Goal: Task Accomplishment & Management: Manage account settings

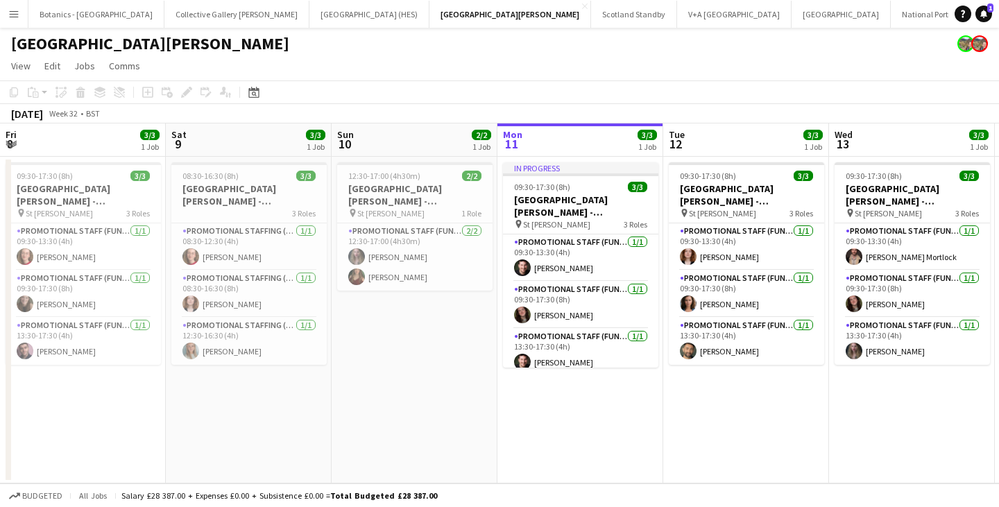
scroll to position [0, 332]
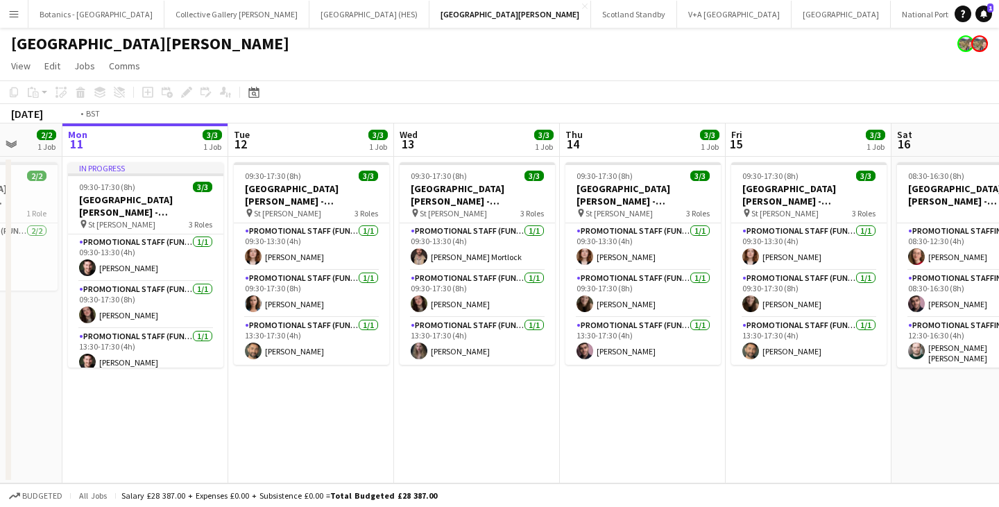
drag, startPoint x: 907, startPoint y: 417, endPoint x: 465, endPoint y: 427, distance: 442.2
click at [465, 427] on app-calendar-viewport "Fri 8 3/3 1 Job Sat 9 3/3 1 Job Sun 10 2/2 1 Job Mon 11 3/3 1 Job Tue 12 3/3 1 …" at bounding box center [499, 304] width 999 height 360
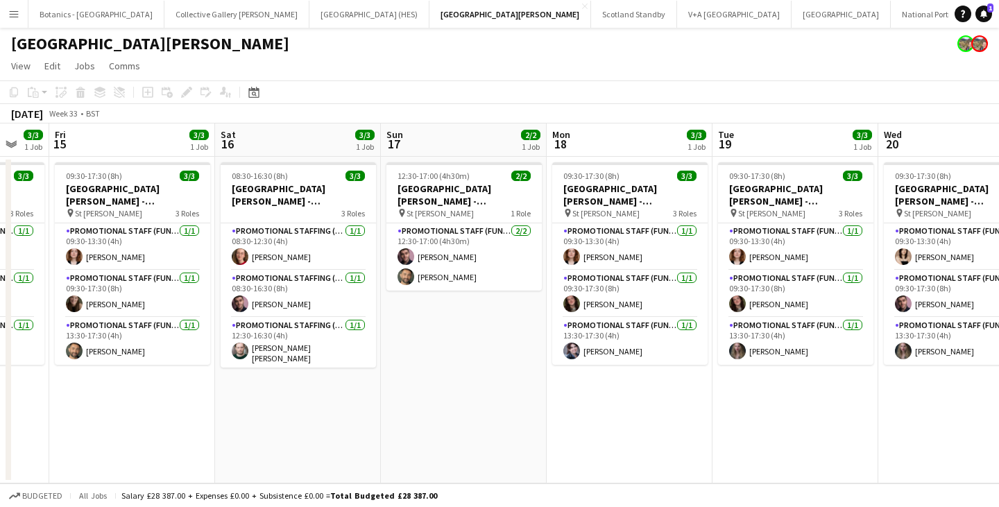
drag, startPoint x: 795, startPoint y: 408, endPoint x: 454, endPoint y: 416, distance: 341.6
click at [420, 416] on app-calendar-viewport "Tue 12 3/3 1 Job Wed 13 3/3 1 Job Thu 14 3/3 1 Job Fri 15 3/3 1 Job Sat 16 3/3 …" at bounding box center [499, 304] width 999 height 360
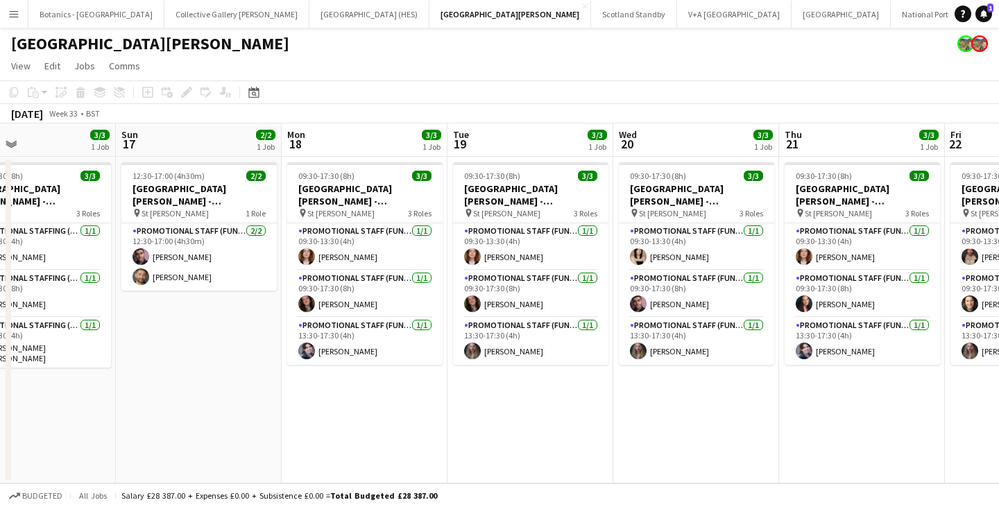
drag, startPoint x: 790, startPoint y: 388, endPoint x: 479, endPoint y: 404, distance: 311.4
click at [483, 405] on app-calendar-viewport "Wed 13 3/3 1 Job Thu 14 3/3 1 Job Fri 15 3/3 1 Job Sat 16 3/3 1 Job Sun 17 2/2 …" at bounding box center [499, 304] width 999 height 360
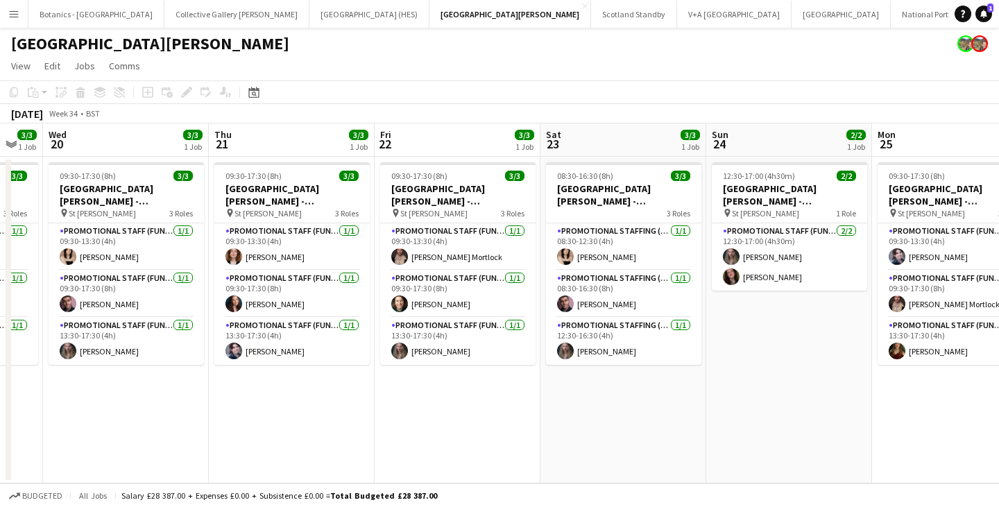
drag, startPoint x: 466, startPoint y: 409, endPoint x: 343, endPoint y: 403, distance: 123.7
click at [344, 403] on app-calendar-viewport "Fri 15 3/3 1 Job Sat 16 3/3 1 Job Sun 17 2/2 1 Job Mon 18 3/3 1 Job Tue 19 3/3 …" at bounding box center [499, 304] width 999 height 360
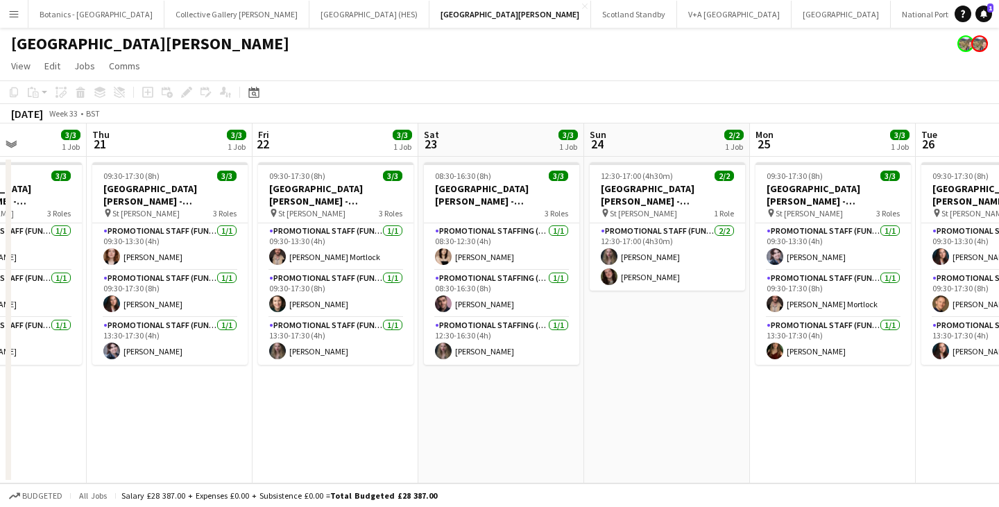
click at [311, 398] on app-calendar-viewport "Mon 18 3/3 1 Job Tue 19 3/3 1 Job Wed 20 3/3 1 Job Thu 21 3/3 1 Job Fri 22 3/3 …" at bounding box center [499, 304] width 999 height 360
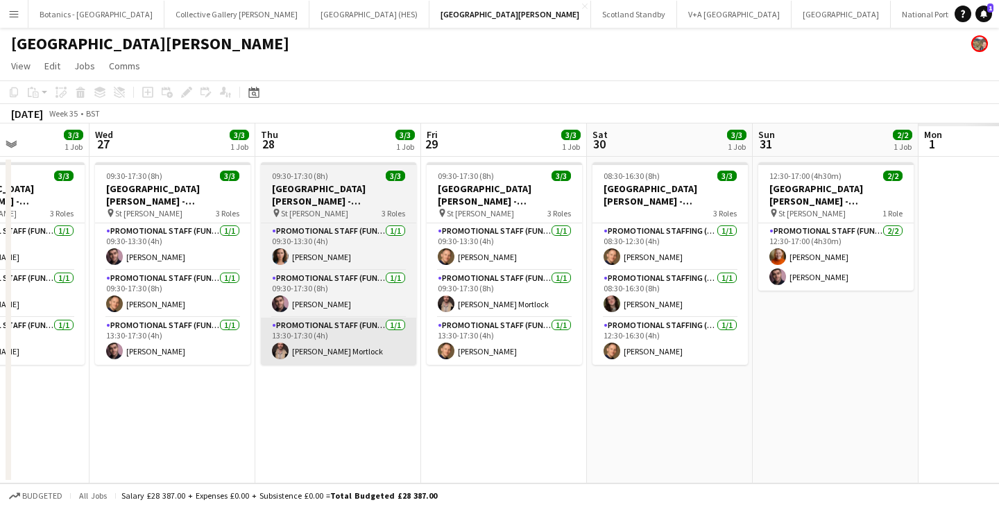
drag, startPoint x: 775, startPoint y: 407, endPoint x: 210, endPoint y: 355, distance: 566.7
click at [228, 357] on app-calendar-viewport "Sun 24 2/2 1 Job Mon 25 3/3 1 Job Tue 26 3/3 1 Job Wed 27 3/3 1 Job Thu 28 3/3 …" at bounding box center [499, 304] width 999 height 360
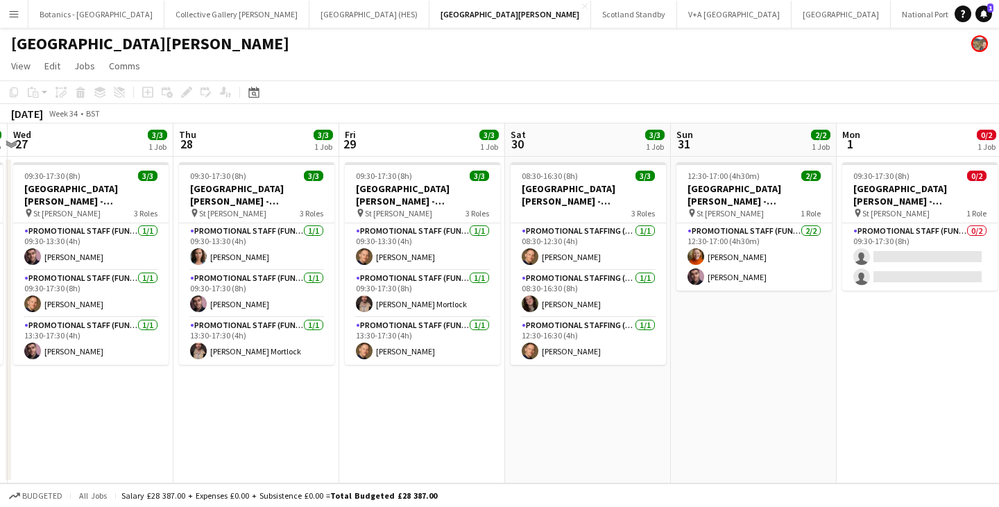
scroll to position [0, 434]
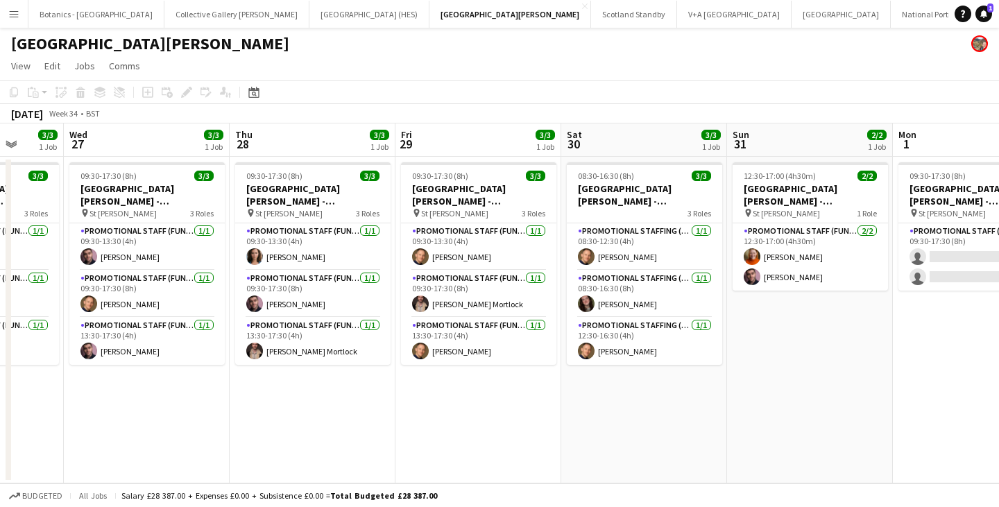
click at [333, 375] on app-calendar-viewport "Sun 24 2/2 1 Job Mon 25 3/3 1 Job Tue 26 3/3 1 Job Wed 27 3/3 1 Job Thu 28 3/3 …" at bounding box center [499, 304] width 999 height 360
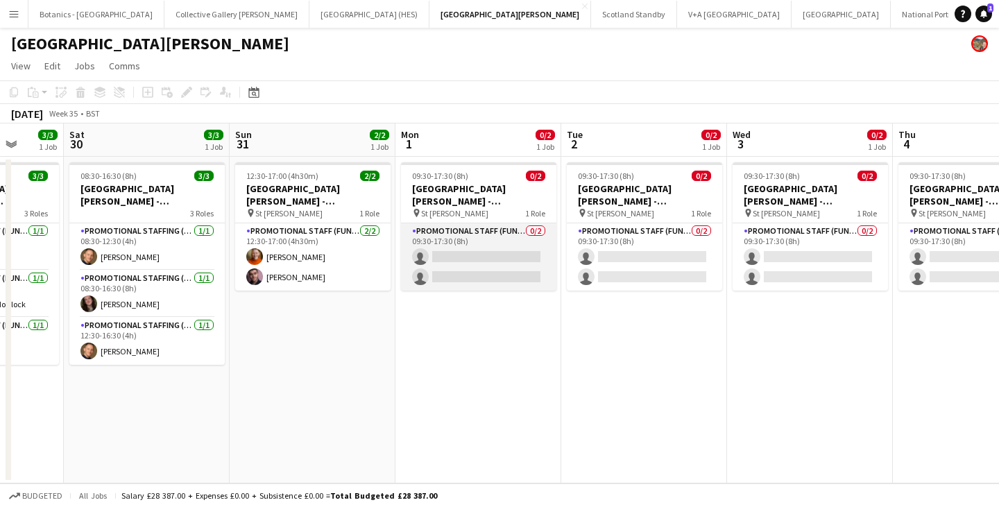
click at [462, 249] on app-card-role "Promotional Staff (Fundraiser) 0/2 09:30-17:30 (8h) single-neutral-actions sing…" at bounding box center [478, 256] width 155 height 67
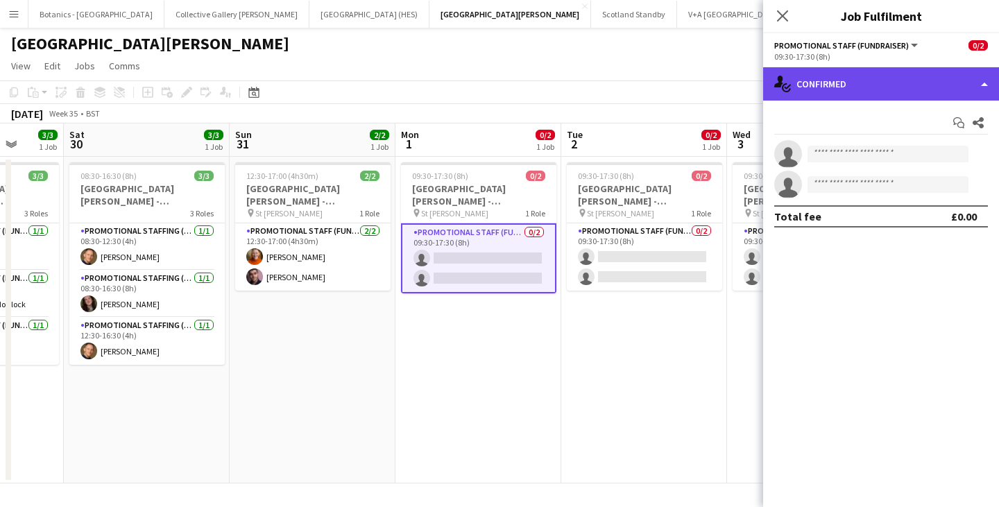
click at [846, 81] on div "single-neutral-actions-check-2 Confirmed" at bounding box center [881, 83] width 236 height 33
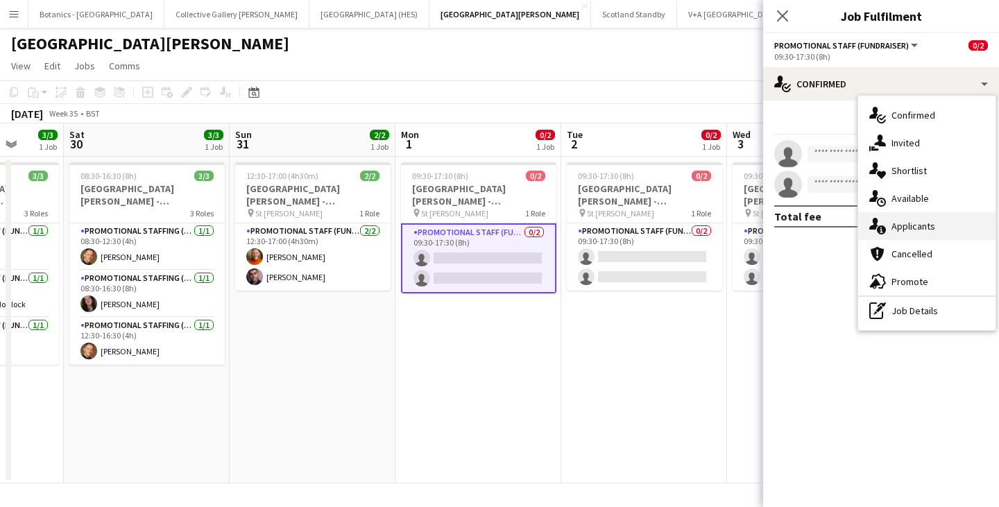
click at [909, 221] on div "single-neutral-actions-information Applicants" at bounding box center [927, 226] width 137 height 28
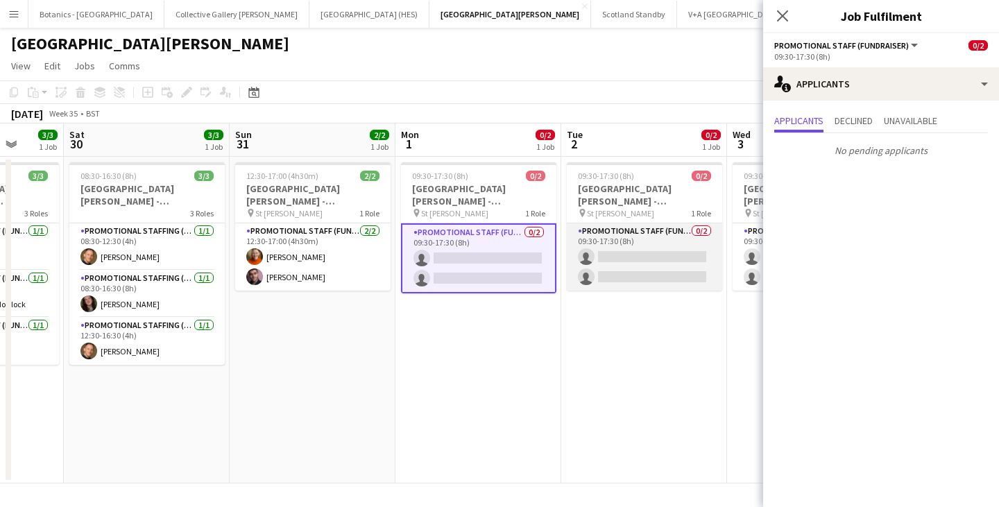
click at [634, 248] on app-card-role "Promotional Staff (Fundraiser) 0/2 09:30-17:30 (8h) single-neutral-actions sing…" at bounding box center [644, 256] width 155 height 67
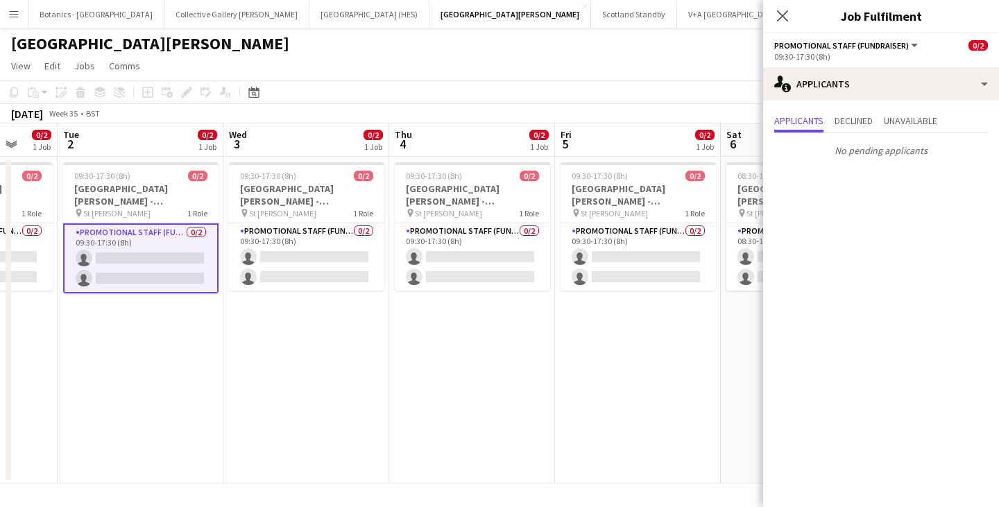
drag, startPoint x: 679, startPoint y: 346, endPoint x: 334, endPoint y: 342, distance: 345.0
click at [334, 342] on app-calendar-viewport "Fri 29 3/3 1 Job Sat 30 3/3 1 Job Sun 31 2/2 1 Job Mon 1 0/2 1 Job Tue 2 0/2 1 …" at bounding box center [499, 304] width 999 height 360
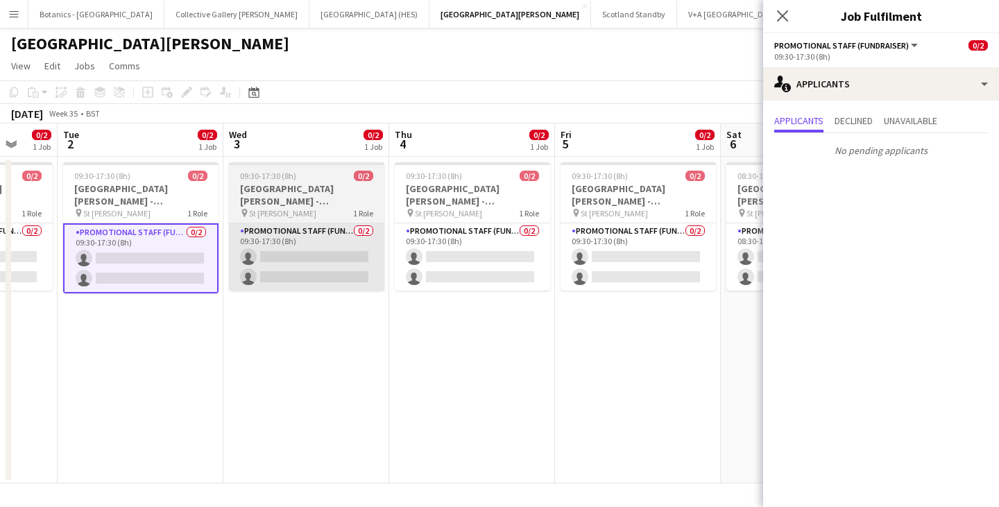
scroll to position [0, 447]
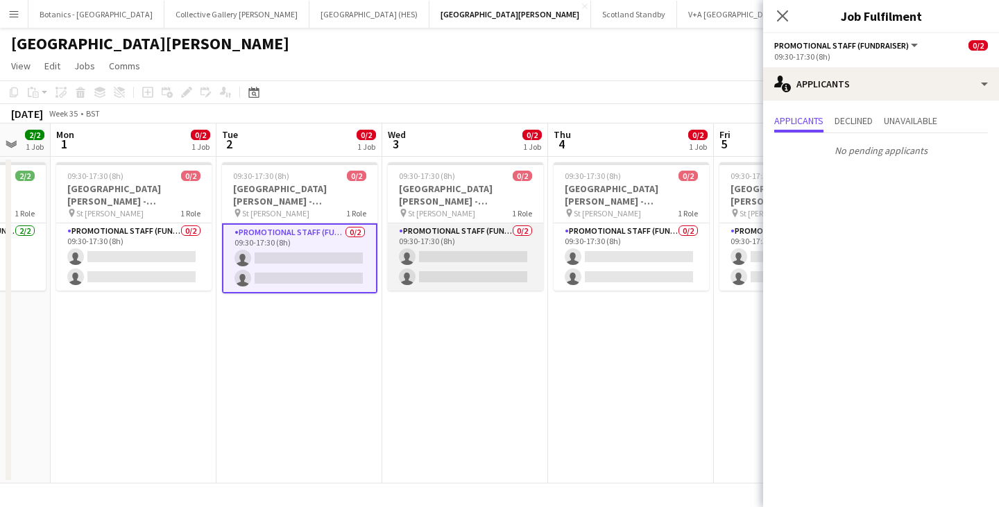
click at [492, 244] on app-card-role "Promotional Staff (Fundraiser) 0/2 09:30-17:30 (8h) single-neutral-actions sing…" at bounding box center [465, 256] width 155 height 67
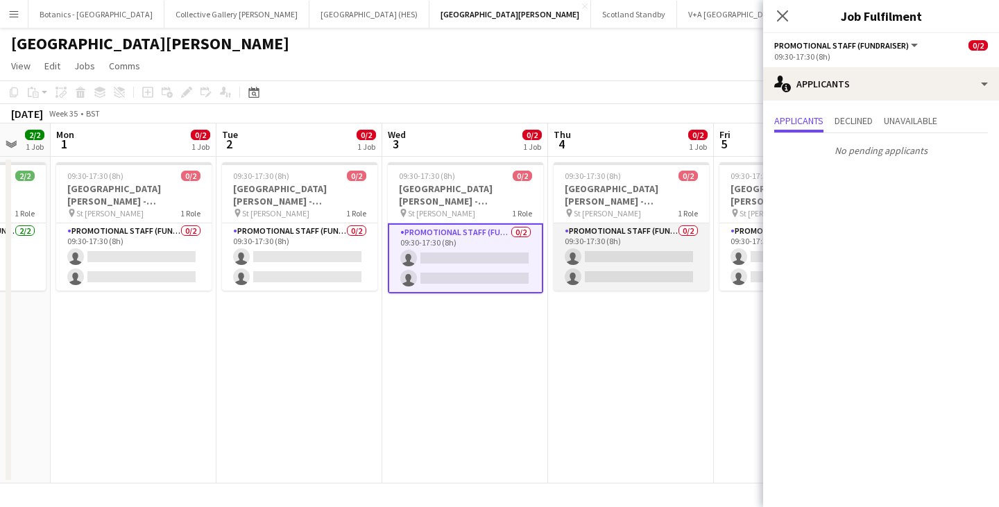
click at [618, 255] on app-card-role "Promotional Staff (Fundraiser) 0/2 09:30-17:30 (8h) single-neutral-actions sing…" at bounding box center [631, 256] width 155 height 67
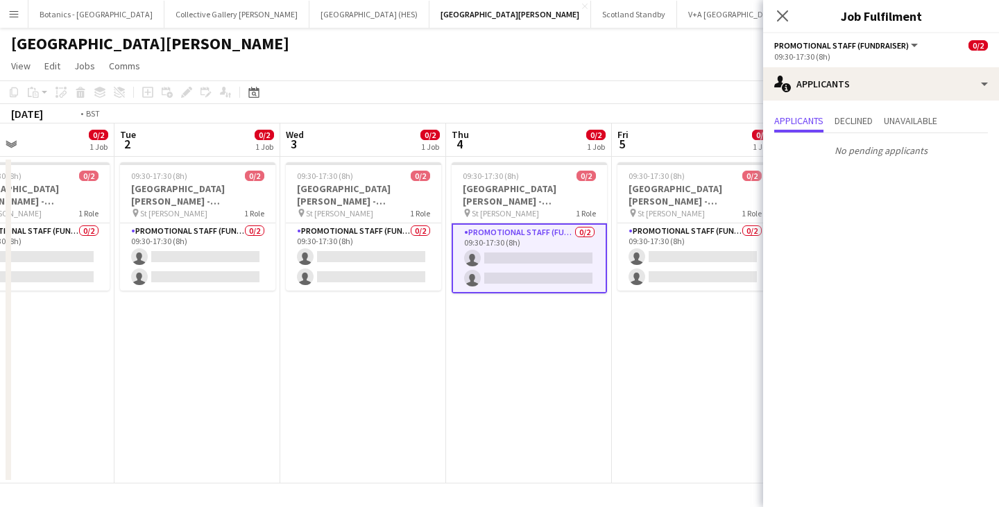
scroll to position [0, 553]
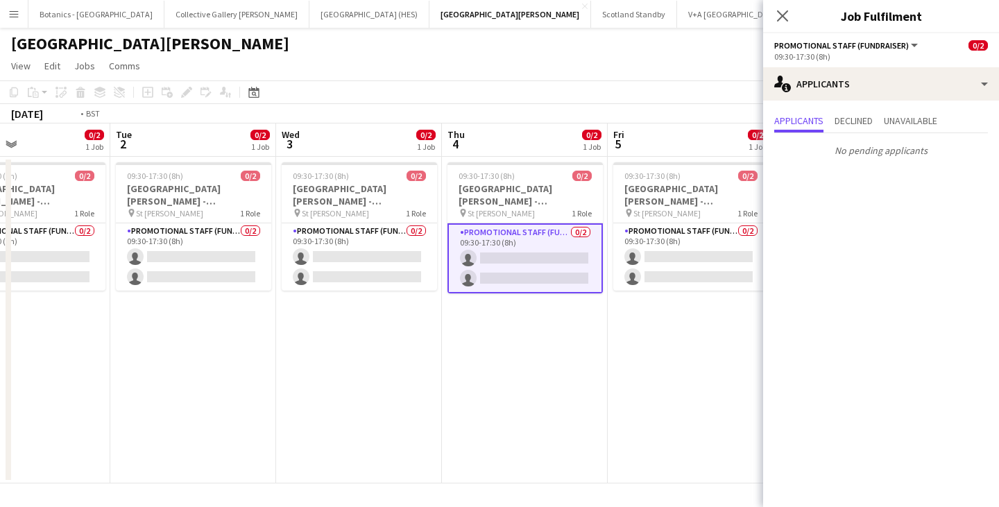
drag, startPoint x: 669, startPoint y: 327, endPoint x: 397, endPoint y: 329, distance: 272.1
click at [397, 330] on app-calendar-viewport "Fri 29 3/3 1 Job Sat 30 3/3 1 Job Sun 31 2/2 1 Job Mon 1 0/2 1 Job Tue 2 0/2 1 …" at bounding box center [499, 304] width 999 height 360
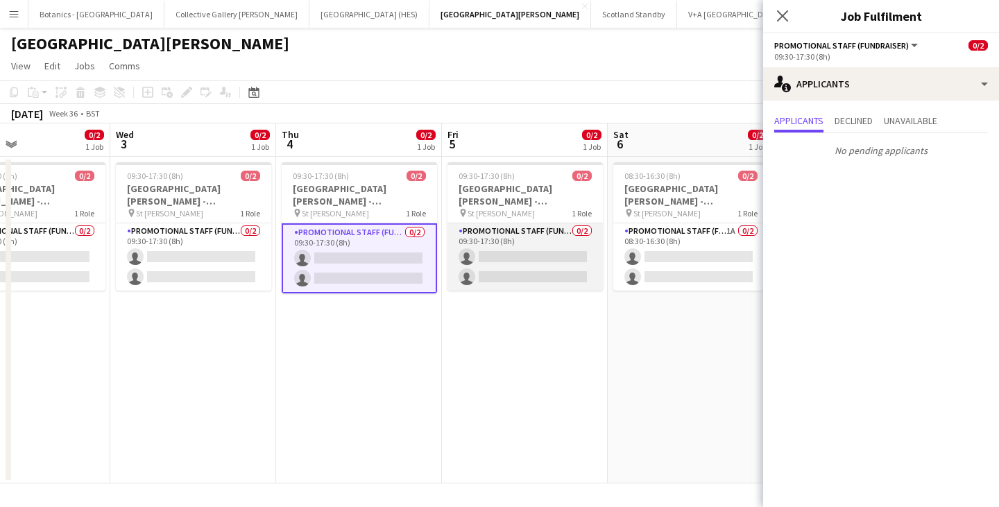
click at [541, 258] on app-card-role "Promotional Staff (Fundraiser) 0/2 09:30-17:30 (8h) single-neutral-actions sing…" at bounding box center [525, 256] width 155 height 67
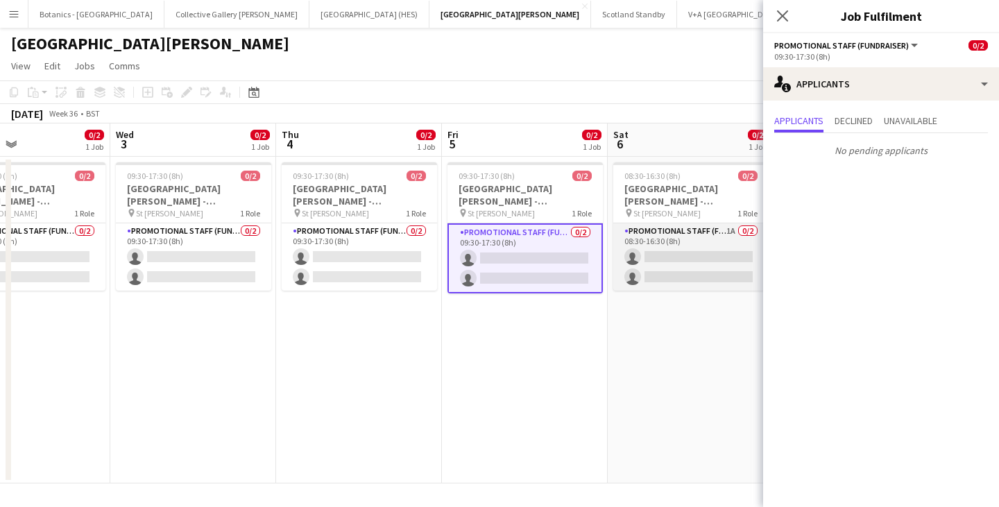
click at [675, 262] on app-card-role "Promotional Staff (Fundraiser) 1A 0/2 08:30-16:30 (8h) single-neutral-actions s…" at bounding box center [691, 256] width 155 height 67
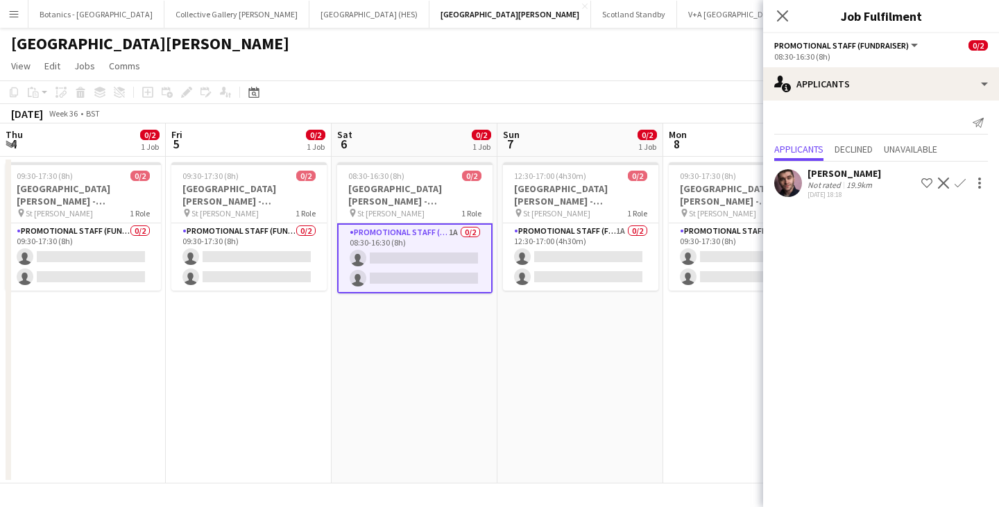
scroll to position [0, 535]
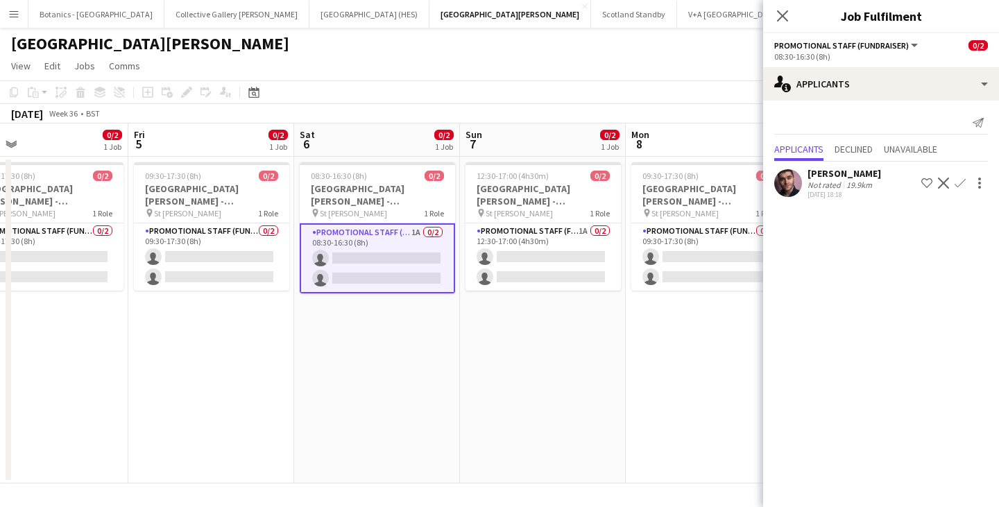
drag, startPoint x: 682, startPoint y: 344, endPoint x: 387, endPoint y: 334, distance: 295.1
click at [369, 348] on app-calendar-viewport "Mon 1 0/2 1 Job Tue 2 0/2 1 Job Wed 3 0/2 1 Job Thu 4 0/2 1 Job Fri 5 0/2 1 Job…" at bounding box center [499, 304] width 999 height 360
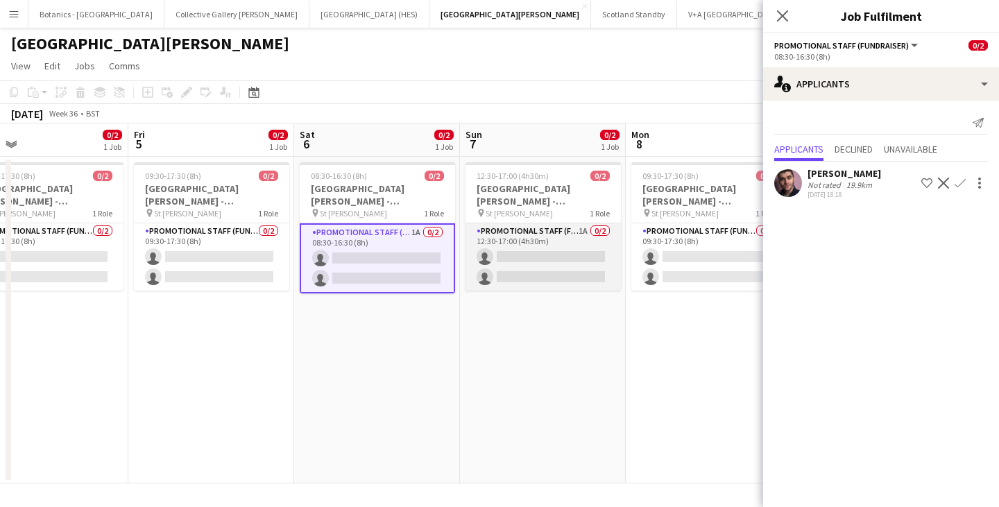
click at [538, 260] on app-card-role "Promotional Staff (Fundraiser) 1A 0/2 12:30-17:00 (4h30m) single-neutral-action…" at bounding box center [543, 256] width 155 height 67
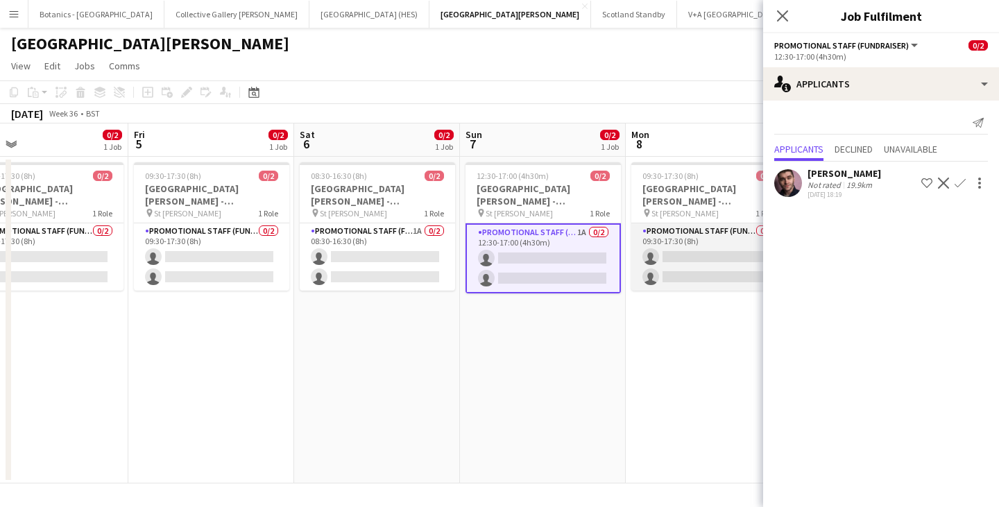
click at [677, 259] on app-card-role "Promotional Staff (Fundraiser) 0/2 09:30-17:30 (8h) single-neutral-actions sing…" at bounding box center [709, 256] width 155 height 67
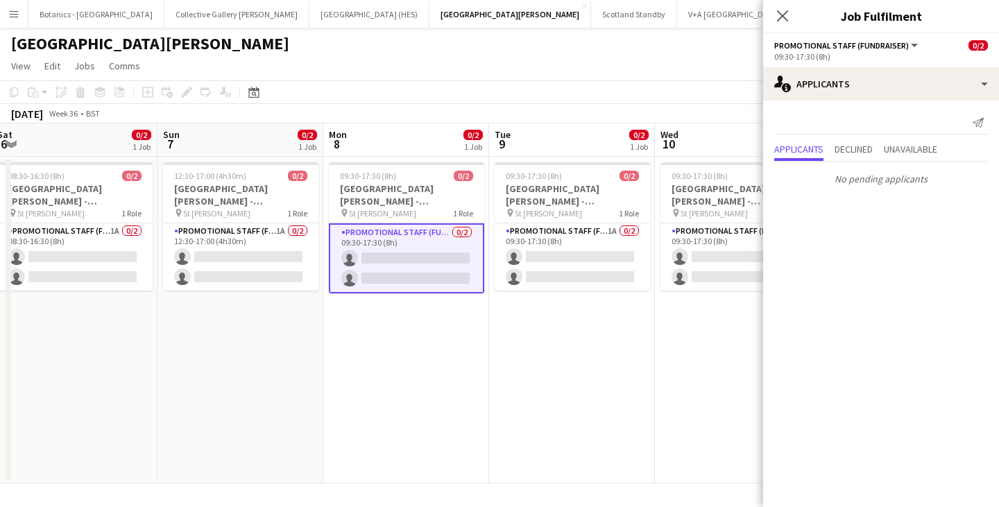
scroll to position [0, 524]
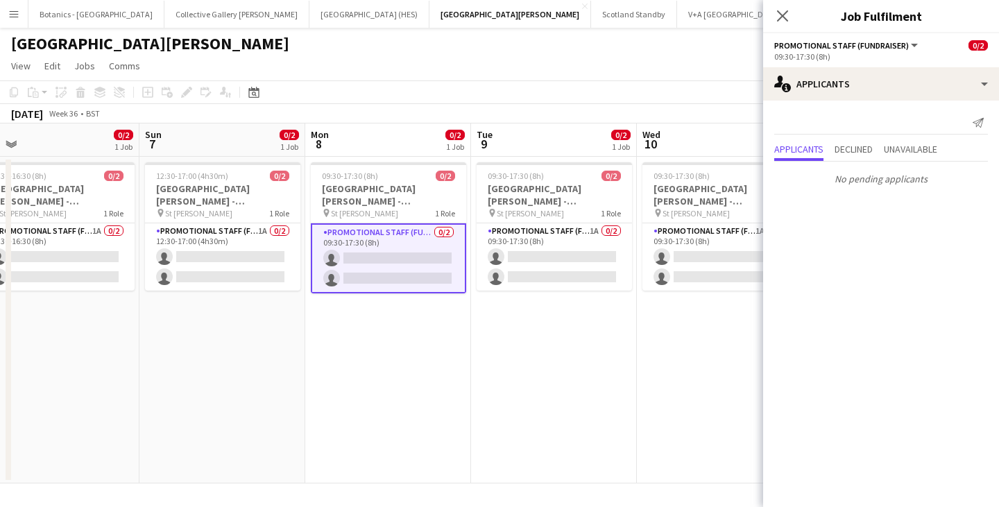
drag, startPoint x: 707, startPoint y: 313, endPoint x: 386, endPoint y: 318, distance: 320.7
click at [386, 318] on app-calendar-viewport "Wed 3 0/2 1 Job Thu 4 0/2 1 Job Fri 5 0/2 1 Job Sat 6 0/2 1 Job Sun 7 0/2 1 Job…" at bounding box center [499, 304] width 999 height 360
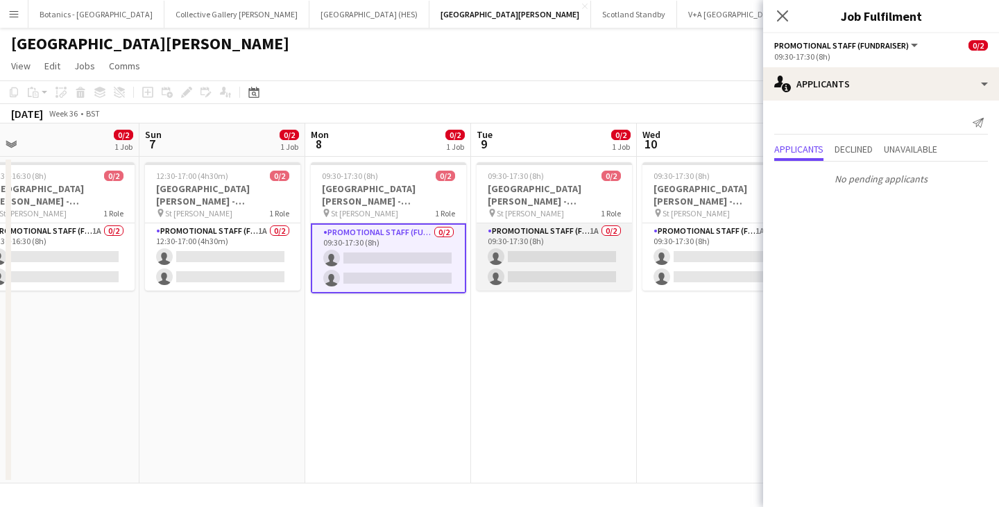
click at [599, 262] on app-card-role "Promotional Staff (Fundraiser) 1A 0/2 09:30-17:30 (8h) single-neutral-actions s…" at bounding box center [554, 256] width 155 height 67
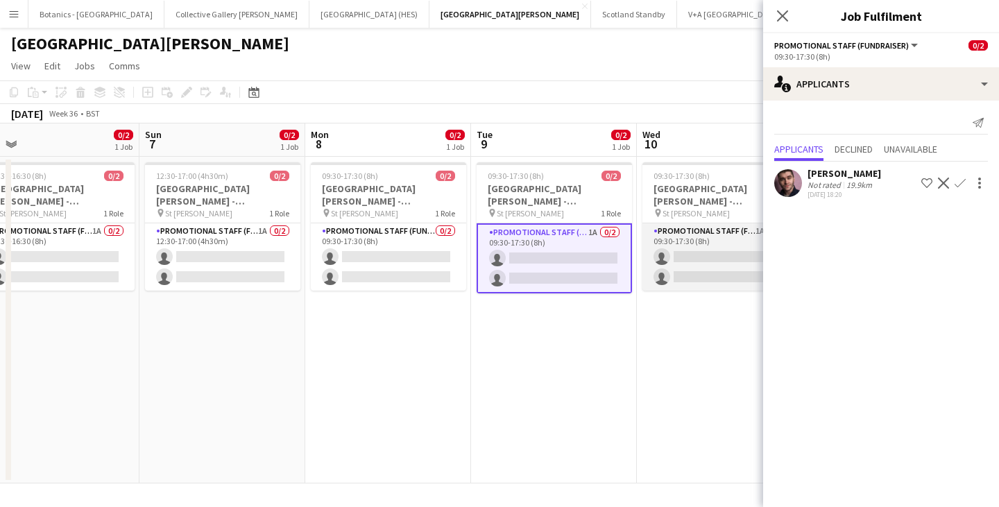
click at [717, 260] on app-card-role "Promotional Staff (Fundraiser) 1A 0/2 09:30-17:30 (8h) single-neutral-actions s…" at bounding box center [720, 256] width 155 height 67
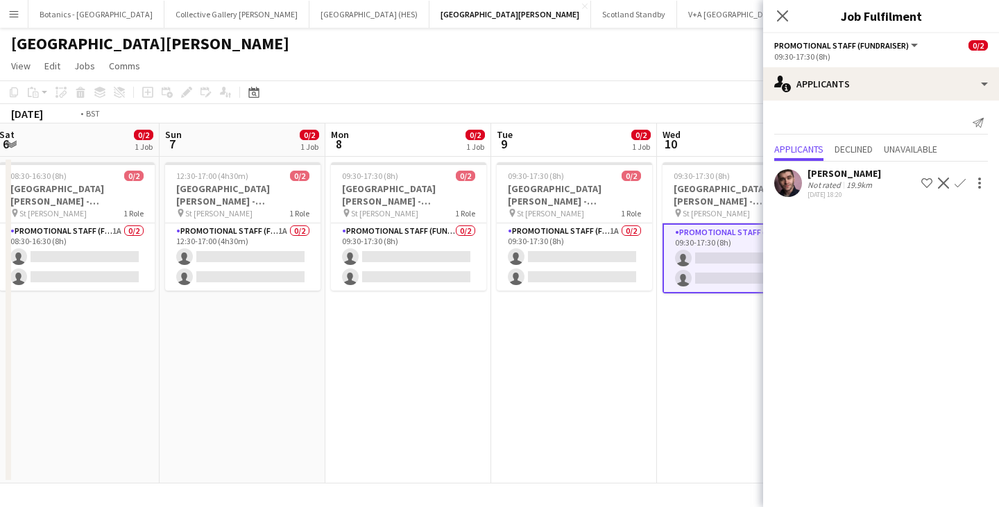
scroll to position [0, 373]
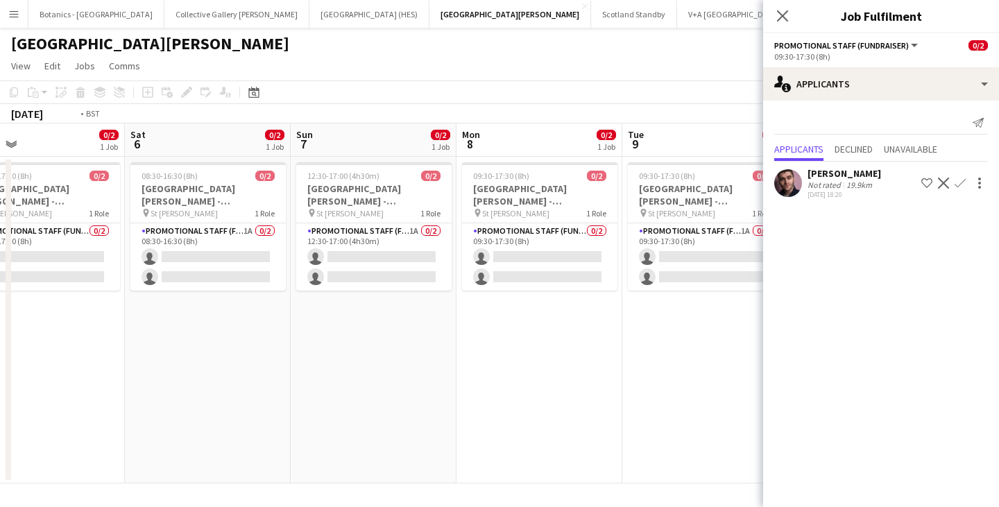
drag, startPoint x: 725, startPoint y: 317, endPoint x: 380, endPoint y: 311, distance: 345.0
click at [379, 313] on app-calendar-viewport "Wed 3 0/2 1 Job Thu 4 0/2 1 Job Fri 5 0/2 1 Job Sat 6 0/2 1 Job Sun 7 0/2 1 Job…" at bounding box center [499, 304] width 999 height 360
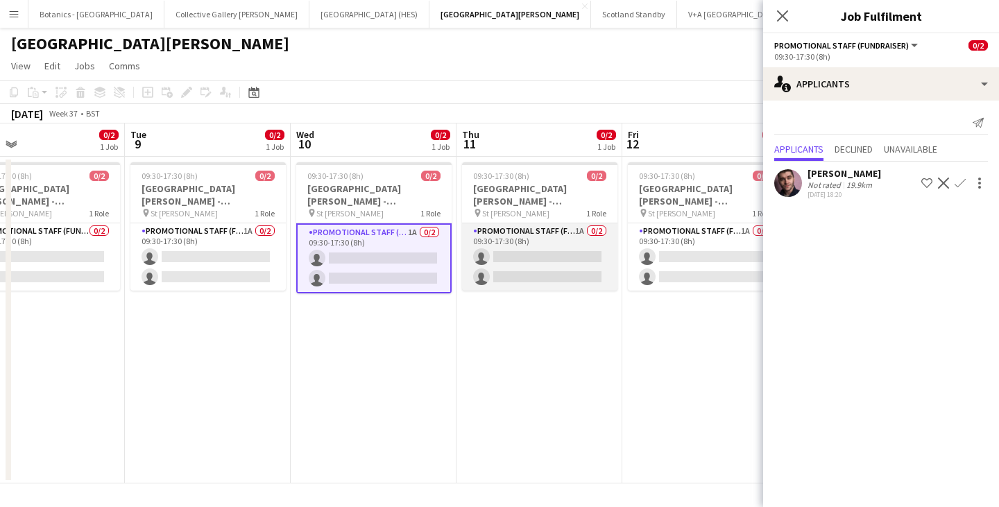
click at [507, 246] on app-card-role "Promotional Staff (Fundraiser) 1A 0/2 09:30-17:30 (8h) single-neutral-actions s…" at bounding box center [539, 256] width 155 height 67
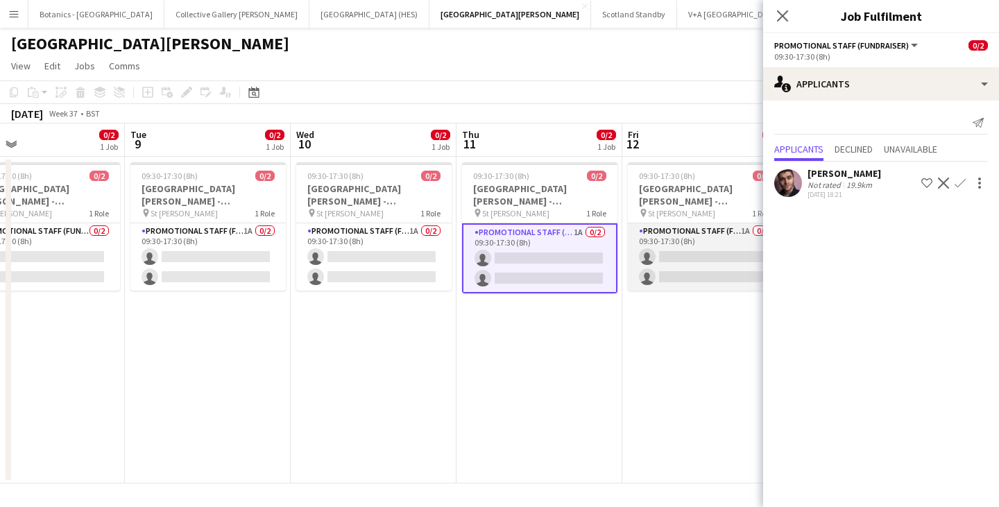
click at [717, 251] on app-card-role "Promotional Staff (Fundraiser) 1A 0/2 09:30-17:30 (8h) single-neutral-actions s…" at bounding box center [705, 256] width 155 height 67
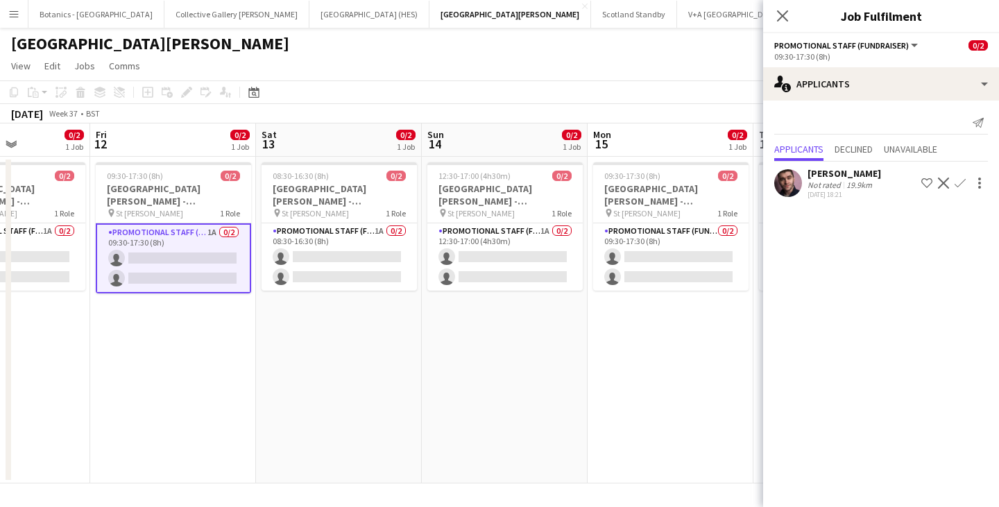
drag, startPoint x: 698, startPoint y: 309, endPoint x: 328, endPoint y: 310, distance: 369.2
click at [328, 310] on app-calendar-viewport "Mon 8 0/2 1 Job Tue 9 0/2 1 Job Wed 10 0/2 1 Job Thu 11 0/2 1 Job Fri 12 0/2 1 …" at bounding box center [499, 304] width 999 height 360
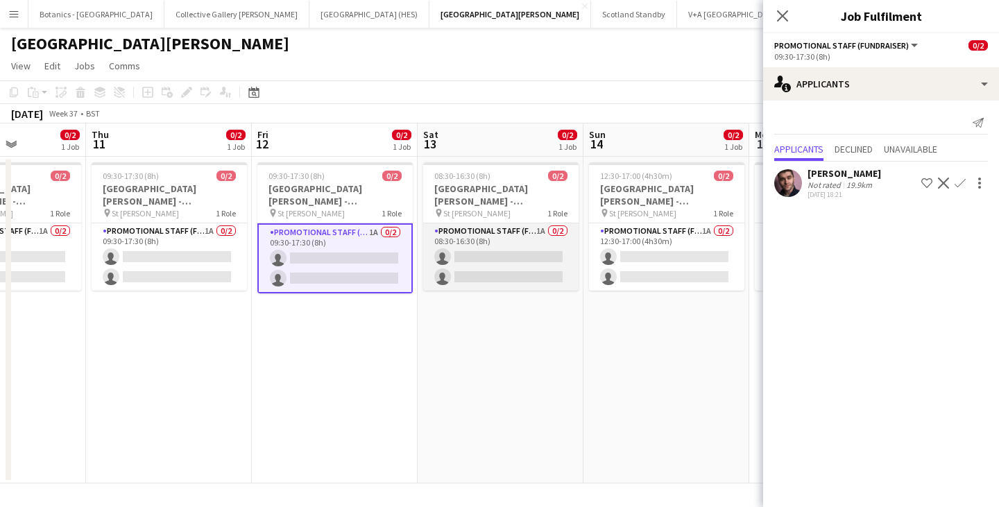
click at [537, 245] on app-card-role "Promotional Staff (Fundraiser) 1A 0/2 08:30-16:30 (8h) single-neutral-actions s…" at bounding box center [500, 256] width 155 height 67
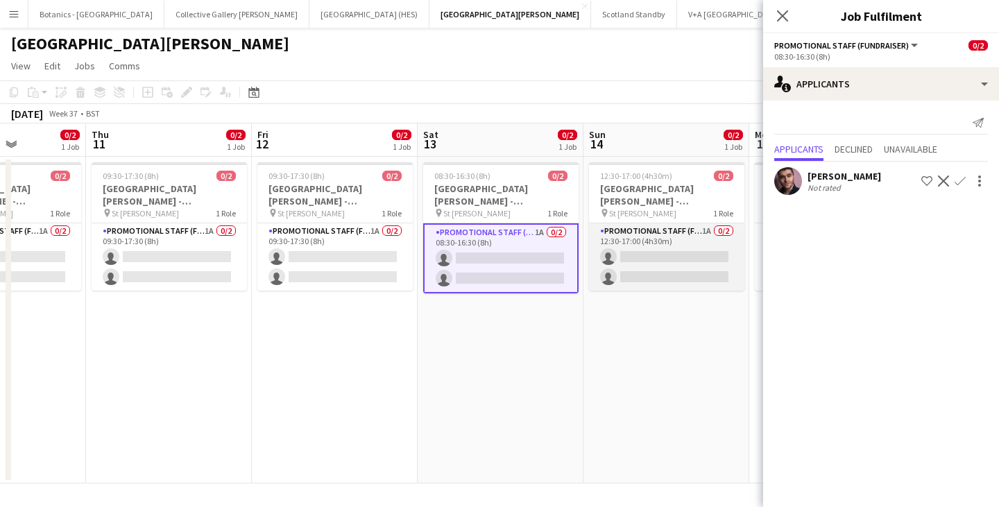
click at [668, 255] on app-card-role "Promotional Staff (Fundraiser) 1A 0/2 12:30-17:00 (4h30m) single-neutral-action…" at bounding box center [666, 256] width 155 height 67
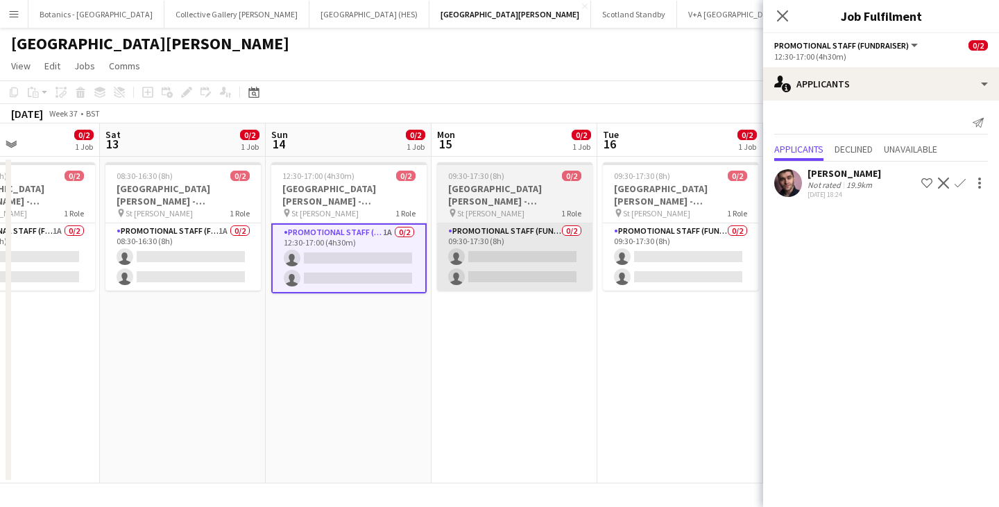
drag, startPoint x: 693, startPoint y: 353, endPoint x: 527, endPoint y: 256, distance: 191.9
click at [375, 332] on app-calendar-viewport "Tue 9 0/2 1 Job Wed 10 0/2 1 Job Thu 11 0/2 1 Job Fri 12 0/2 1 Job Sat 13 0/2 1…" at bounding box center [499, 304] width 999 height 360
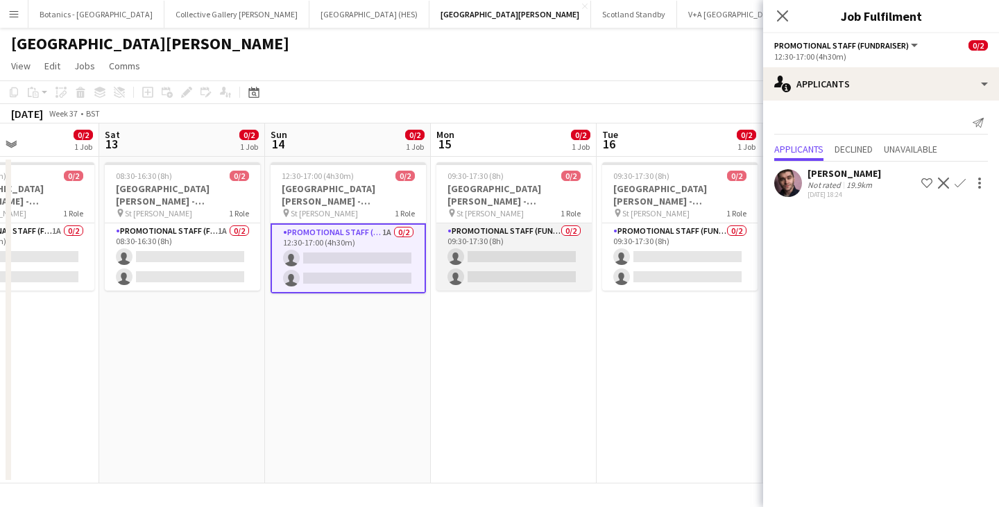
click at [582, 242] on app-card-role "Promotional Staff (Fundraiser) 0/2 09:30-17:30 (8h) single-neutral-actions sing…" at bounding box center [514, 256] width 155 height 67
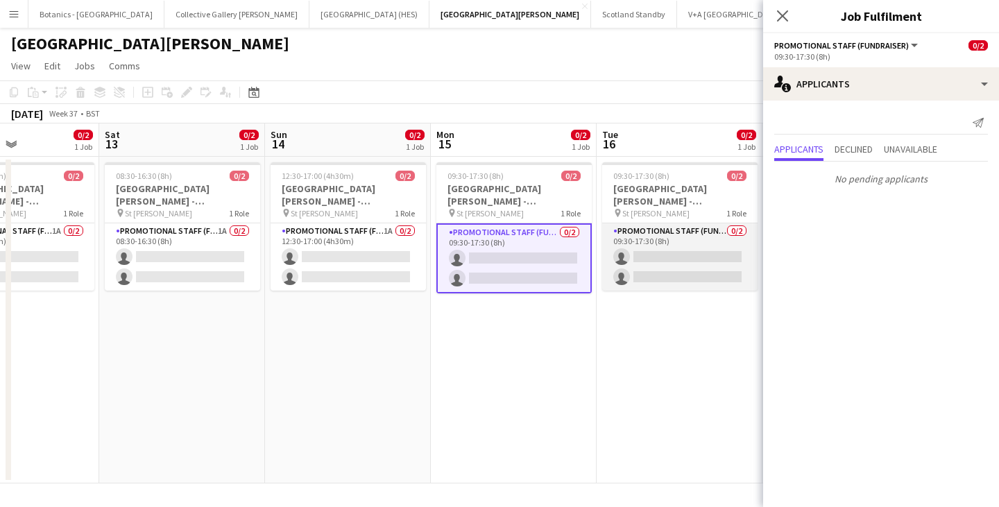
click at [650, 251] on app-card-role "Promotional Staff (Fundraiser) 0/2 09:30-17:30 (8h) single-neutral-actions sing…" at bounding box center [679, 256] width 155 height 67
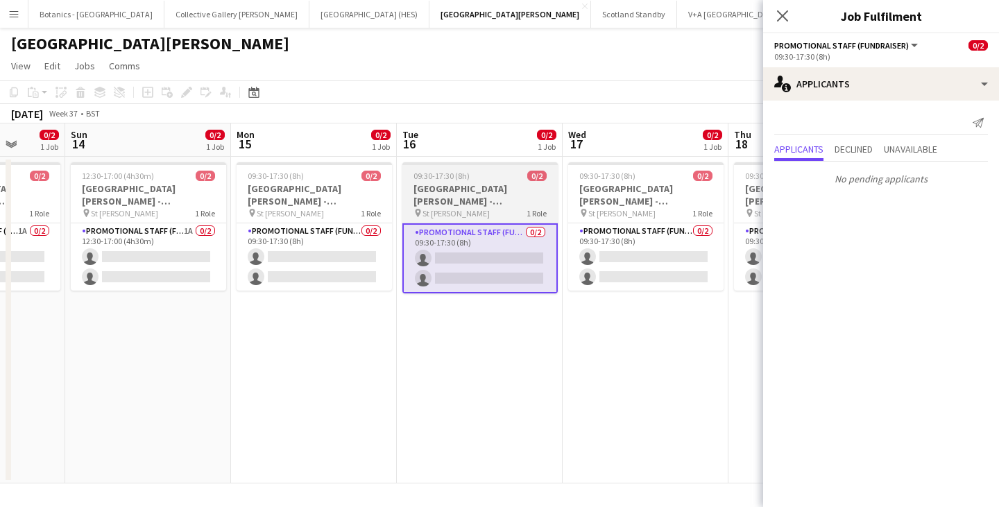
drag, startPoint x: 683, startPoint y: 307, endPoint x: 491, endPoint y: 276, distance: 194.1
click at [434, 305] on app-calendar-viewport "Thu 11 0/2 1 Job Fri 12 0/2 1 Job Sat 13 0/2 1 Job Sun 14 0/2 1 Job Mon 15 0/2 …" at bounding box center [499, 304] width 999 height 360
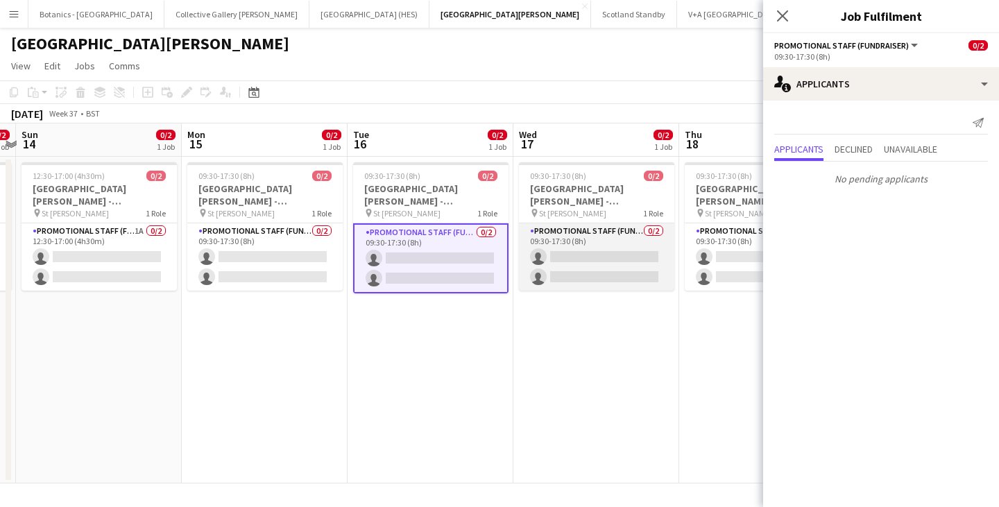
click at [580, 258] on app-card-role "Promotional Staff (Fundraiser) 0/2 09:30-17:30 (8h) single-neutral-actions sing…" at bounding box center [596, 256] width 155 height 67
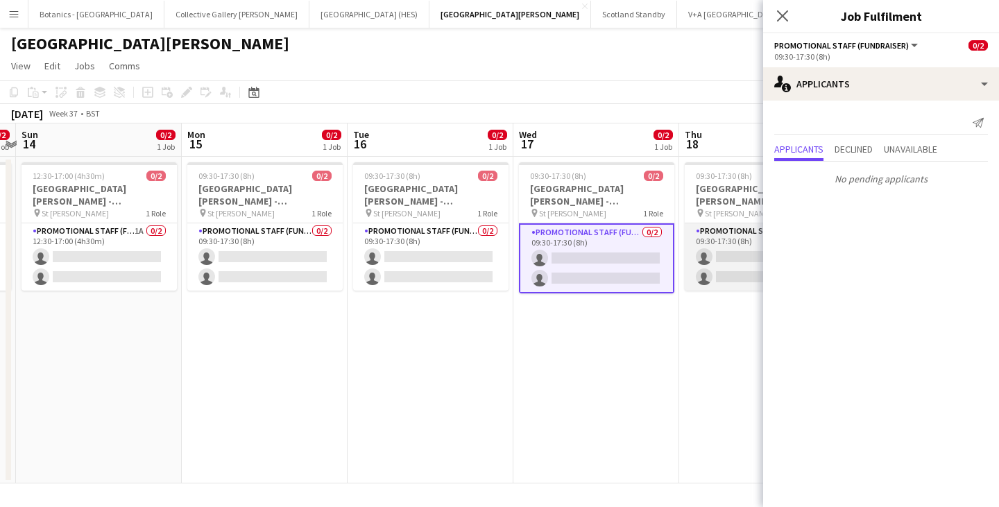
click at [727, 258] on app-card-role "Promotional Staff (Fundraiser) 0/2 09:30-17:30 (8h) single-neutral-actions sing…" at bounding box center [762, 256] width 155 height 67
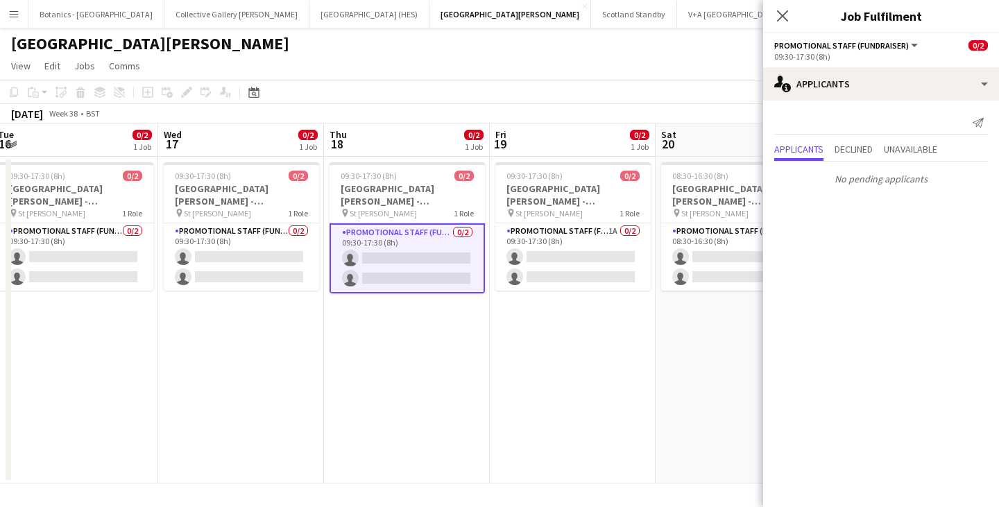
drag, startPoint x: 693, startPoint y: 341, endPoint x: 410, endPoint y: 303, distance: 286.4
click at [337, 337] on app-calendar-viewport "Sat 13 0/2 1 Job Sun 14 0/2 1 Job Mon 15 0/2 1 Job Tue 16 0/2 1 Job Wed 17 0/2 …" at bounding box center [499, 304] width 999 height 360
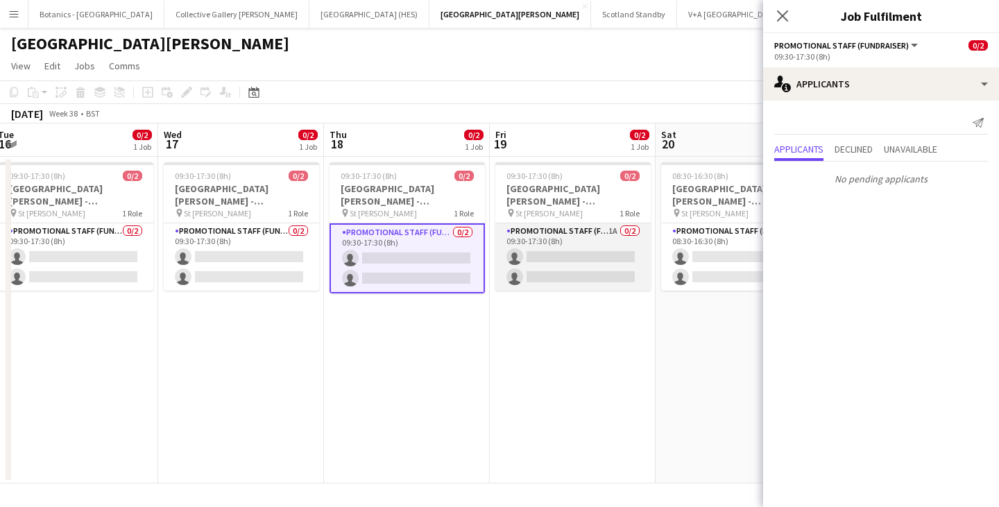
click at [550, 260] on app-card-role "Promotional Staff (Fundraiser) 1A 0/2 09:30-17:30 (8h) single-neutral-actions s…" at bounding box center [573, 256] width 155 height 67
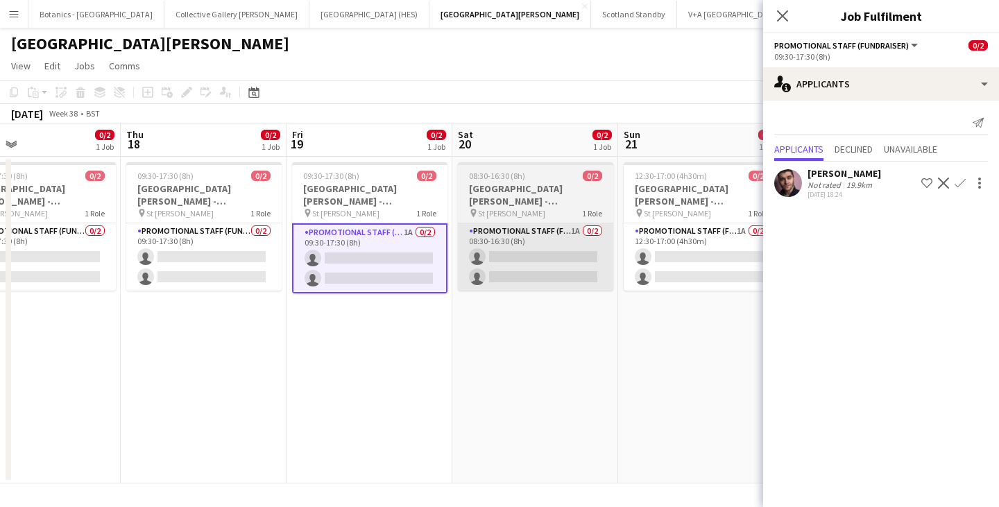
drag, startPoint x: 636, startPoint y: 319, endPoint x: 540, endPoint y: 272, distance: 106.5
click at [432, 313] on app-calendar-viewport "Sun 14 0/2 1 Job Mon 15 0/2 1 Job Tue 16 0/2 1 Job Wed 17 0/2 1 Job Thu 18 0/2 …" at bounding box center [499, 304] width 999 height 360
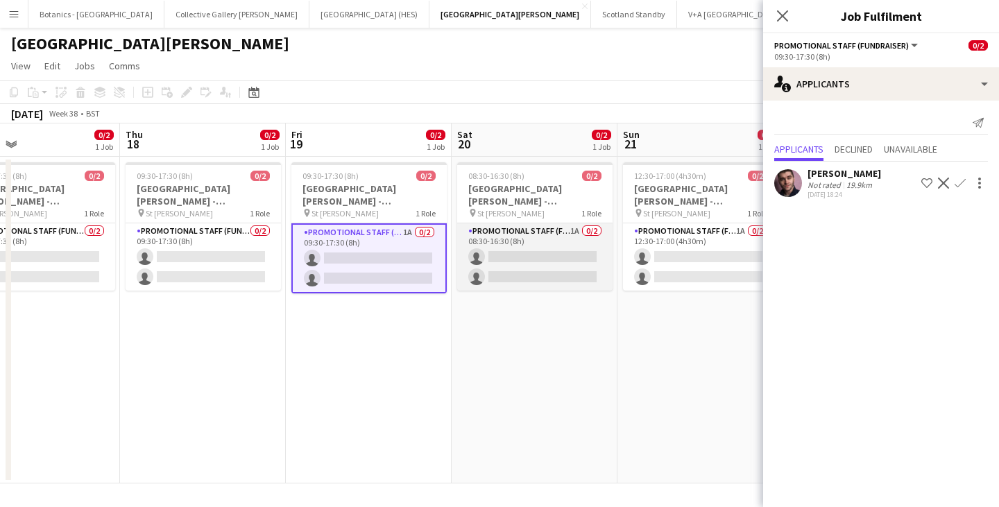
click at [572, 258] on app-card-role "Promotional Staff (Fundraiser) 1A 0/2 08:30-16:30 (8h) single-neutral-actions s…" at bounding box center [534, 256] width 155 height 67
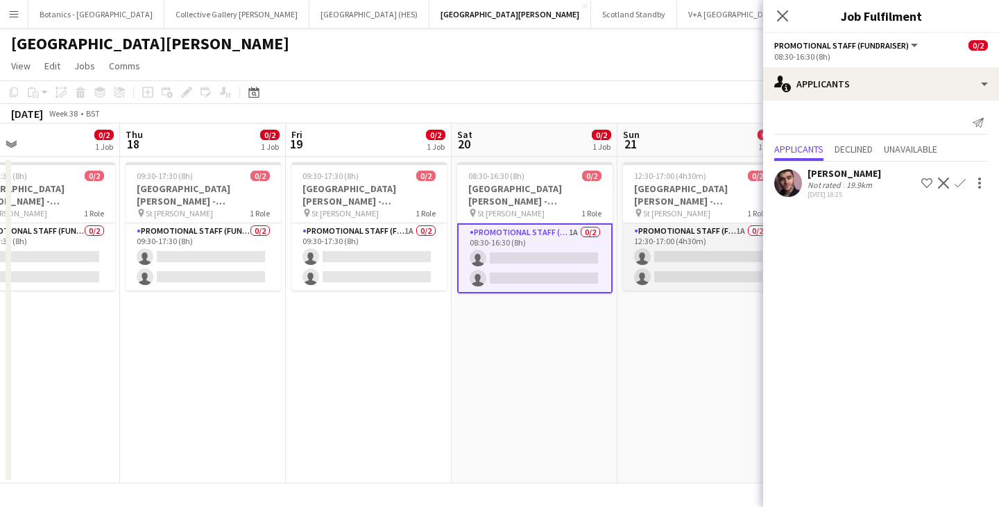
click at [663, 267] on app-card-role "Promotional Staff (Fundraiser) 1A 0/2 12:30-17:00 (4h30m) single-neutral-action…" at bounding box center [700, 256] width 155 height 67
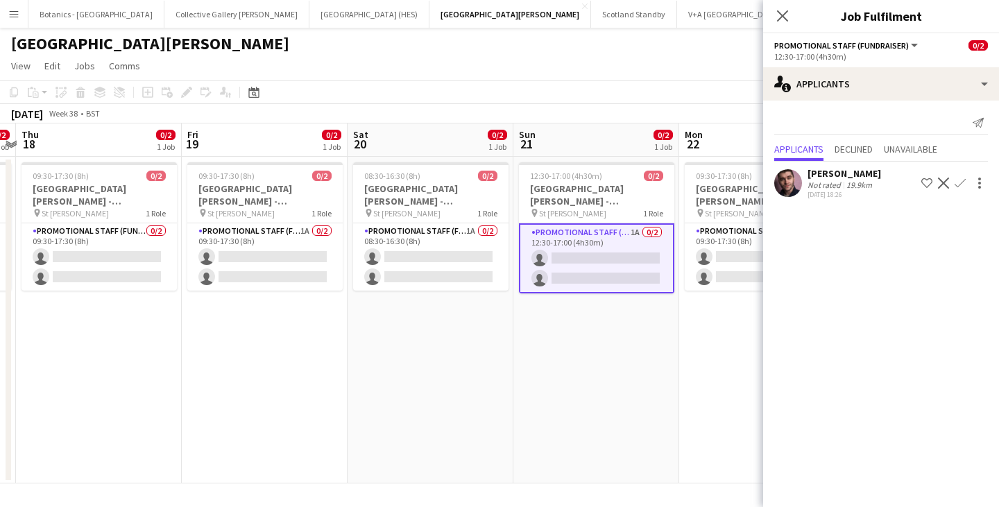
scroll to position [0, 514]
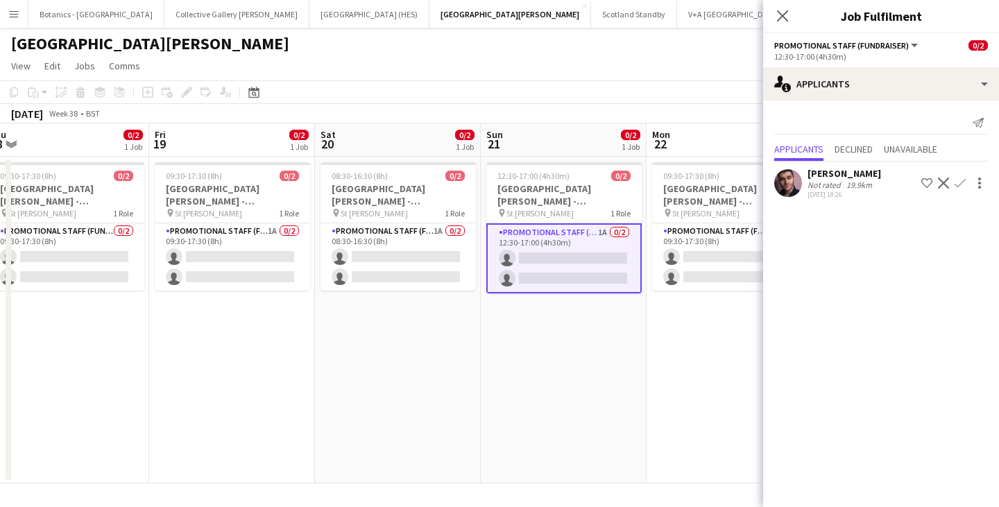
drag, startPoint x: 668, startPoint y: 311, endPoint x: 365, endPoint y: 311, distance: 302.6
click at [365, 311] on app-calendar-viewport "Mon 15 0/2 1 Job Tue 16 0/2 1 Job Wed 17 0/2 1 Job Thu 18 0/2 1 Job Fri 19 0/2 …" at bounding box center [499, 304] width 999 height 360
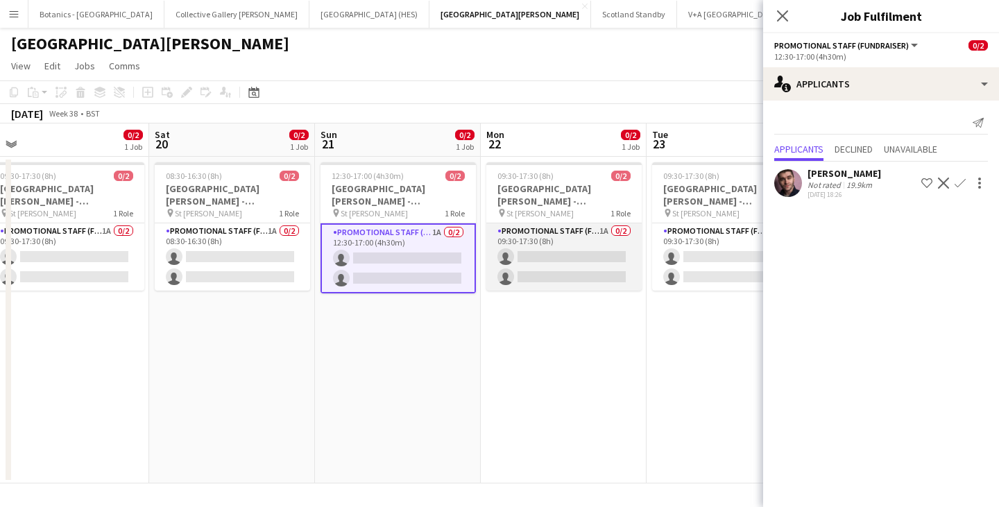
click at [520, 271] on app-card-role "Promotional Staff (Fundraiser) 1A 0/2 09:30-17:30 (8h) single-neutral-actions s…" at bounding box center [564, 256] width 155 height 67
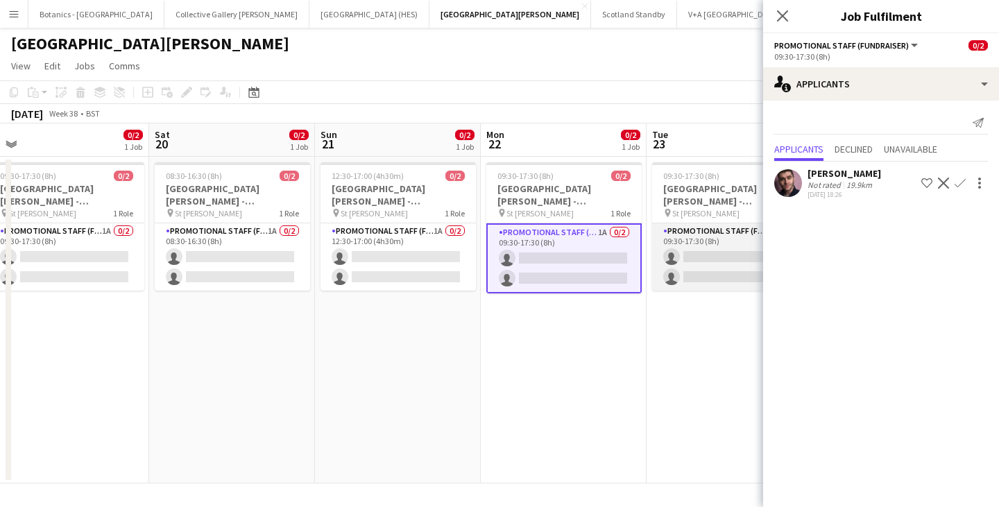
click at [699, 271] on app-card-role "Promotional Staff (Fundraiser) 1A 0/2 09:30-17:30 (8h) single-neutral-actions s…" at bounding box center [729, 256] width 155 height 67
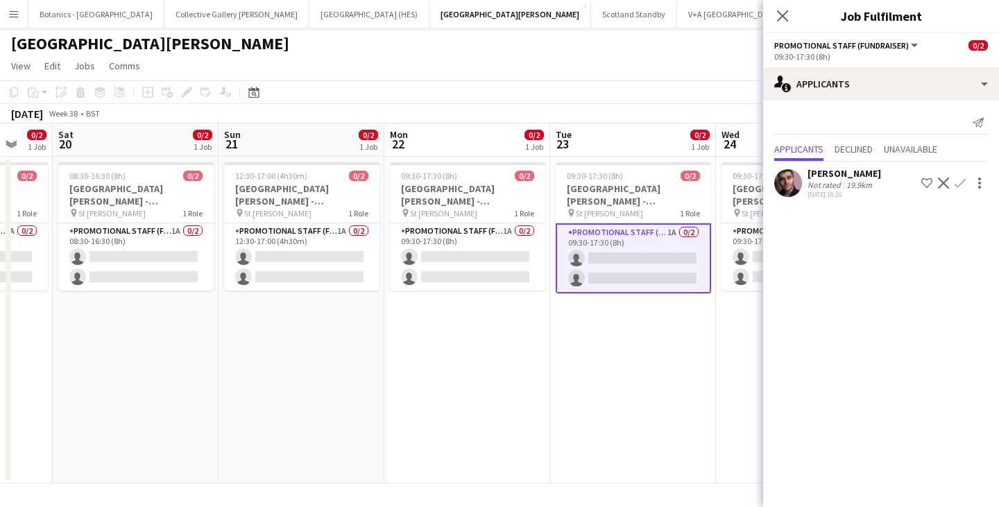
drag, startPoint x: 686, startPoint y: 313, endPoint x: 425, endPoint y: 306, distance: 260.4
click at [423, 308] on app-calendar-viewport "Wed 17 0/2 1 Job Thu 18 0/2 1 Job Fri 19 0/2 1 Job Sat 20 0/2 1 Job Sun 21 0/2 …" at bounding box center [499, 304] width 999 height 360
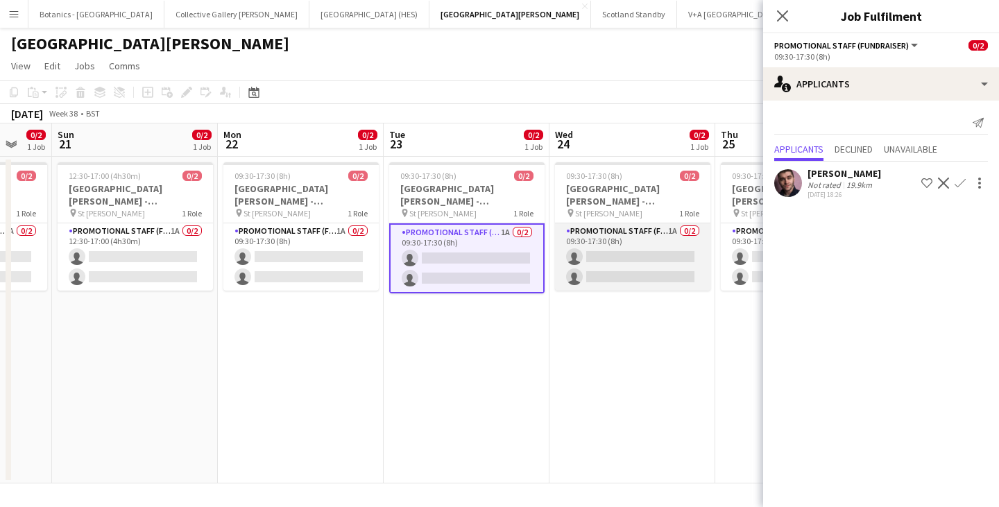
click at [638, 260] on app-card-role "Promotional Staff (Fundraiser) 1A 0/2 09:30-17:30 (8h) single-neutral-actions s…" at bounding box center [632, 256] width 155 height 67
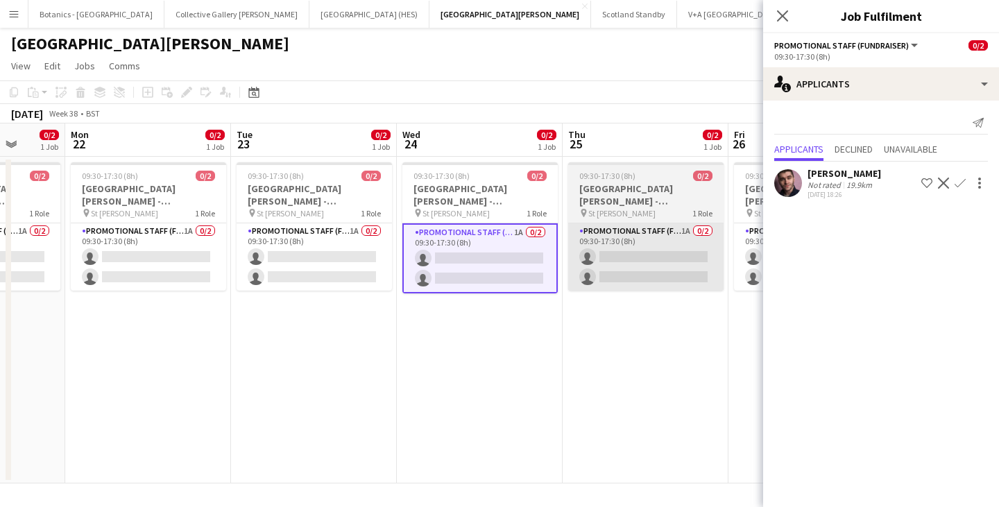
drag, startPoint x: 661, startPoint y: 322, endPoint x: 574, endPoint y: 286, distance: 94.6
click at [493, 321] on app-calendar-viewport "Fri 19 0/2 1 Job Sat 20 0/2 1 Job Sun 21 0/2 1 Job Mon 22 0/2 1 Job Tue 23 0/2 …" at bounding box center [499, 304] width 999 height 360
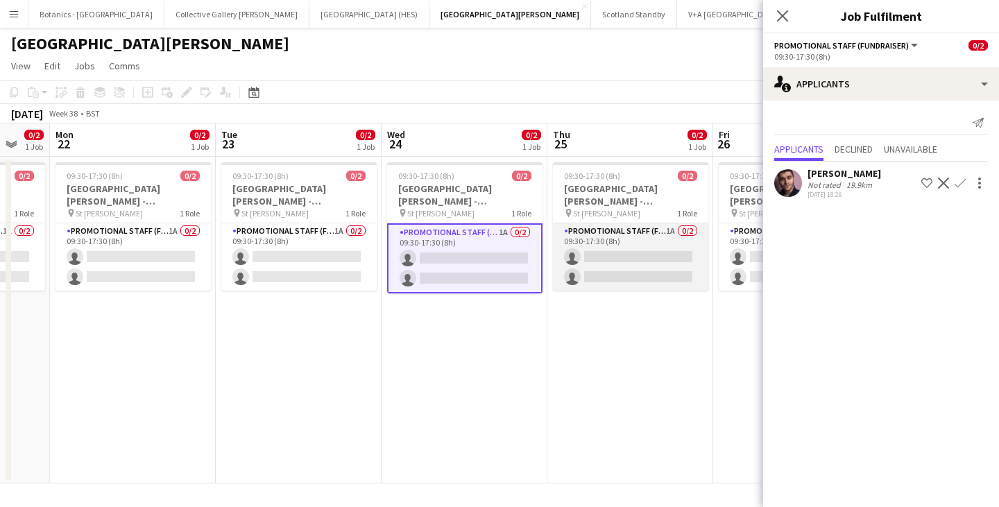
click at [629, 261] on app-card-role "Promotional Staff (Fundraiser) 1A 0/2 09:30-17:30 (8h) single-neutral-actions s…" at bounding box center [630, 256] width 155 height 67
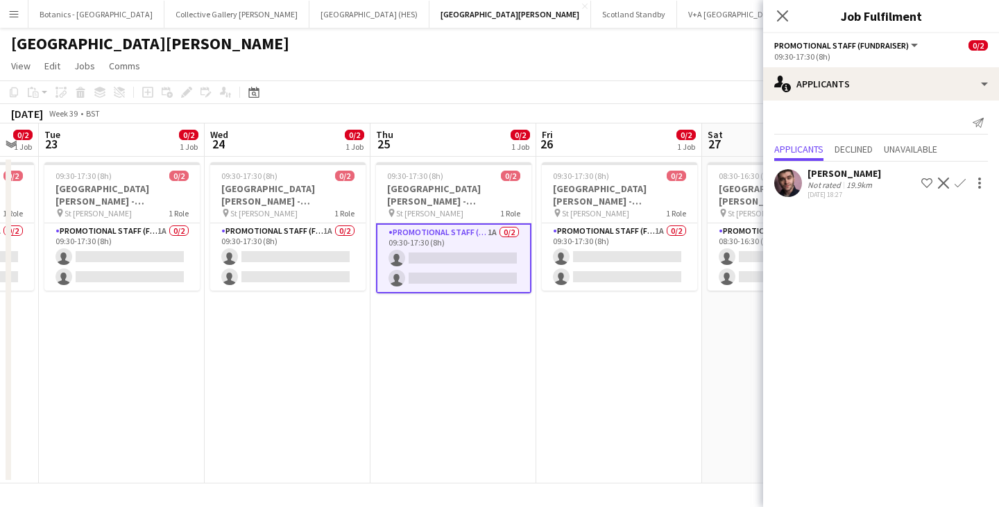
drag, startPoint x: 655, startPoint y: 316, endPoint x: 462, endPoint y: 314, distance: 192.3
click at [462, 314] on app-calendar-viewport "Sat 20 0/2 1 Job Sun 21 0/2 1 Job Mon 22 0/2 1 Job Tue 23 0/2 1 Job Wed 24 0/2 …" at bounding box center [499, 304] width 999 height 360
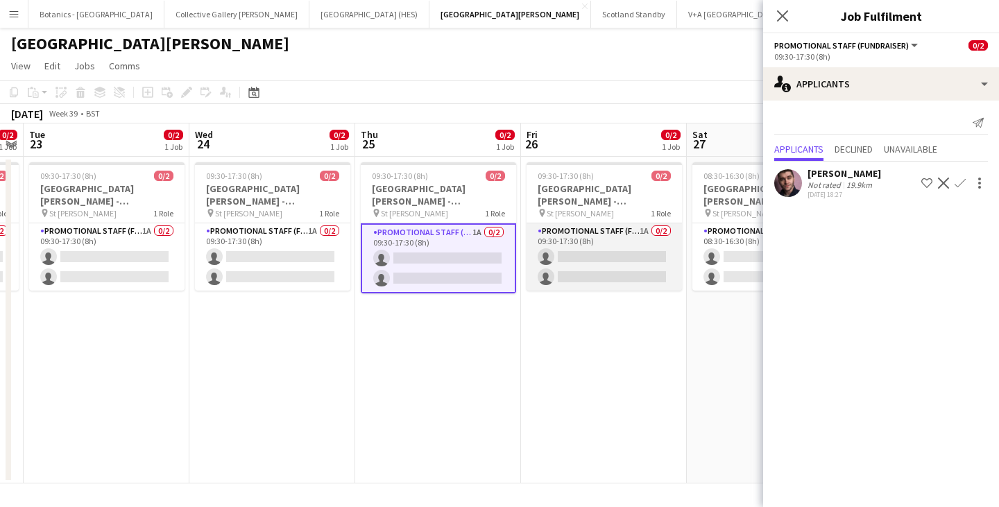
click at [587, 267] on app-card-role "Promotional Staff (Fundraiser) 1A 0/2 09:30-17:30 (8h) single-neutral-actions s…" at bounding box center [604, 256] width 155 height 67
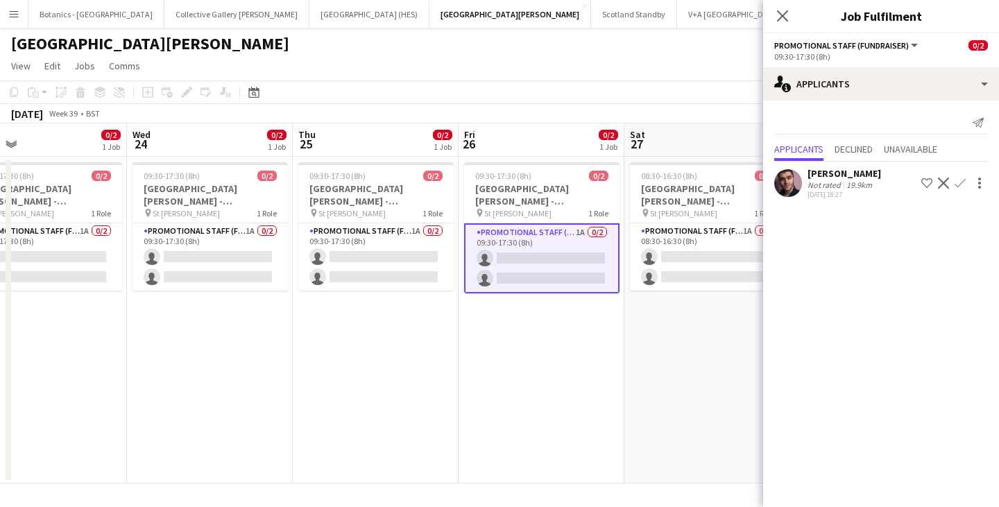
drag, startPoint x: 680, startPoint y: 314, endPoint x: 368, endPoint y: 300, distance: 311.9
click at [368, 300] on app-calendar-viewport "Sat 20 0/2 1 Job Sun 21 0/2 1 Job Mon 22 0/2 1 Job Tue 23 0/2 1 Job Wed 24 0/2 …" at bounding box center [499, 304] width 999 height 360
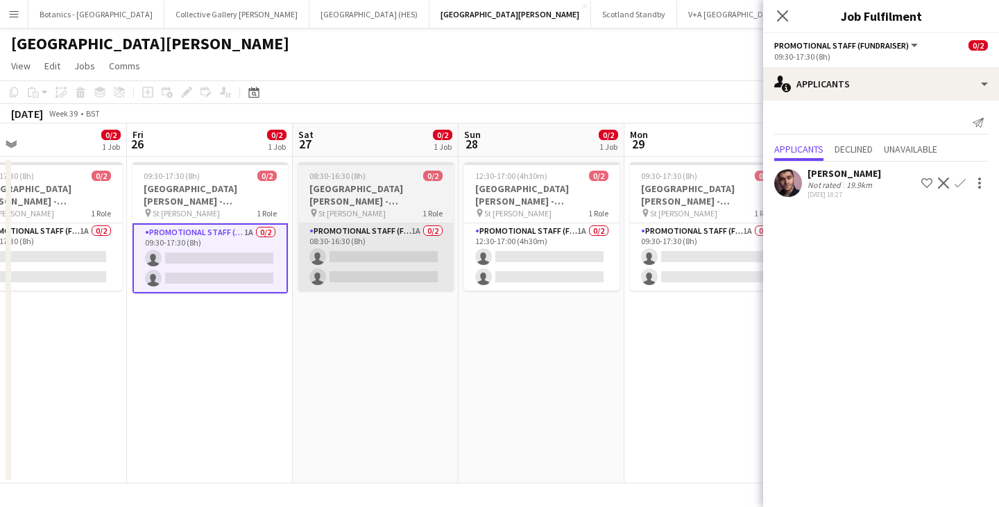
scroll to position [0, 454]
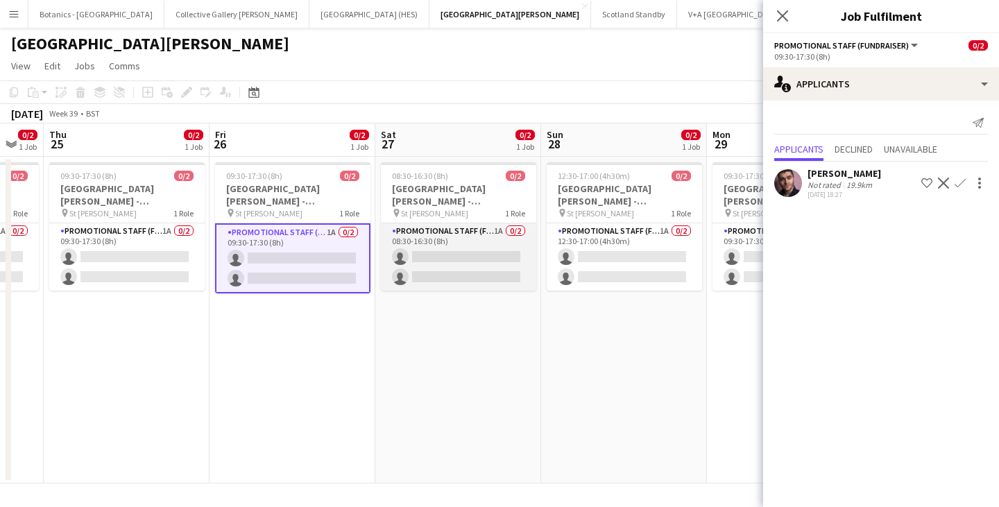
click at [473, 254] on app-card-role "Promotional Staff (Fundraiser) 1A 0/2 08:30-16:30 (8h) single-neutral-actions s…" at bounding box center [458, 256] width 155 height 67
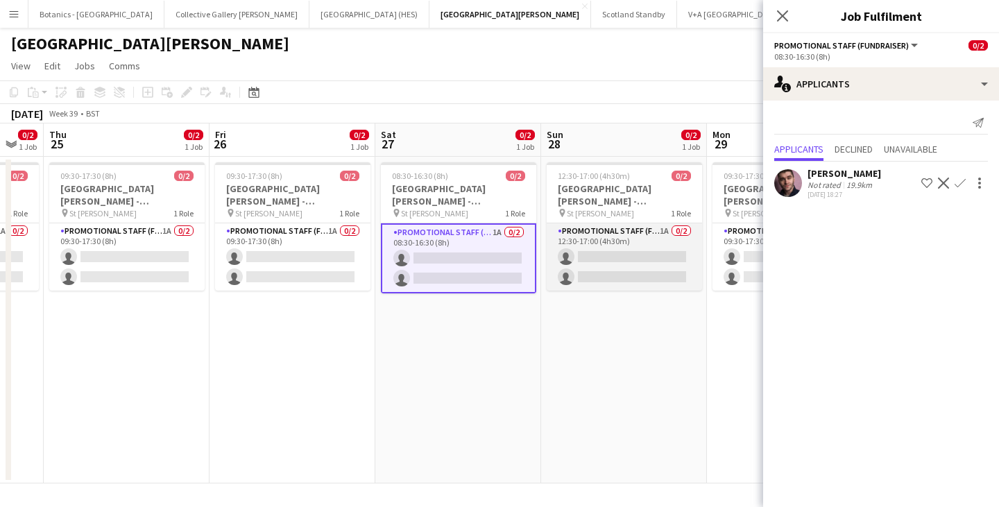
click at [641, 254] on app-card-role "Promotional Staff (Fundraiser) 1A 0/2 12:30-17:00 (4h30m) single-neutral-action…" at bounding box center [624, 256] width 155 height 67
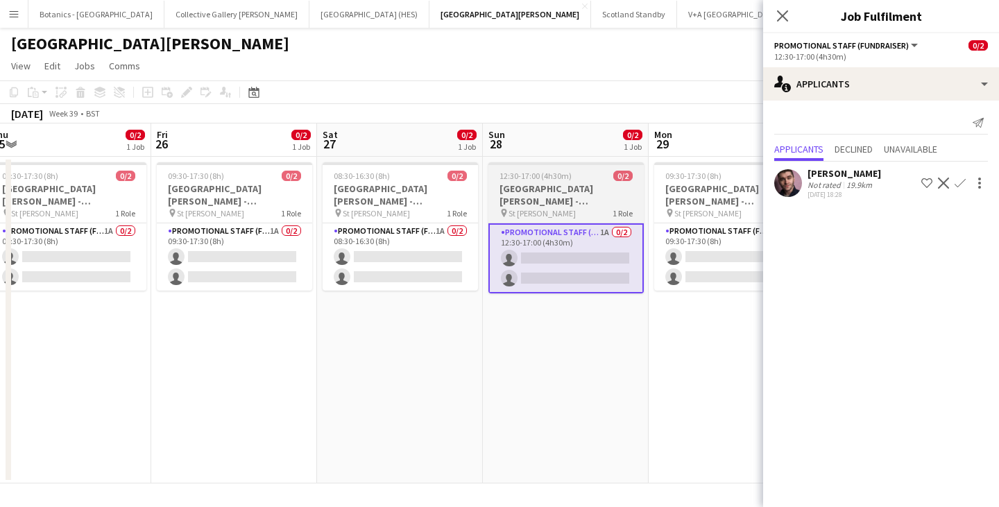
drag, startPoint x: 661, startPoint y: 315, endPoint x: 384, endPoint y: 292, distance: 277.9
click at [360, 307] on app-calendar-viewport "Mon 22 0/2 1 Job Tue 23 0/2 1 Job Wed 24 0/2 1 Job Thu 25 0/2 1 Job Fri 26 0/2 …" at bounding box center [499, 304] width 999 height 360
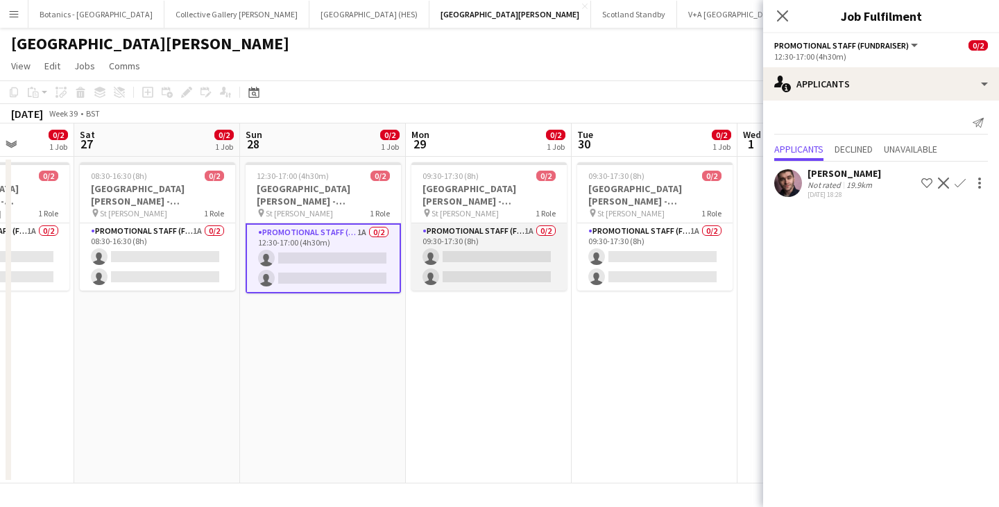
click at [469, 258] on app-card-role "Promotional Staff (Fundraiser) 1A 0/2 09:30-17:30 (8h) single-neutral-actions s…" at bounding box center [489, 256] width 155 height 67
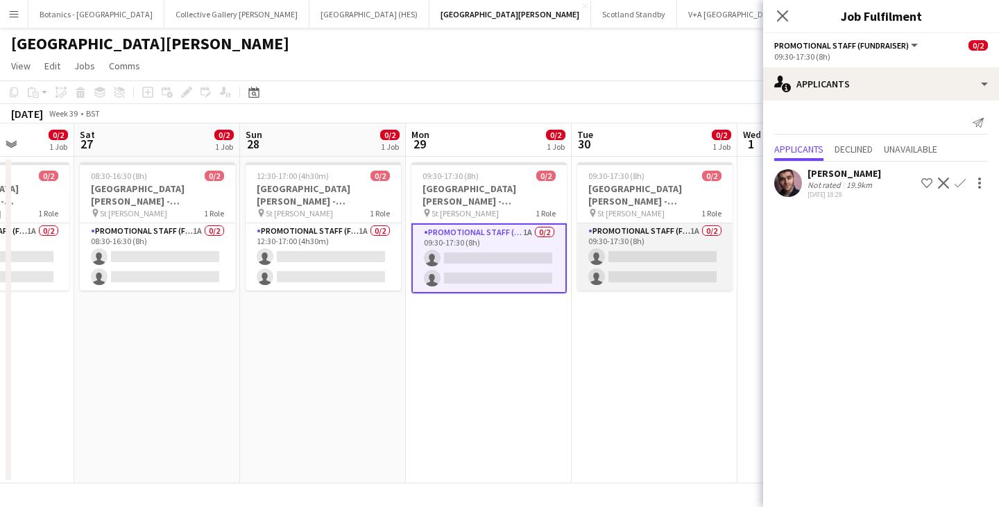
click at [637, 257] on app-card-role "Promotional Staff (Fundraiser) 1A 0/2 09:30-17:30 (8h) single-neutral-actions s…" at bounding box center [654, 256] width 155 height 67
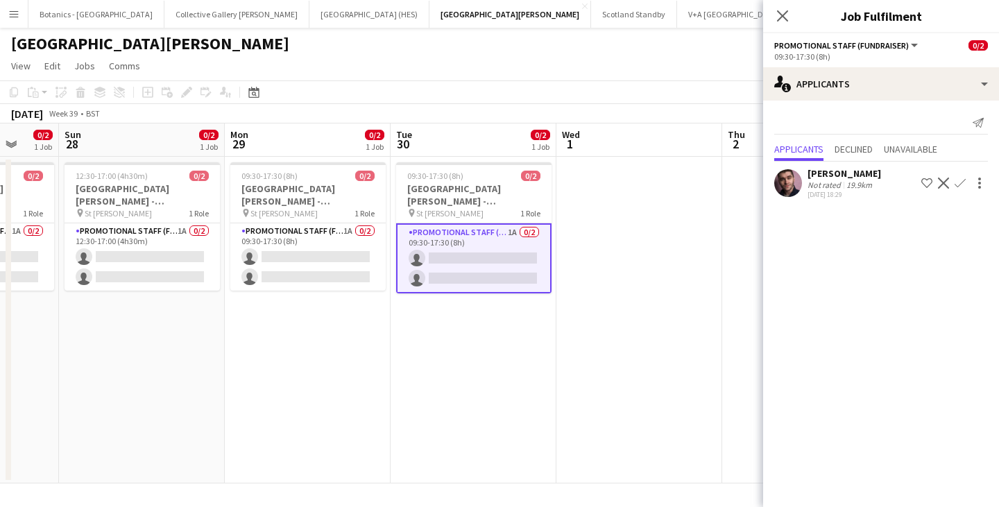
scroll to position [0, 457]
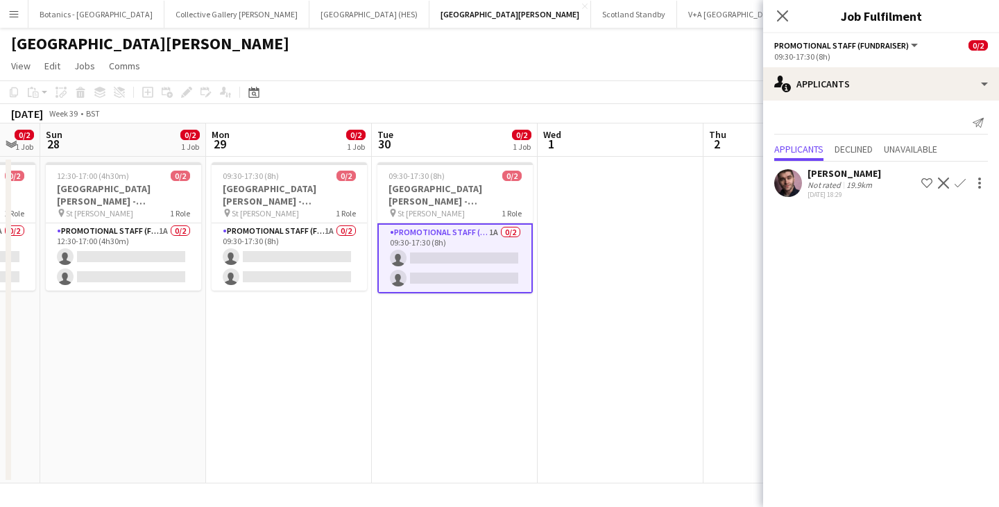
drag, startPoint x: 645, startPoint y: 341, endPoint x: 445, endPoint y: 346, distance: 199.9
click at [445, 346] on app-calendar-viewport "Thu 25 0/2 1 Job Fri 26 0/2 1 Job Sat 27 0/2 1 Job Sun 28 0/2 1 Job Mon 29 0/2 …" at bounding box center [499, 304] width 999 height 360
click at [310, 20] on button "[GEOGRAPHIC_DATA] (HES) Close" at bounding box center [370, 14] width 120 height 27
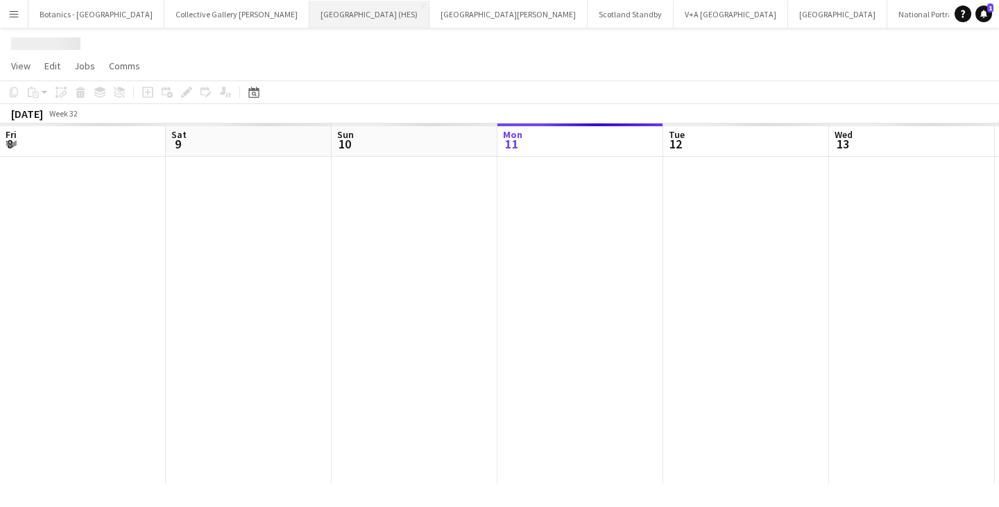
scroll to position [0, 332]
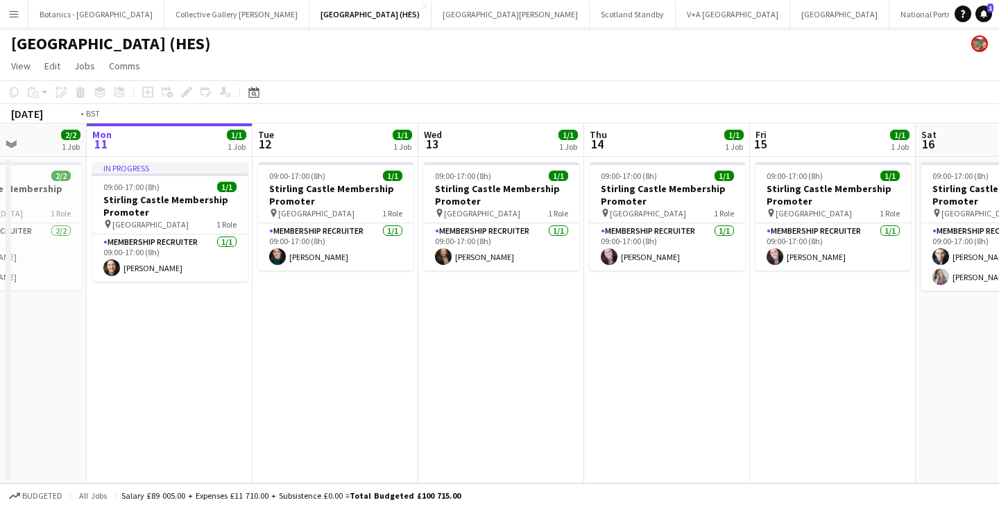
drag, startPoint x: 667, startPoint y: 360, endPoint x: 7, endPoint y: 332, distance: 660.7
click at [1, 333] on app-calendar-viewport "Fri 8 1/1 1 Job Sat 9 2/2 1 Job Sun 10 2/2 1 Job Mon 11 1/1 1 Job Tue 12 1/1 1 …" at bounding box center [499, 304] width 999 height 360
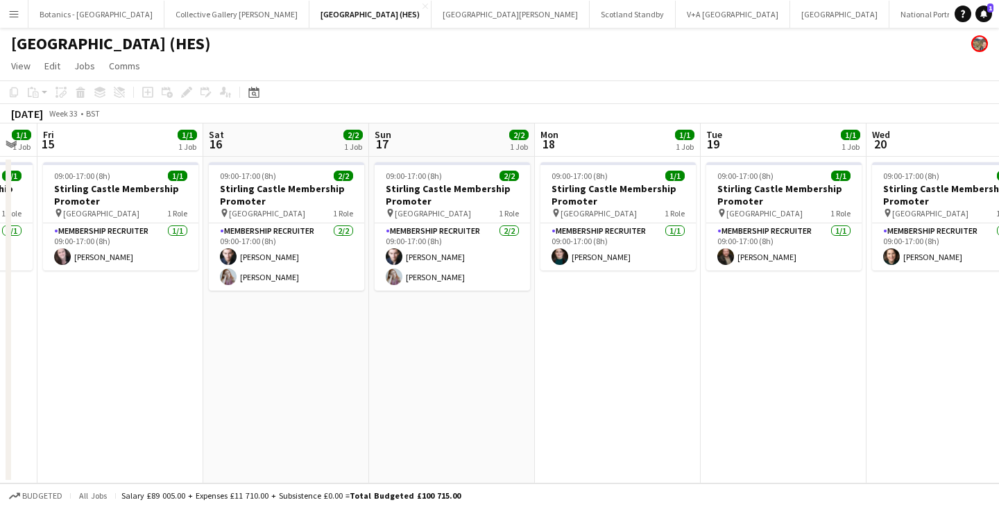
drag, startPoint x: 640, startPoint y: 350, endPoint x: 315, endPoint y: 325, distance: 325.8
click at [206, 337] on app-calendar-viewport "Tue 12 1/1 1 Job Wed 13 1/1 1 Job Thu 14 1/1 1 Job Fri 15 1/1 1 Job Sat 16 2/2 …" at bounding box center [499, 304] width 999 height 360
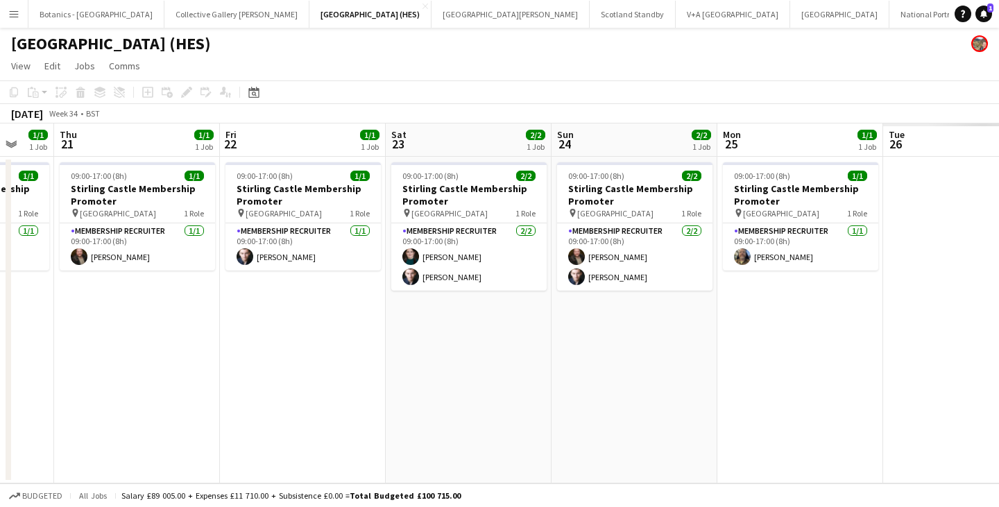
drag, startPoint x: 281, startPoint y: 329, endPoint x: 695, endPoint y: 314, distance: 414.0
click at [242, 324] on app-calendar-viewport "Mon 18 1/1 1 Job Tue 19 1/1 1 Job Wed 20 1/1 1 Job Thu 21 1/1 1 Job Fri 22 1/1 …" at bounding box center [499, 304] width 999 height 360
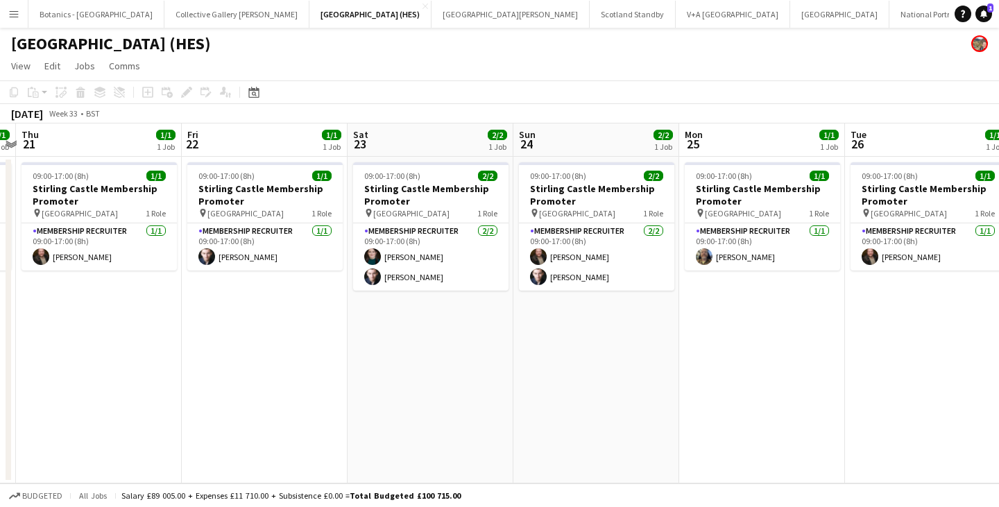
drag, startPoint x: 738, startPoint y: 330, endPoint x: 287, endPoint y: 322, distance: 450.5
click at [291, 322] on app-calendar-viewport "Mon 18 1/1 1 Job Tue 19 1/1 1 Job Wed 20 1/1 1 Job Thu 21 1/1 1 Job Fri 22 1/1 …" at bounding box center [499, 304] width 999 height 360
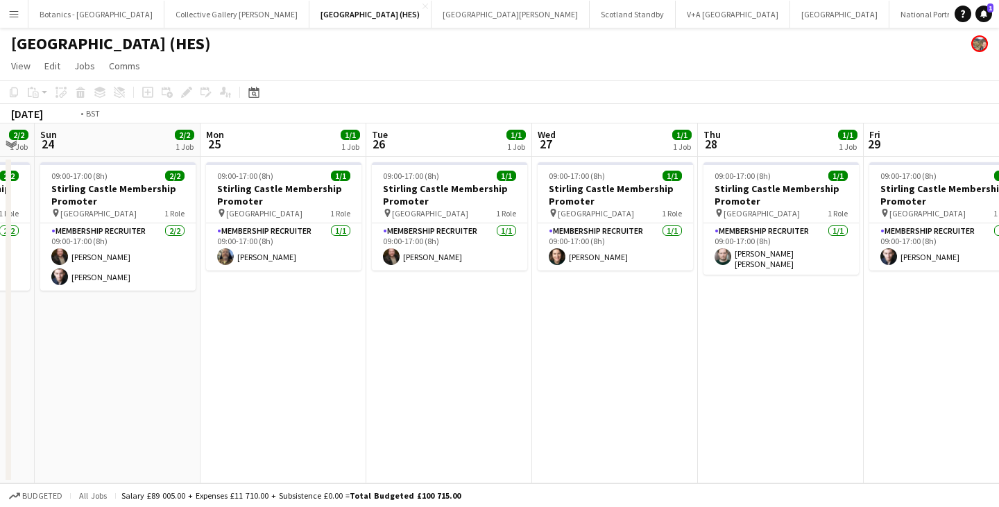
drag, startPoint x: 220, startPoint y: 320, endPoint x: 181, endPoint y: 314, distance: 39.4
click at [182, 315] on app-calendar-viewport "Thu 21 1/1 1 Job Fri 22 1/1 1 Job Sat 23 2/2 1 Job Sun 24 2/2 1 Job Mon 25 1/1 …" at bounding box center [499, 304] width 999 height 360
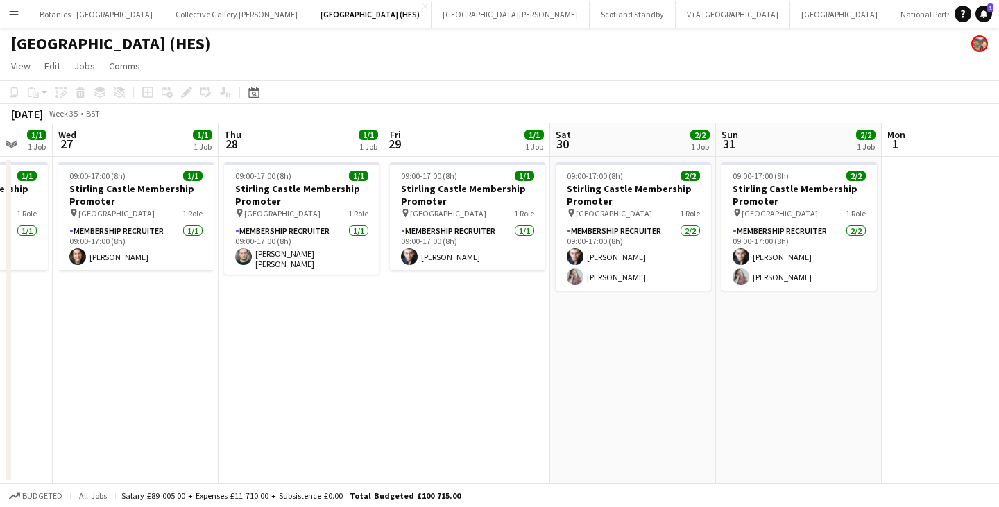
drag, startPoint x: 307, startPoint y: 323, endPoint x: 186, endPoint y: 312, distance: 121.3
click at [187, 312] on app-calendar-viewport "Sun 24 2/2 1 Job Mon 25 1/1 1 Job Tue 26 1/1 1 Job Wed 27 1/1 1 Job Thu 28 1/1 …" at bounding box center [499, 304] width 999 height 360
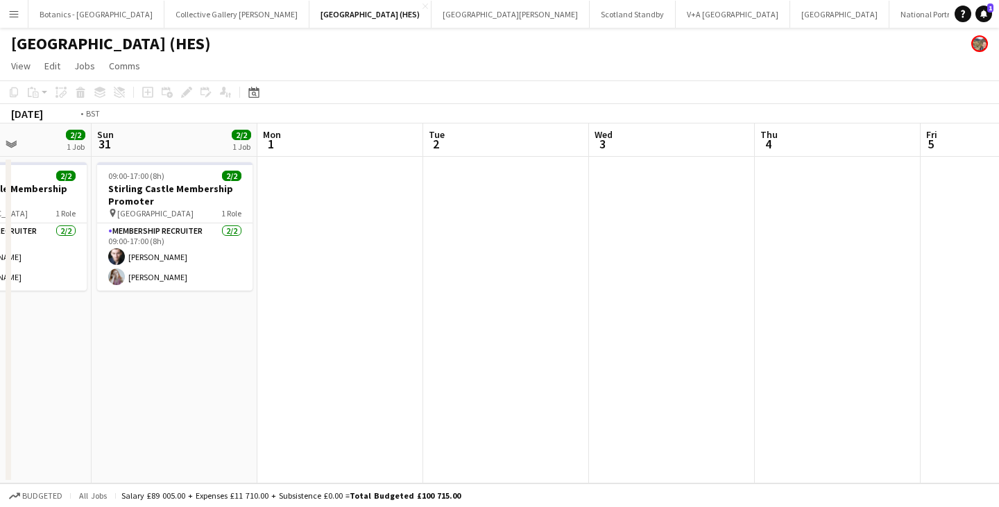
drag, startPoint x: 441, startPoint y: 316, endPoint x: 212, endPoint y: 305, distance: 230.0
click at [212, 305] on app-calendar-viewport "Thu 28 1/1 1 Job Fri 29 1/1 1 Job Sat 30 2/2 1 Job Sun 31 2/2 1 Job Mon 1 Tue 2…" at bounding box center [499, 304] width 999 height 360
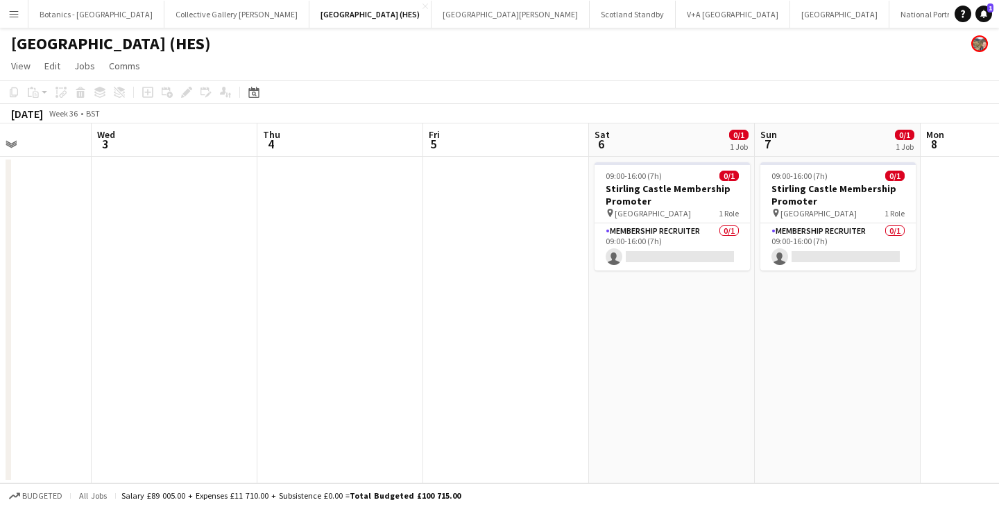
scroll to position [0, 485]
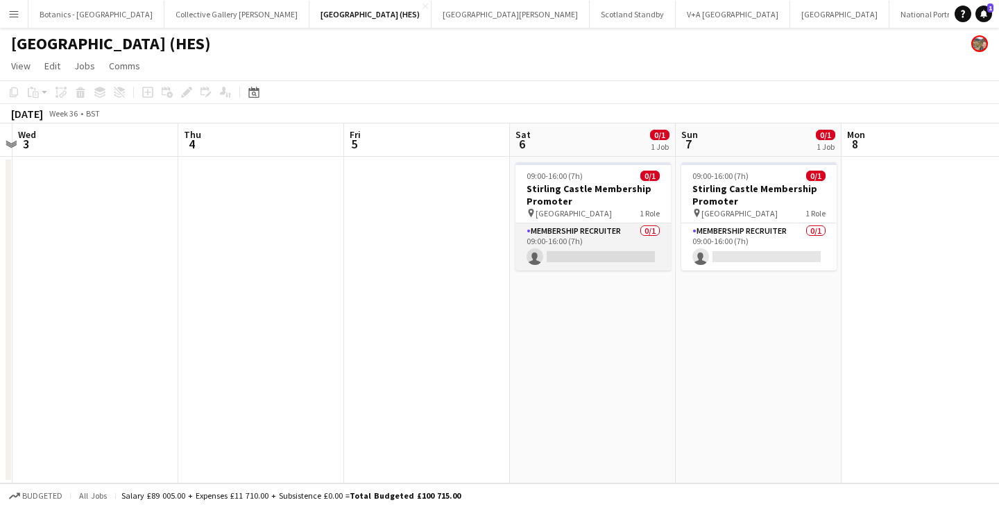
click at [599, 237] on app-card-role "Membership Recruiter 0/1 09:00-16:00 (7h) single-neutral-actions" at bounding box center [593, 246] width 155 height 47
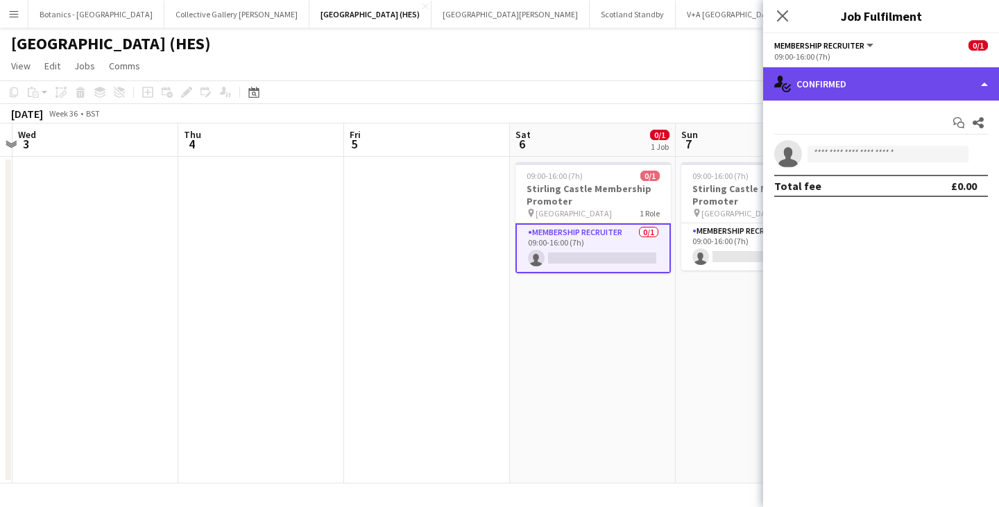
click at [812, 82] on div "single-neutral-actions-check-2 Confirmed" at bounding box center [881, 83] width 236 height 33
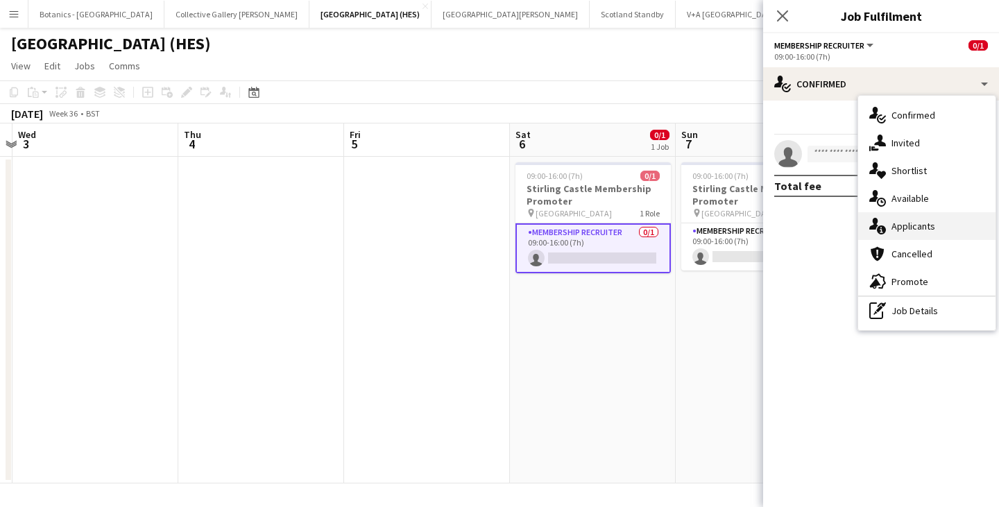
click at [920, 227] on div "single-neutral-actions-information Applicants" at bounding box center [927, 226] width 137 height 28
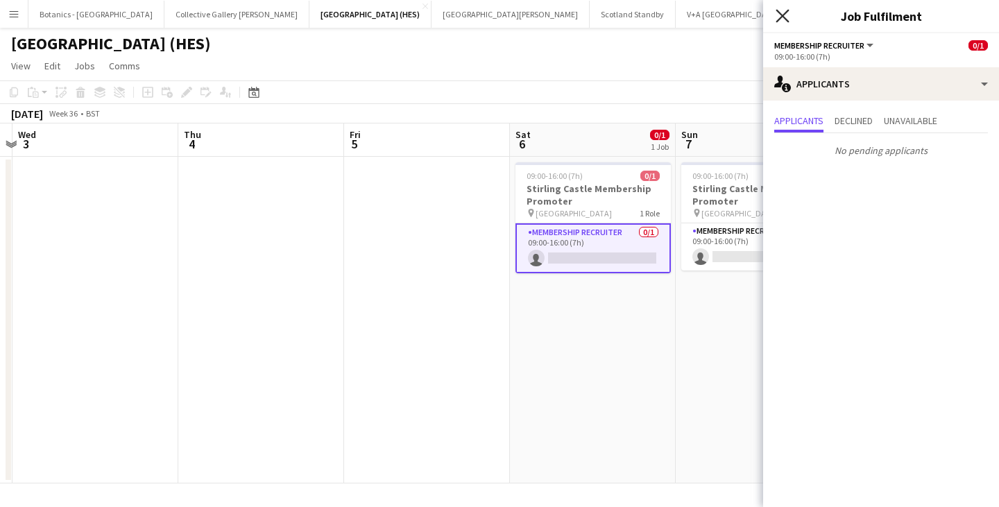
click at [783, 17] on icon at bounding box center [782, 15] width 13 height 13
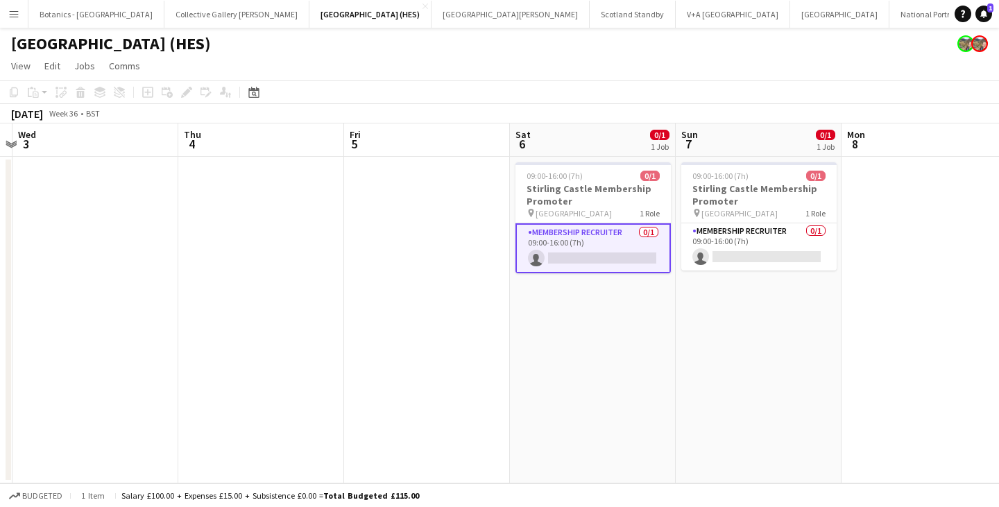
click at [602, 236] on app-card-role "Membership Recruiter 0/1 09:00-16:00 (7h) single-neutral-actions" at bounding box center [593, 248] width 155 height 50
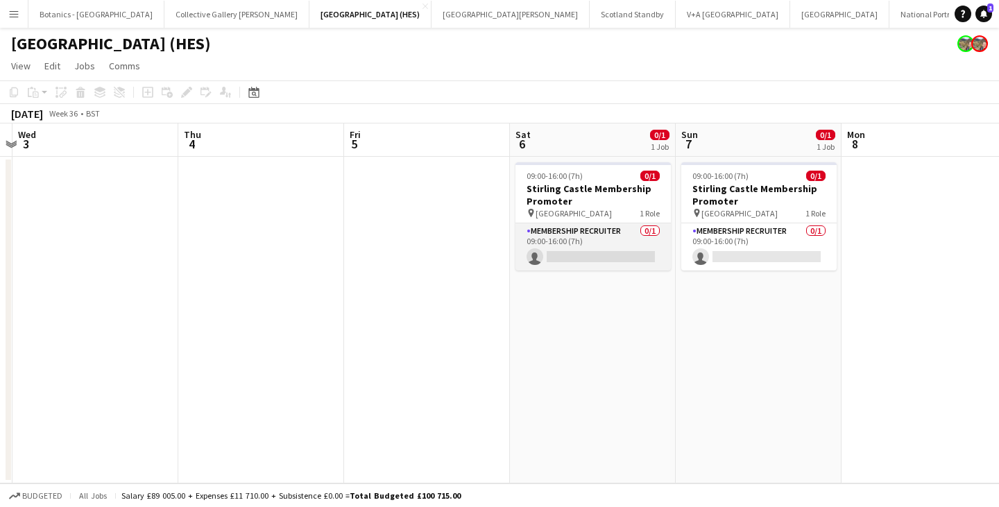
click at [610, 237] on app-card-role "Membership Recruiter 0/1 09:00-16:00 (7h) single-neutral-actions" at bounding box center [593, 246] width 155 height 47
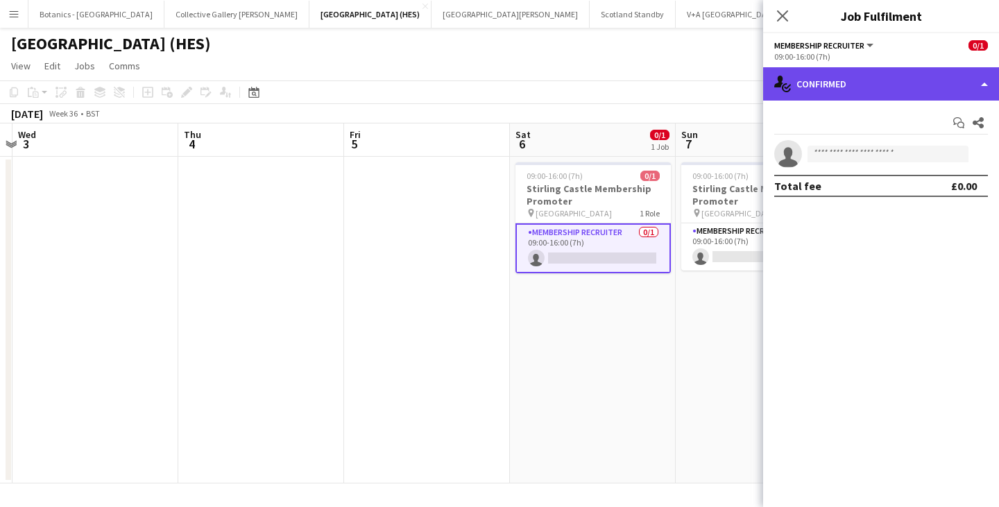
click at [868, 67] on div "single-neutral-actions-check-2 Confirmed" at bounding box center [881, 83] width 236 height 33
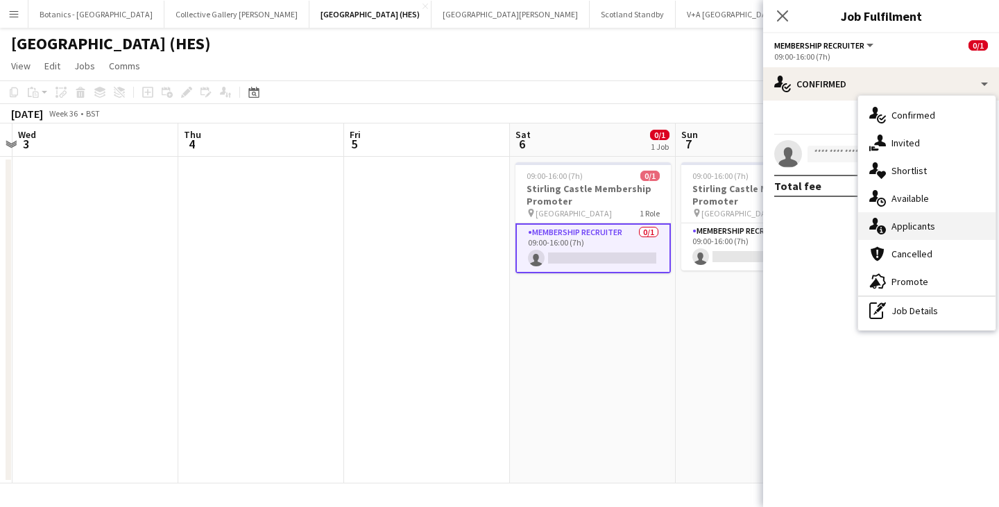
click at [908, 226] on div "single-neutral-actions-information Applicants" at bounding box center [927, 226] width 137 height 28
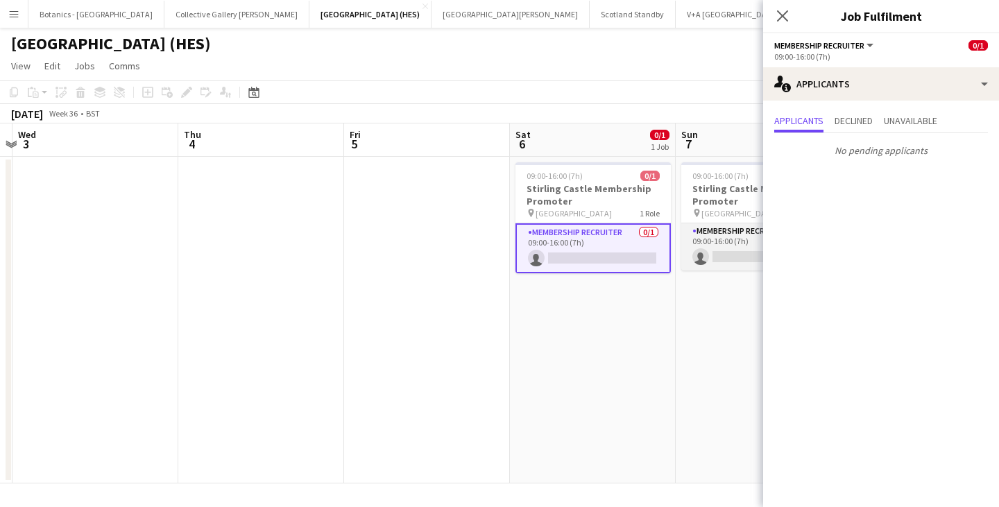
click at [729, 239] on app-card-role "Membership Recruiter 0/1 09:00-16:00 (7h) single-neutral-actions" at bounding box center [759, 246] width 155 height 47
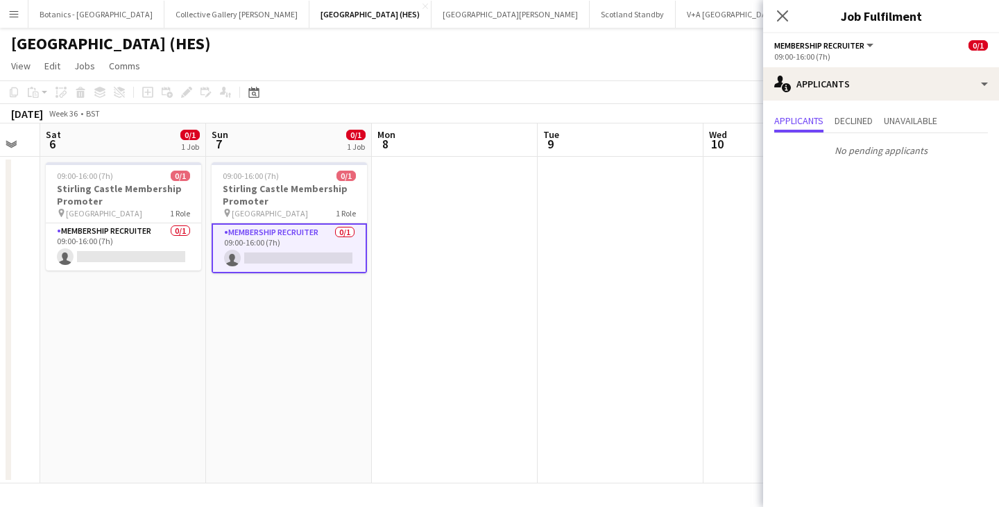
drag, startPoint x: 719, startPoint y: 322, endPoint x: 249, endPoint y: 323, distance: 469.9
click at [249, 323] on app-calendar-viewport "Wed 3 Thu 4 Fri 5 Sat 6 0/1 1 Job Sun 7 0/1 1 Job Mon 8 Tue 9 Wed 10 Thu 11 Fri…" at bounding box center [499, 304] width 999 height 360
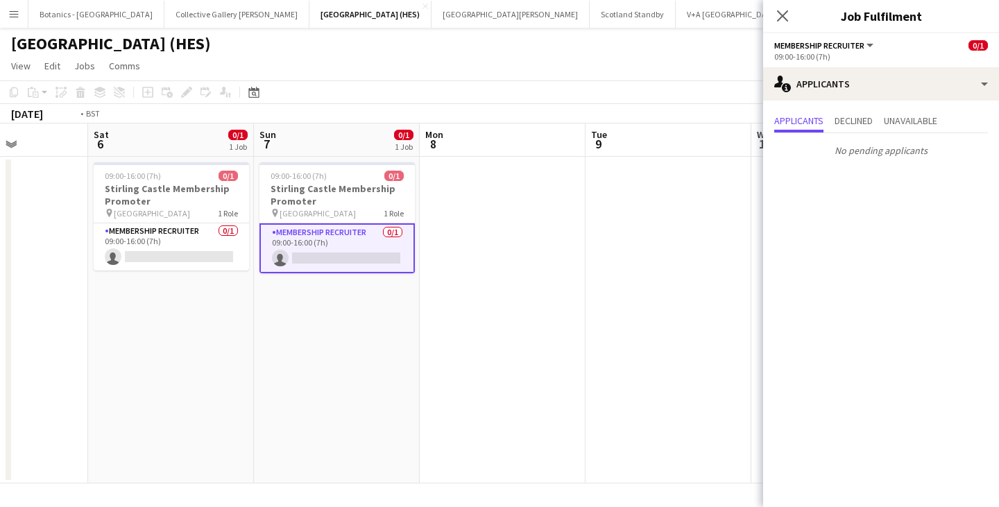
drag, startPoint x: 559, startPoint y: 321, endPoint x: 164, endPoint y: 312, distance: 394.3
click at [116, 314] on app-calendar-viewport "Wed 3 Thu 4 Fri 5 Sat 6 0/1 1 Job Sun 7 0/1 1 Job Mon 8 Tue 9 Wed 10 Thu 11 Fri…" at bounding box center [499, 304] width 999 height 360
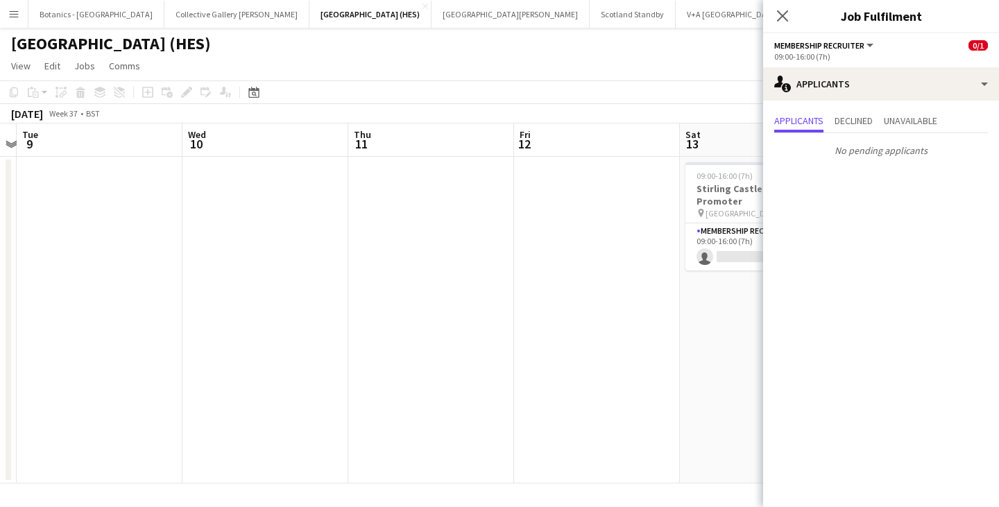
drag, startPoint x: 593, startPoint y: 341, endPoint x: 335, endPoint y: 330, distance: 257.7
click at [108, 330] on app-calendar-viewport "Sat 6 0/1 1 Job Sun 7 0/1 1 Job Mon 8 Tue 9 Wed 10 Thu 11 Fri 12 Sat 13 0/1 1 J…" at bounding box center [499, 304] width 999 height 360
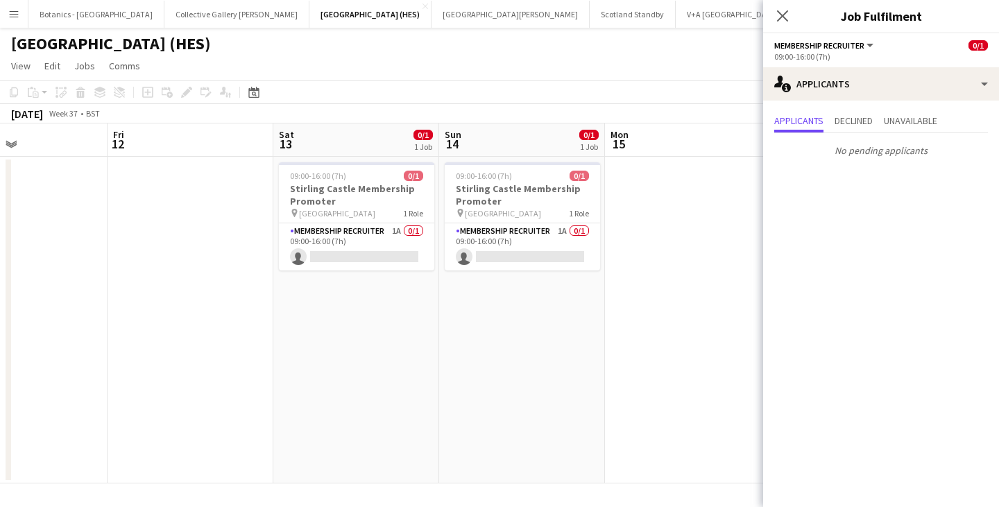
click at [371, 220] on app-job-card "09:00-16:00 (7h) 0/1 Stirling Castle Membership Promoter pin Stirling Castle 1 …" at bounding box center [356, 216] width 155 height 108
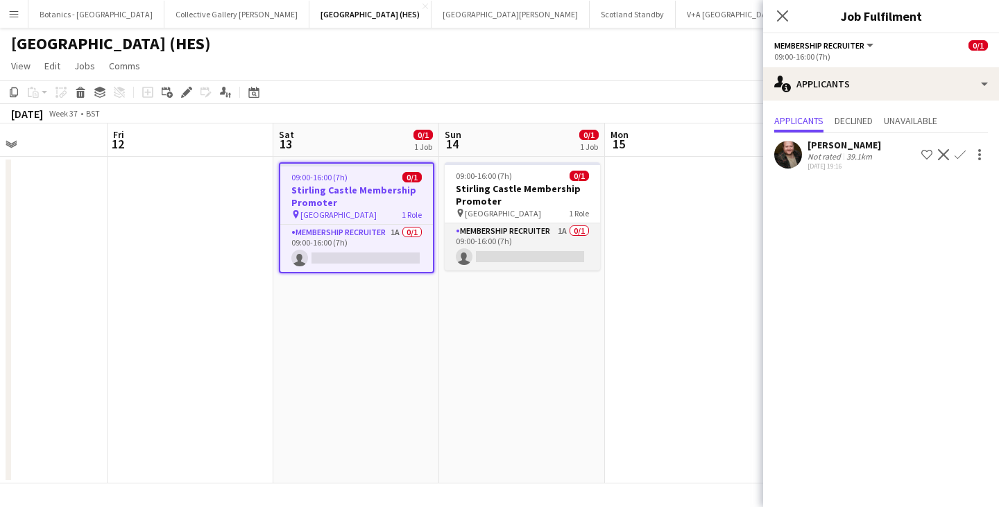
click at [541, 244] on app-card-role "Membership Recruiter 1A 0/1 09:00-16:00 (7h) single-neutral-actions" at bounding box center [522, 246] width 155 height 47
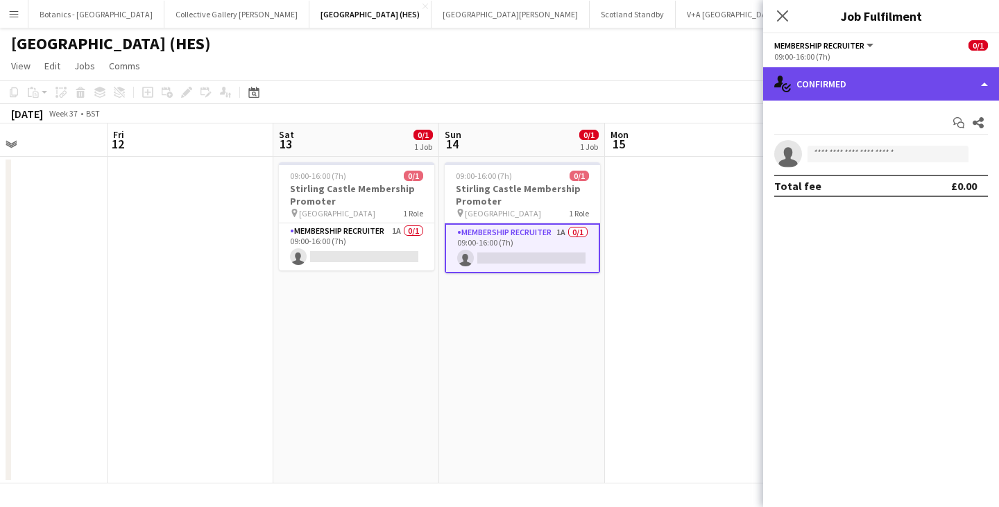
drag, startPoint x: 816, startPoint y: 87, endPoint x: 845, endPoint y: 98, distance: 31.8
click at [817, 87] on div "single-neutral-actions-check-2 Confirmed" at bounding box center [881, 83] width 236 height 33
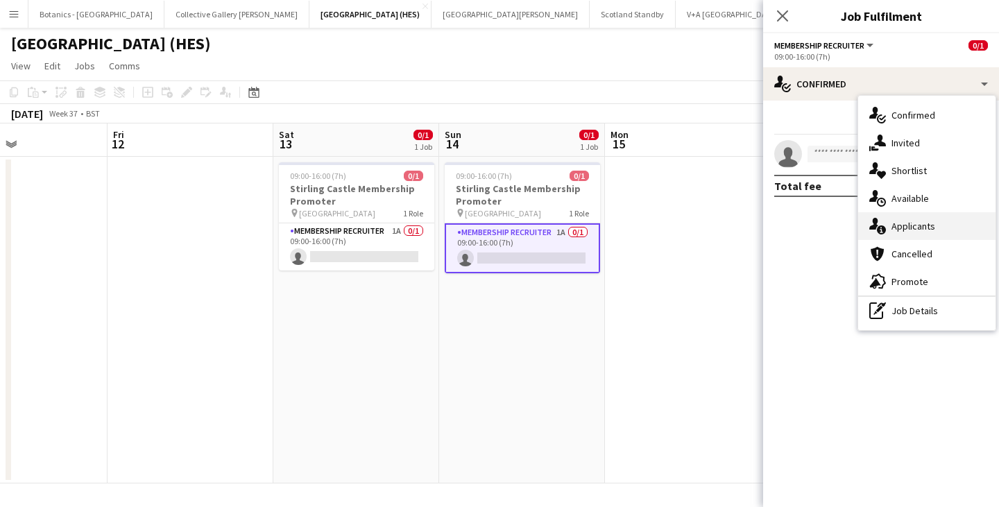
click at [918, 229] on div "single-neutral-actions-information Applicants" at bounding box center [927, 226] width 137 height 28
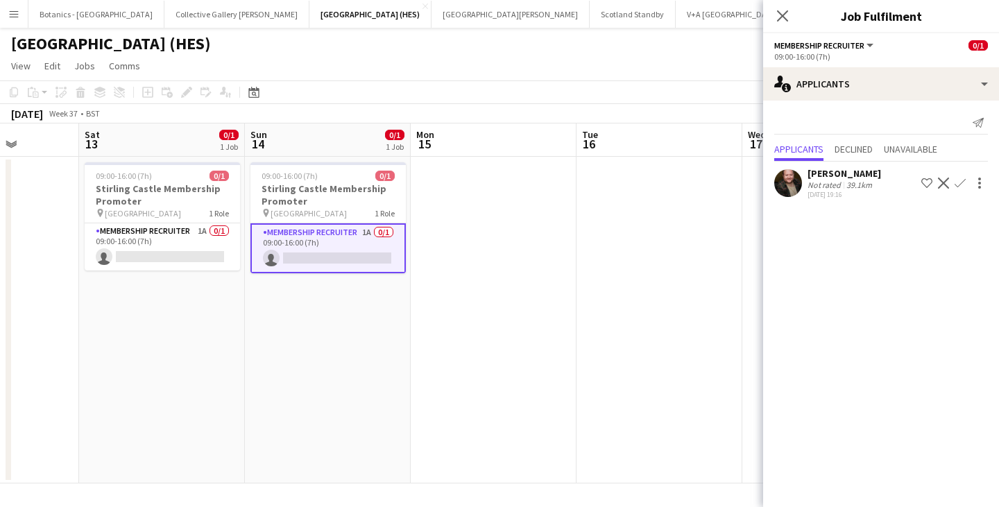
drag, startPoint x: 679, startPoint y: 293, endPoint x: 306, endPoint y: 283, distance: 372.8
click at [270, 291] on app-calendar-viewport "Tue 9 Wed 10 Thu 11 Fri 12 Sat 13 0/1 1 Job Sun 14 0/1 1 Job Mon 15 Tue 16 Wed …" at bounding box center [499, 304] width 999 height 360
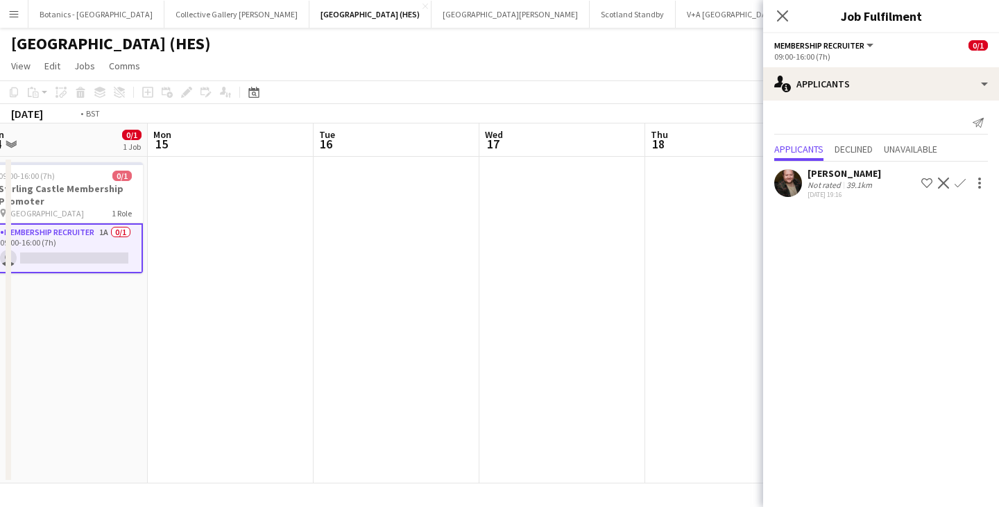
scroll to position [0, 411]
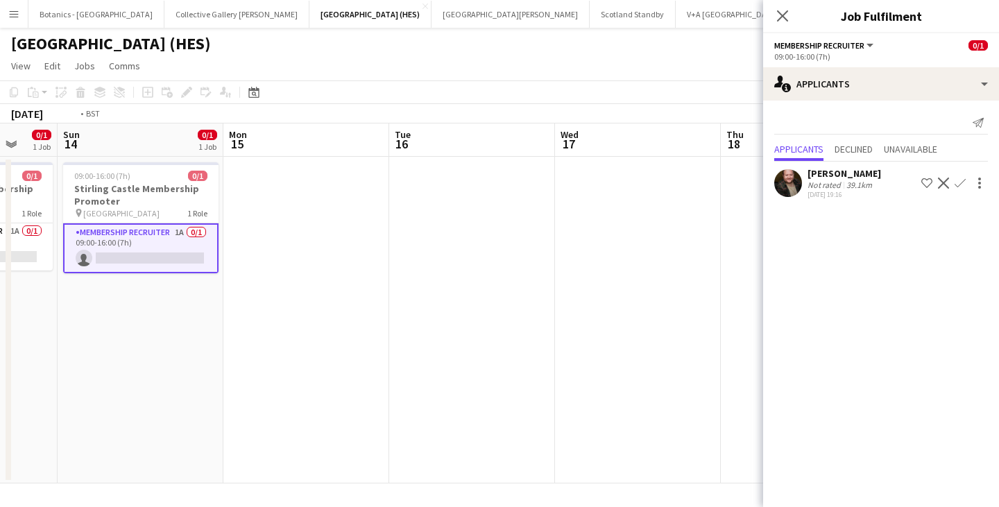
drag, startPoint x: 574, startPoint y: 292, endPoint x: 259, endPoint y: 278, distance: 315.4
click at [237, 281] on app-calendar-viewport "Thu 11 Fri 12 Sat 13 0/1 1 Job Sun 14 0/1 1 Job Mon 15 Tue 16 Wed 17 Thu 18 Fri…" at bounding box center [499, 304] width 999 height 360
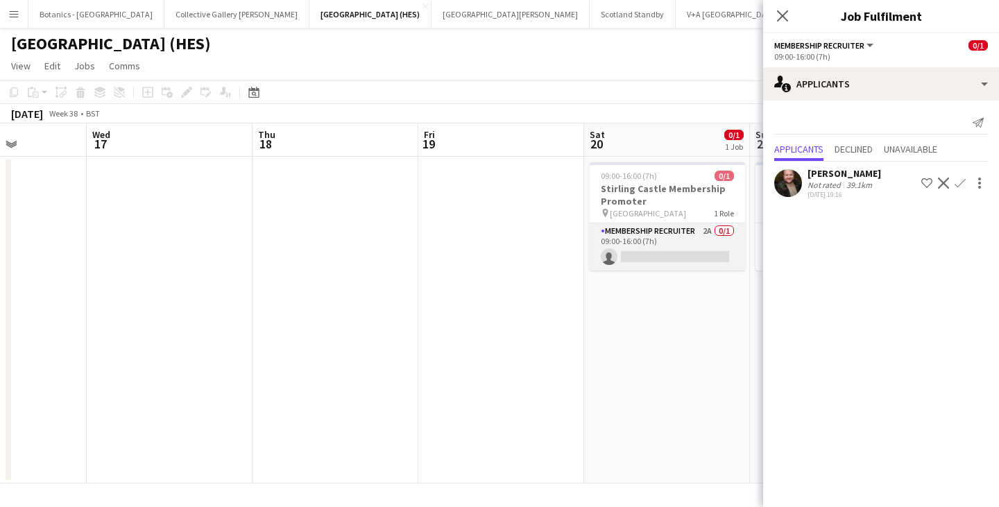
click at [639, 246] on app-card-role "Membership Recruiter 2A 0/1 09:00-16:00 (7h) single-neutral-actions" at bounding box center [667, 246] width 155 height 47
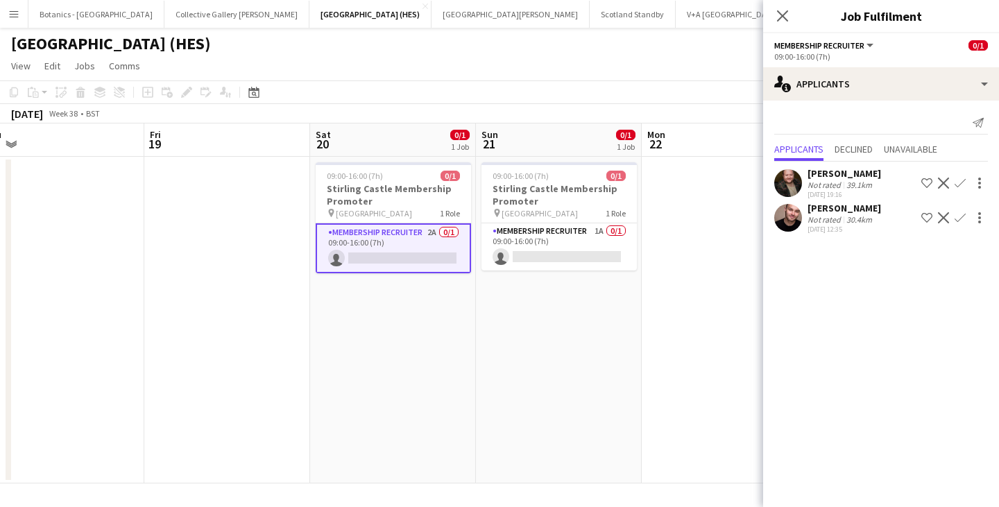
drag, startPoint x: 700, startPoint y: 320, endPoint x: 457, endPoint y: 292, distance: 244.5
click at [394, 319] on app-calendar-viewport "Mon 15 Tue 16 Wed 17 Thu 18 Fri 19 Sat 20 0/1 1 Job Sun 21 0/1 1 Job Mon 22 Tue…" at bounding box center [499, 304] width 999 height 360
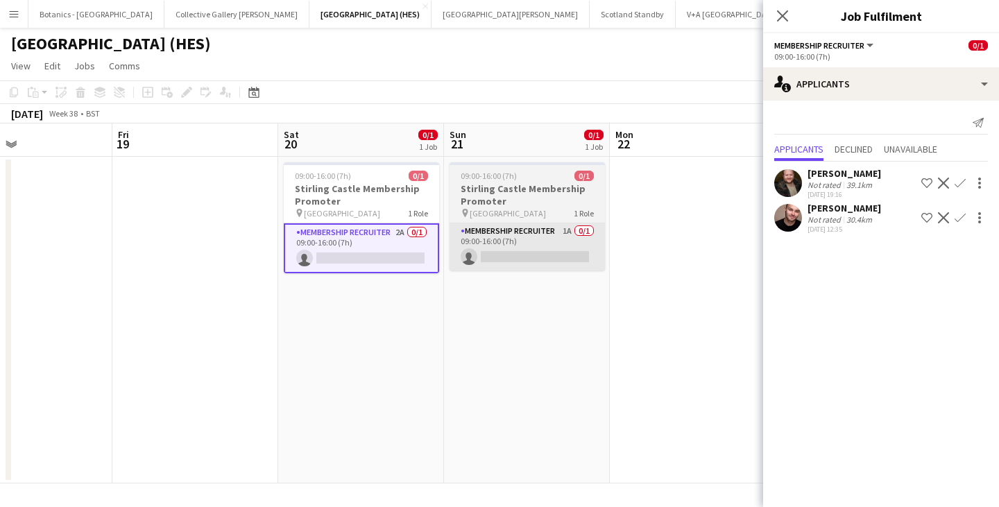
click at [575, 258] on app-card-role "Membership Recruiter 1A 0/1 09:00-16:00 (7h) single-neutral-actions" at bounding box center [527, 246] width 155 height 47
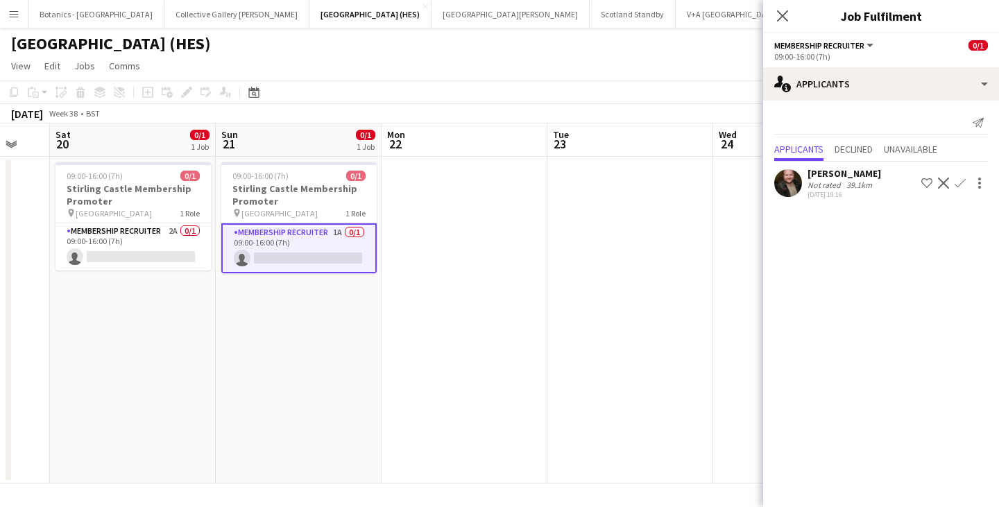
drag, startPoint x: 606, startPoint y: 303, endPoint x: 328, endPoint y: 290, distance: 278.6
click at [165, 310] on app-calendar-viewport "Wed 17 Thu 18 Fri 19 Sat 20 0/1 1 Job Sun 21 0/1 1 Job Mon 22 Tue 23 Wed 24 Thu…" at bounding box center [499, 304] width 999 height 360
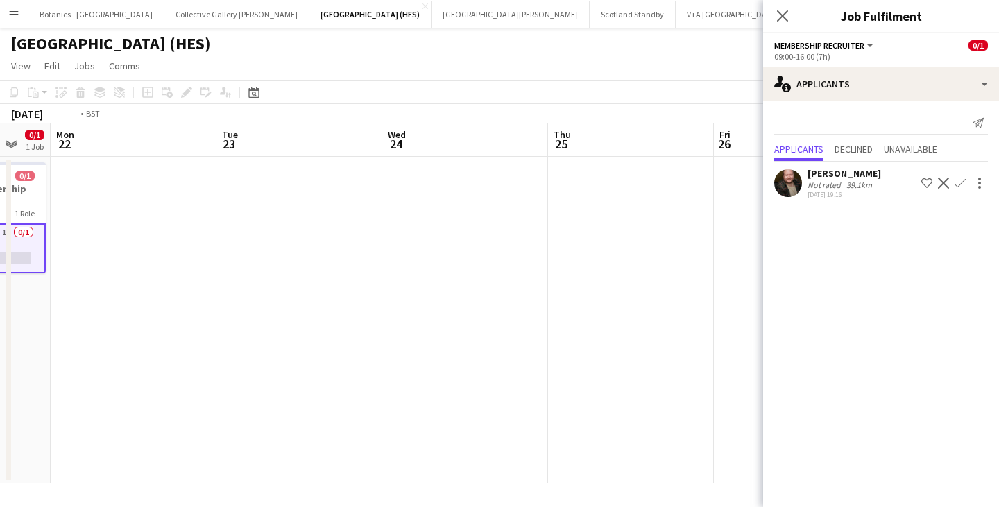
drag, startPoint x: 598, startPoint y: 304, endPoint x: 510, endPoint y: 279, distance: 91.6
click at [264, 295] on app-calendar-viewport "Fri 19 Sat 20 0/1 1 Job Sun 21 0/1 1 Job Mon 22 Tue 23 Wed 24 Thu 25 Fri 26 Sat…" at bounding box center [499, 304] width 999 height 360
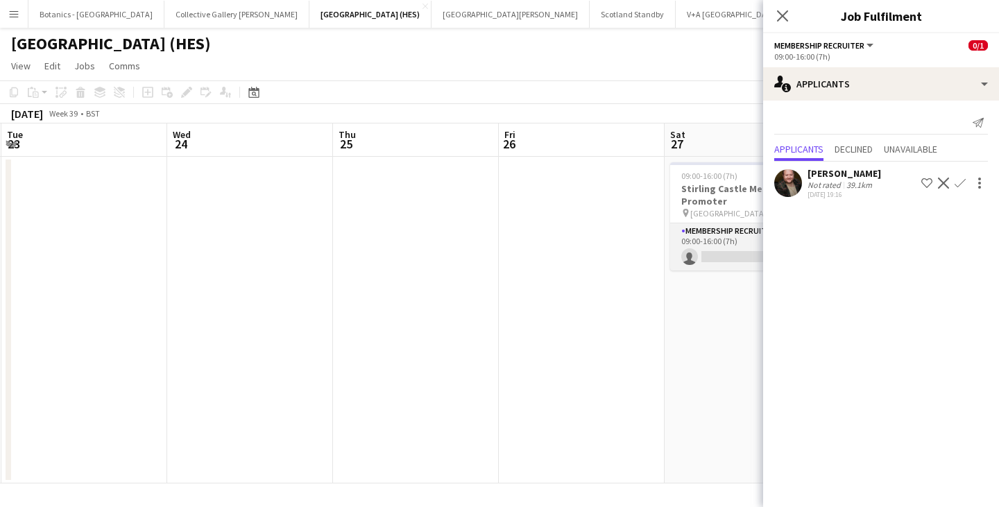
click at [734, 264] on app-card-role "Membership Recruiter 1A 0/1 09:00-16:00 (7h) single-neutral-actions" at bounding box center [747, 246] width 155 height 47
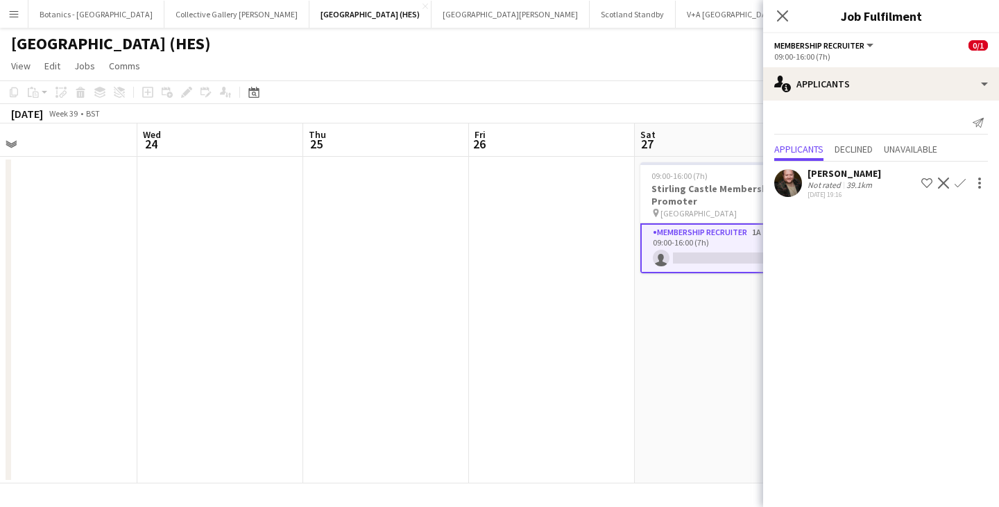
drag, startPoint x: 692, startPoint y: 307, endPoint x: 321, endPoint y: 312, distance: 371.4
click at [321, 312] on app-calendar-viewport "Sat 20 0/1 1 Job Sun 21 0/1 1 Job Mon 22 Tue 23 Wed 24 Thu 25 Fri 26 Sat 27 0/1…" at bounding box center [499, 304] width 999 height 360
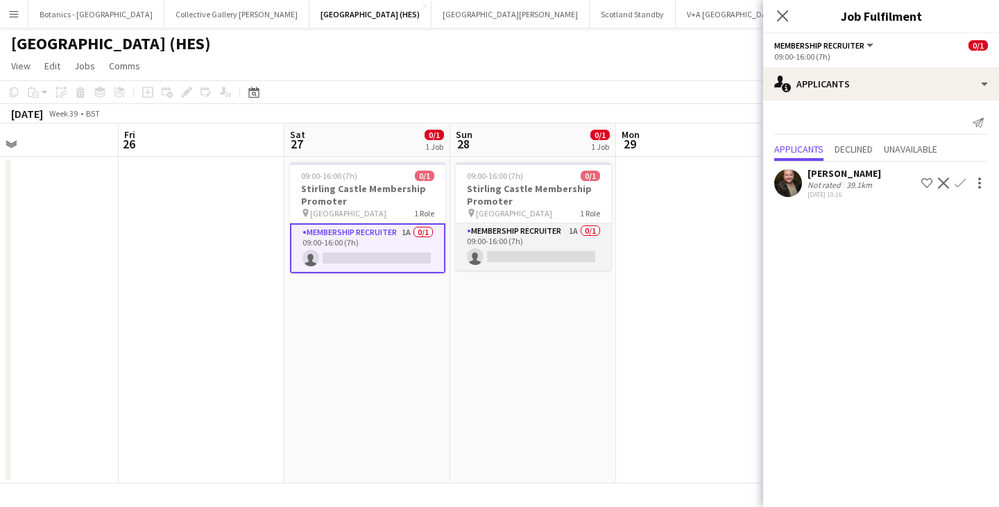
click at [541, 242] on app-card-role "Membership Recruiter 1A 0/1 09:00-16:00 (7h) single-neutral-actions" at bounding box center [533, 246] width 155 height 47
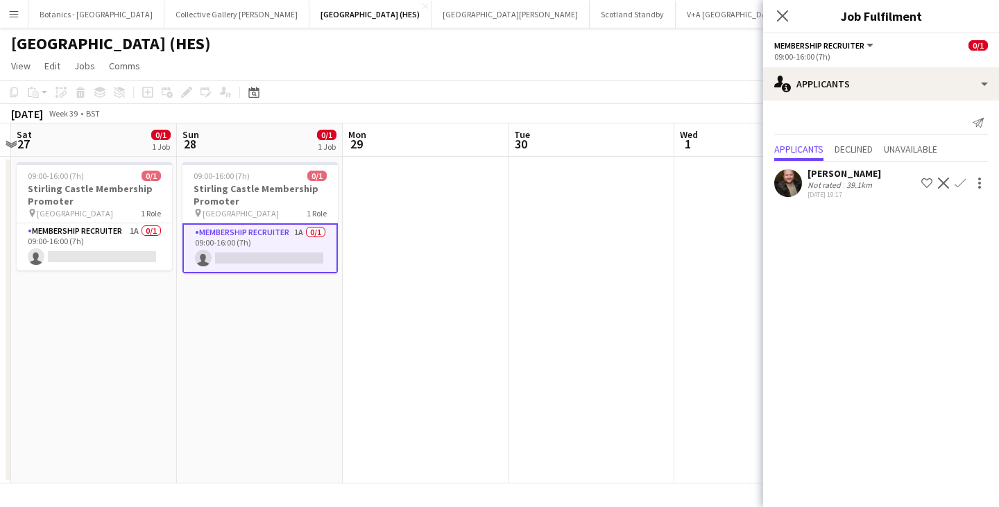
drag, startPoint x: 602, startPoint y: 299, endPoint x: 160, endPoint y: 278, distance: 442.0
click at [160, 278] on app-calendar-viewport "Wed 24 Thu 25 Fri 26 Sat 27 0/1 1 Job Sun 28 0/1 1 Job Mon 29 Tue 30 Wed 1 Thu …" at bounding box center [499, 304] width 999 height 360
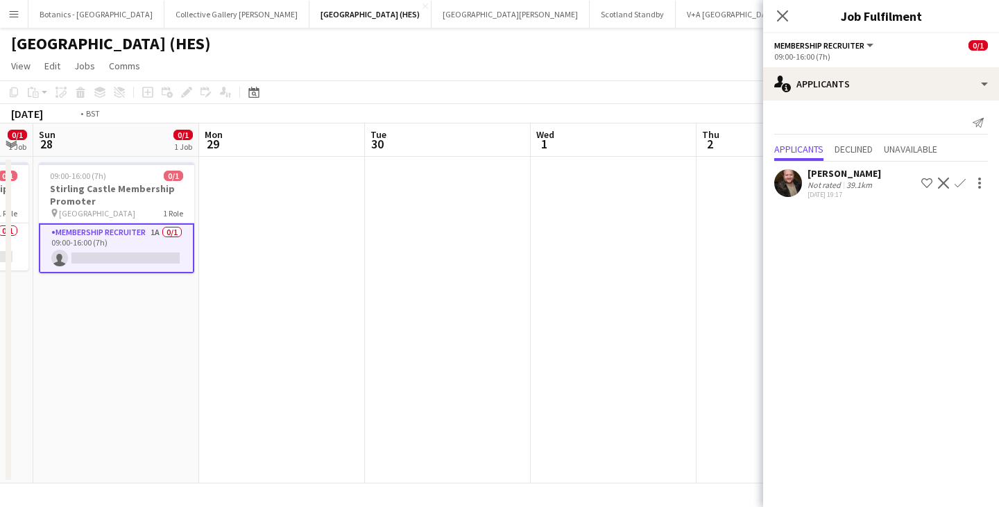
scroll to position [0, 420]
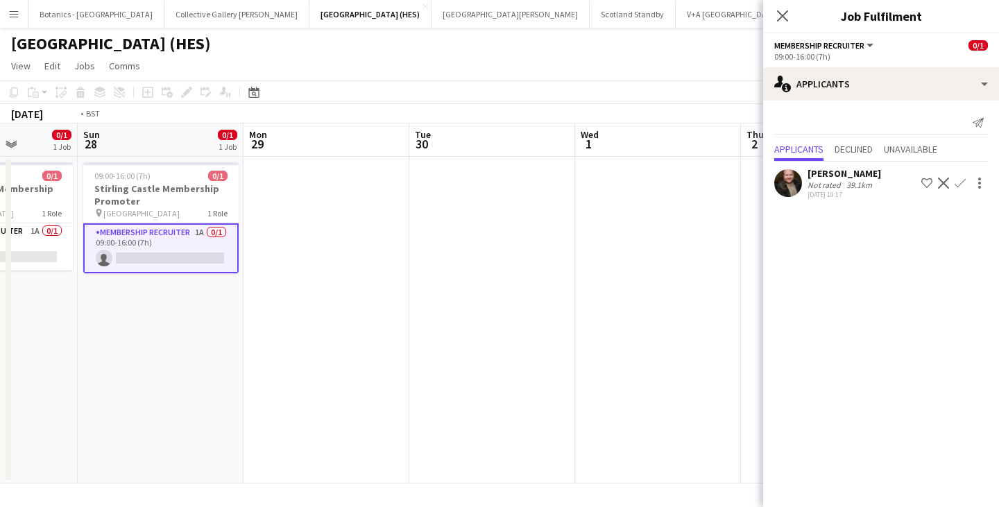
drag, startPoint x: 625, startPoint y: 295, endPoint x: 204, endPoint y: 292, distance: 421.3
click at [204, 292] on app-calendar-viewport "Thu 25 Fri 26 Sat 27 0/1 1 Job Sun 28 0/1 1 Job Mon 29 Tue 30 Wed 1 Thu 2 Fri 3…" at bounding box center [499, 304] width 999 height 360
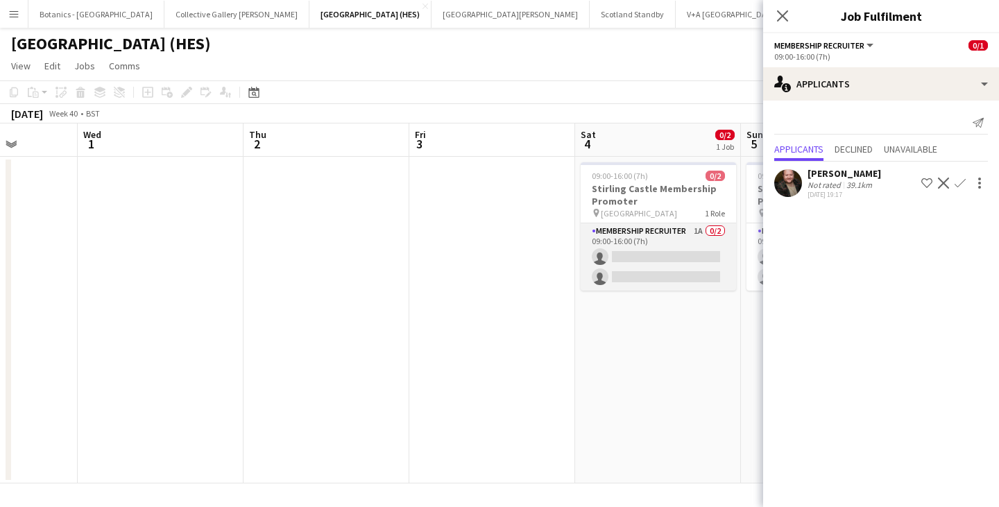
click at [660, 260] on app-card-role "Membership Recruiter 1A 0/2 09:00-16:00 (7h) single-neutral-actions single-neut…" at bounding box center [658, 256] width 155 height 67
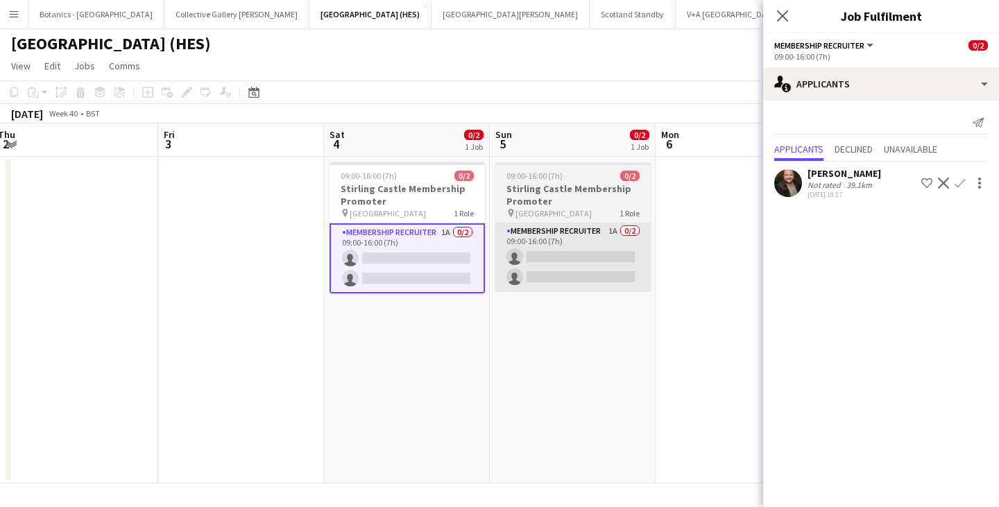
drag, startPoint x: 656, startPoint y: 310, endPoint x: 527, endPoint y: 235, distance: 149.0
click at [371, 306] on app-calendar-viewport "Mon 29 Tue 30 Wed 1 Thu 2 Fri 3 Sat 4 0/2 1 Job Sun 5 0/2 1 Job Mon 6 Tue 7 Wed…" at bounding box center [499, 304] width 999 height 360
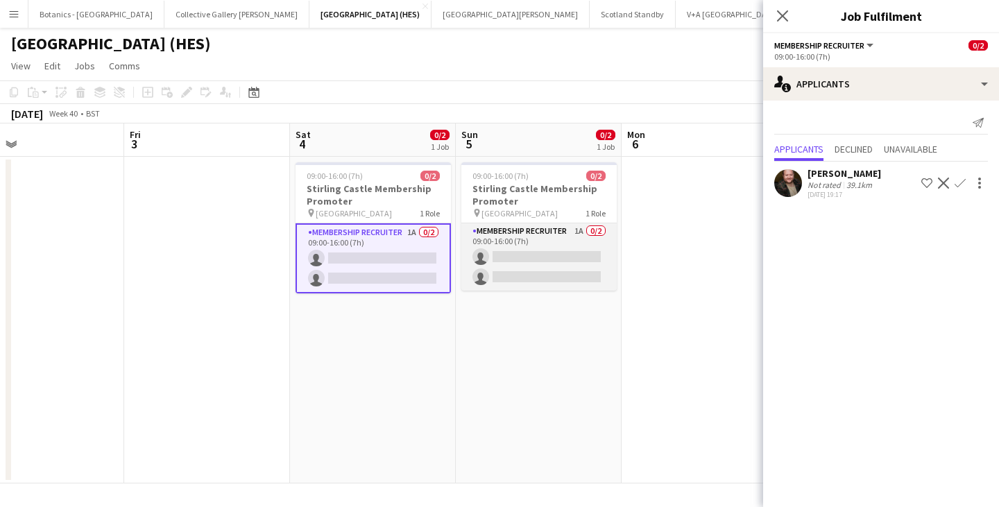
drag, startPoint x: 539, startPoint y: 230, endPoint x: 539, endPoint y: 239, distance: 8.3
click at [539, 230] on app-card-role "Membership Recruiter 1A 0/2 09:00-16:00 (7h) single-neutral-actions single-neut…" at bounding box center [539, 256] width 155 height 67
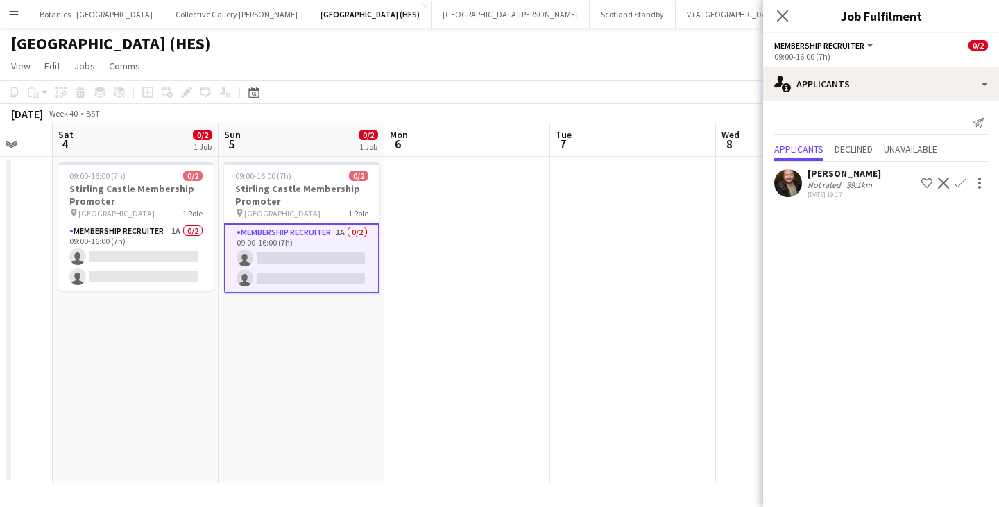
drag, startPoint x: 625, startPoint y: 339, endPoint x: 448, endPoint y: 327, distance: 177.4
click at [352, 344] on app-calendar-viewport "Wed 1 Thu 2 Fri 3 Sat 4 0/2 1 Job Sun 5 0/2 1 Job Mon 6 Tue 7 Wed 8 Thu 9 Fri 1…" at bounding box center [499, 304] width 999 height 360
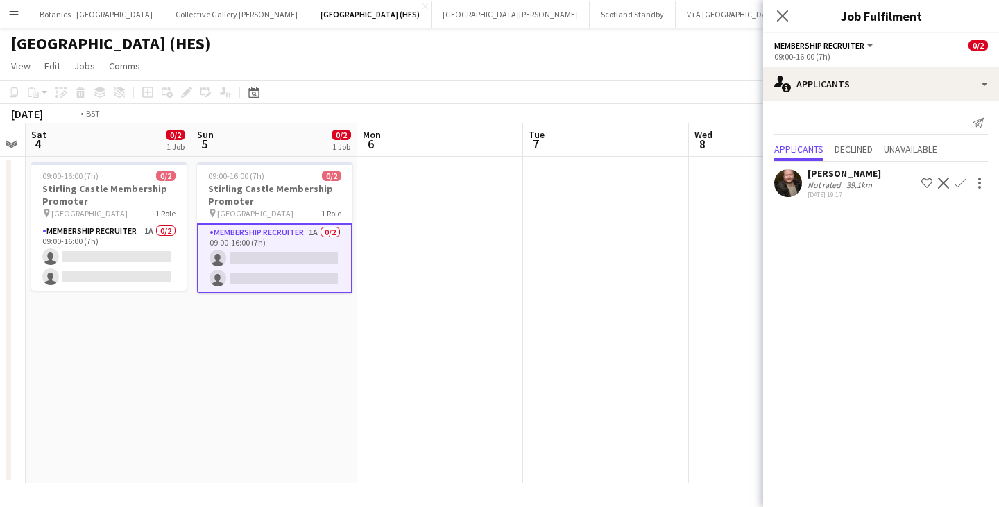
drag, startPoint x: 700, startPoint y: 342, endPoint x: 285, endPoint y: 339, distance: 415.8
click at [285, 339] on app-calendar-viewport "Wed 1 Thu 2 Fri 3 Sat 4 0/2 1 Job Sun 5 0/2 1 Job Mon 6 Tue 7 Wed 8 Thu 9 Fri 1…" at bounding box center [499, 304] width 999 height 360
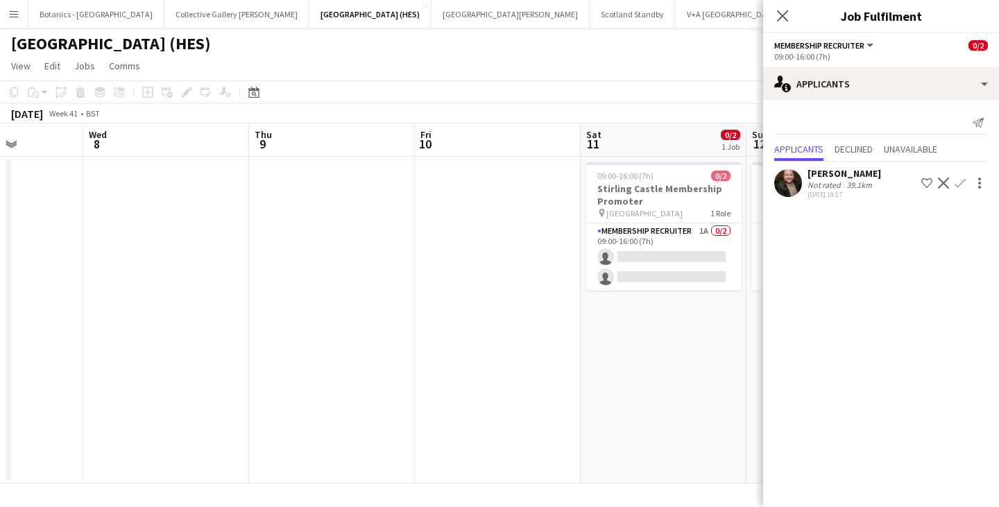
drag, startPoint x: 574, startPoint y: 337, endPoint x: 251, endPoint y: 288, distance: 326.5
click at [153, 306] on app-calendar-viewport "Sat 4 0/2 1 Job Sun 5 0/2 1 Job Mon 6 Tue 7 Wed 8 Thu 9 Fri 10 Sat 11 0/2 1 Job…" at bounding box center [499, 304] width 999 height 360
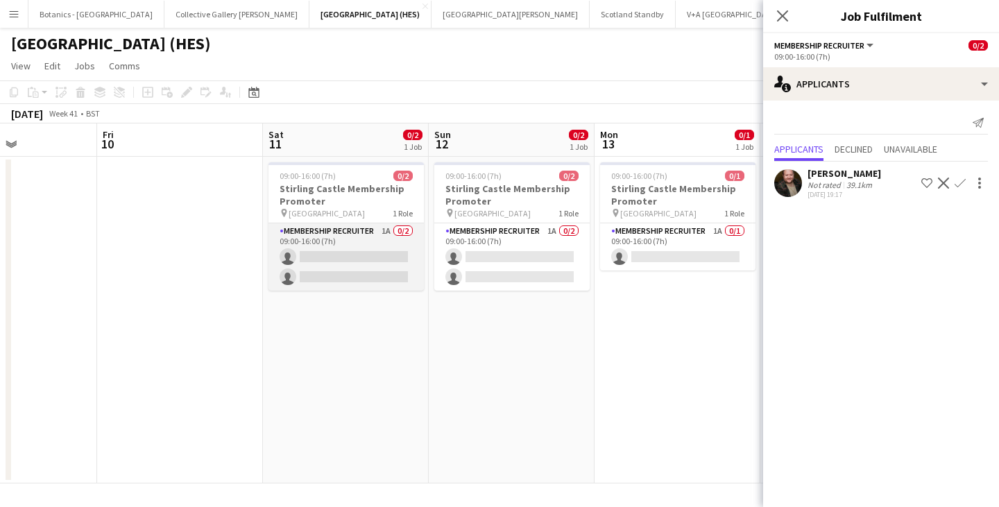
click at [354, 246] on app-card-role "Membership Recruiter 1A 0/2 09:00-16:00 (7h) single-neutral-actions single-neut…" at bounding box center [346, 256] width 155 height 67
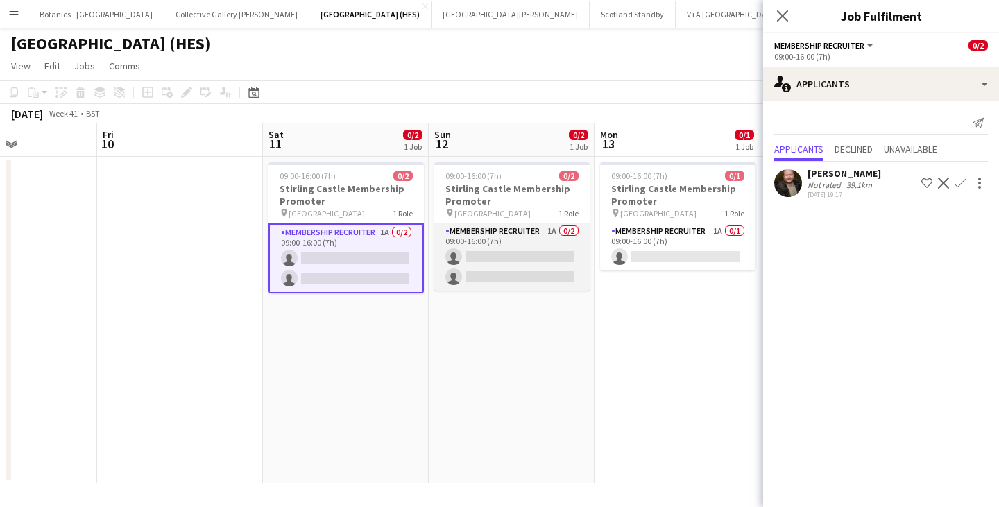
click at [531, 263] on app-card-role "Membership Recruiter 1A 0/2 09:00-16:00 (7h) single-neutral-actions single-neut…" at bounding box center [511, 256] width 155 height 67
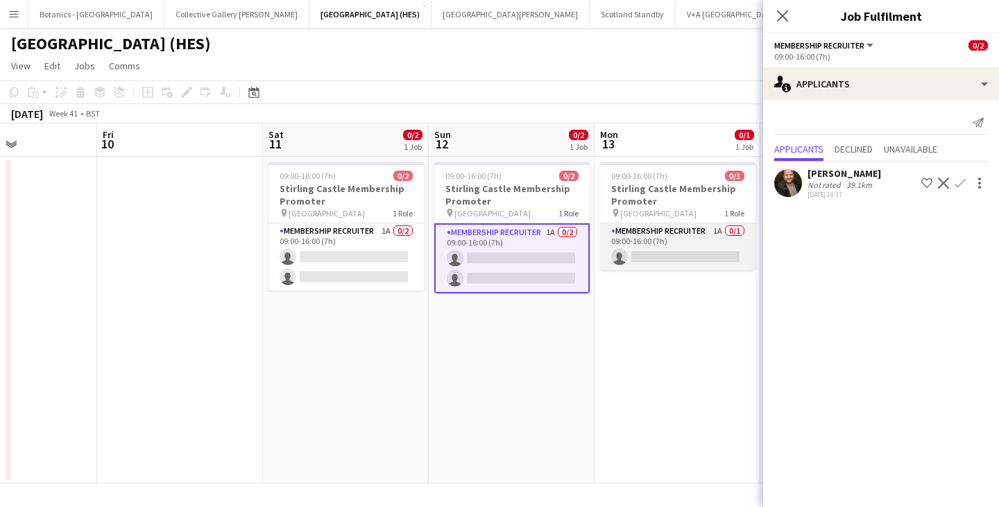
click at [719, 257] on app-card-role "Membership Recruiter 1A 0/1 09:00-16:00 (7h) single-neutral-actions" at bounding box center [677, 246] width 155 height 47
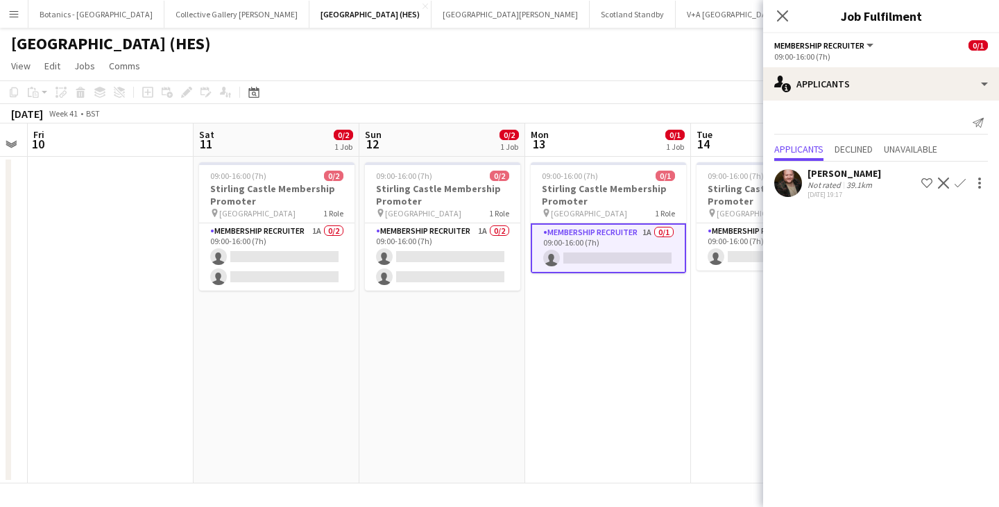
drag, startPoint x: 724, startPoint y: 328, endPoint x: 300, endPoint y: 346, distance: 424.5
click at [300, 346] on app-calendar-viewport "Tue 7 Wed 8 Thu 9 Fri 10 Sat 11 0/2 1 Job Sun 12 0/2 1 Job Mon 13 0/1 1 Job Tue…" at bounding box center [499, 304] width 999 height 360
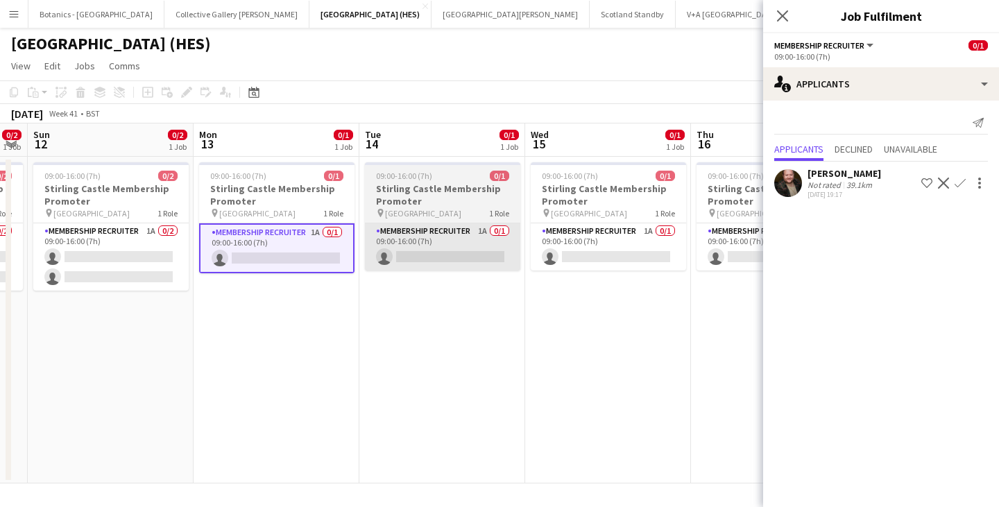
scroll to position [0, 493]
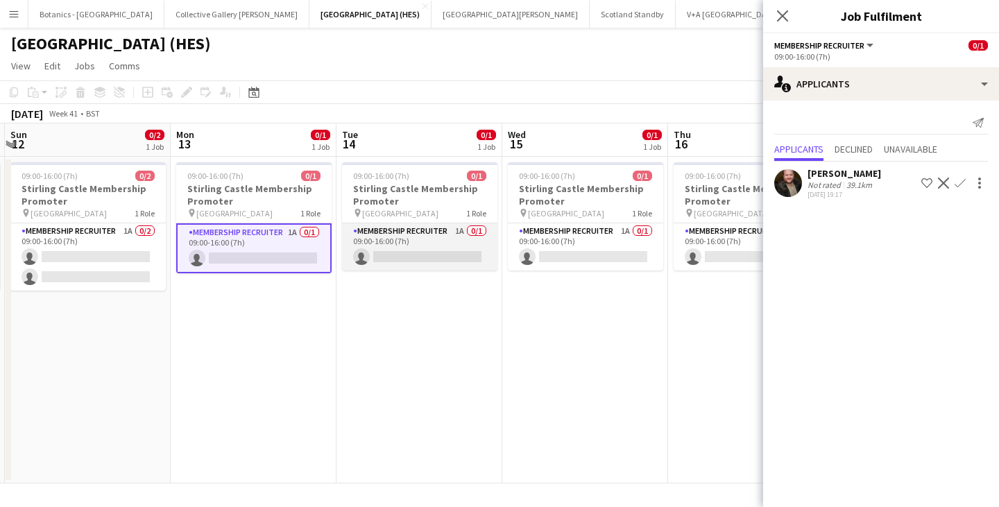
click at [419, 240] on app-card-role "Membership Recruiter 1A 0/1 09:00-16:00 (7h) single-neutral-actions" at bounding box center [419, 246] width 155 height 47
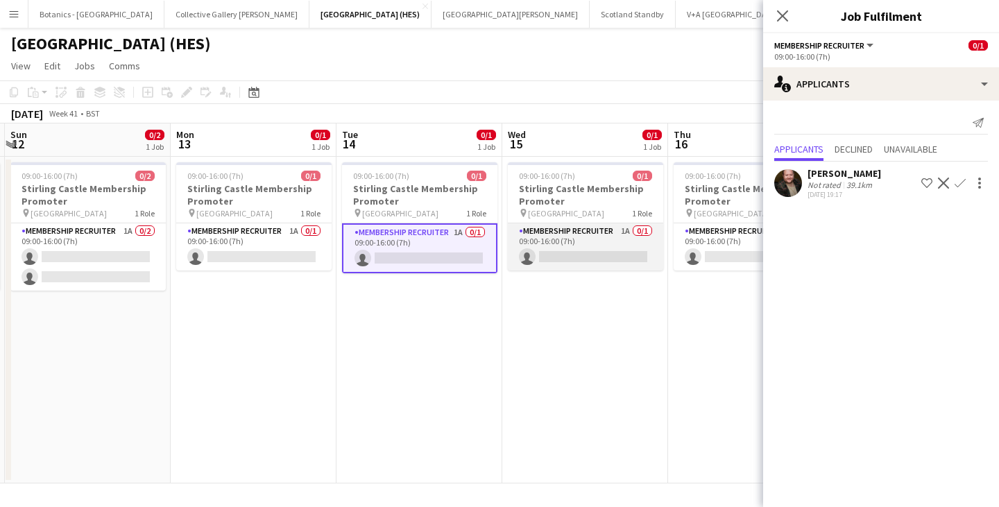
click at [592, 243] on app-card-role "Membership Recruiter 1A 0/1 09:00-16:00 (7h) single-neutral-actions" at bounding box center [585, 246] width 155 height 47
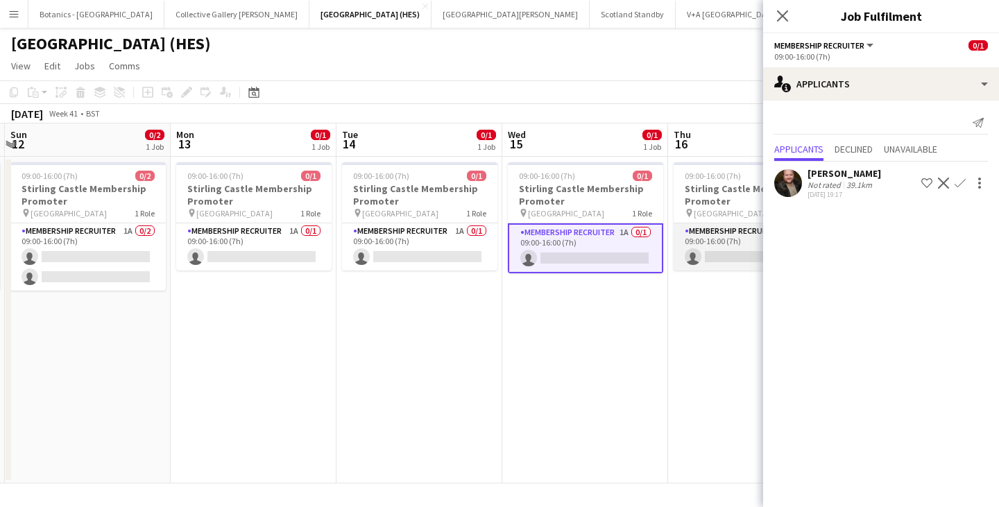
click at [699, 248] on app-card-role "Membership Recruiter 1A 0/1 09:00-16:00 (7h) single-neutral-actions" at bounding box center [751, 246] width 155 height 47
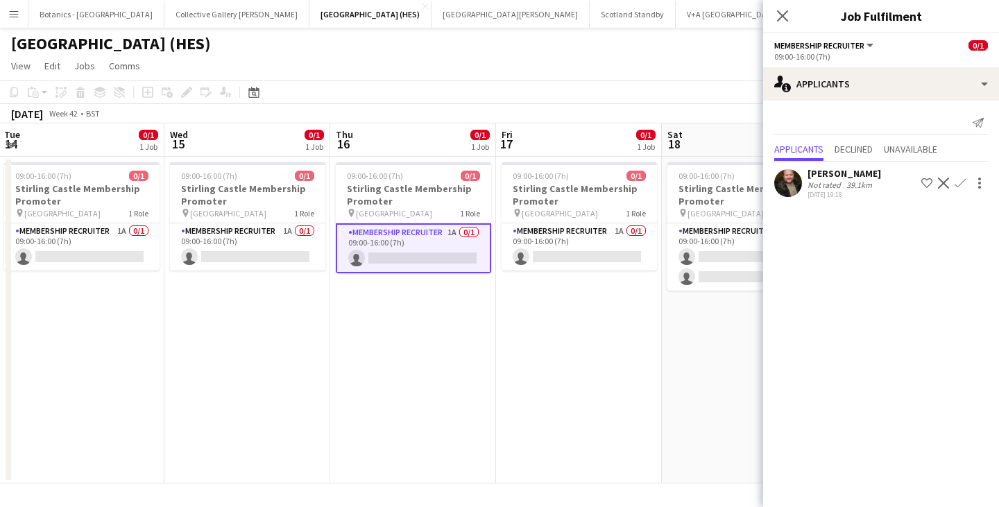
scroll to position [0, 534]
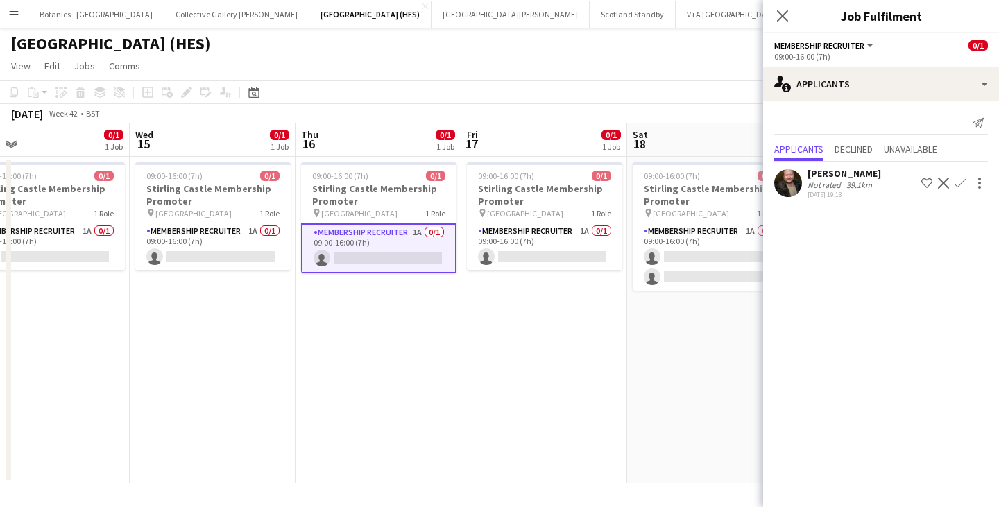
drag, startPoint x: 721, startPoint y: 326, endPoint x: 383, endPoint y: 311, distance: 338.3
click at [348, 333] on app-calendar-viewport "Sat 11 0/2 1 Job Sun 12 0/2 1 Job Mon 13 0/1 1 Job Tue 14 0/1 1 Job Wed 15 0/1 …" at bounding box center [499, 304] width 999 height 360
click at [491, 260] on app-card-role "Membership Recruiter 1A 0/1 09:00-16:00 (7h) single-neutral-actions" at bounding box center [544, 246] width 155 height 47
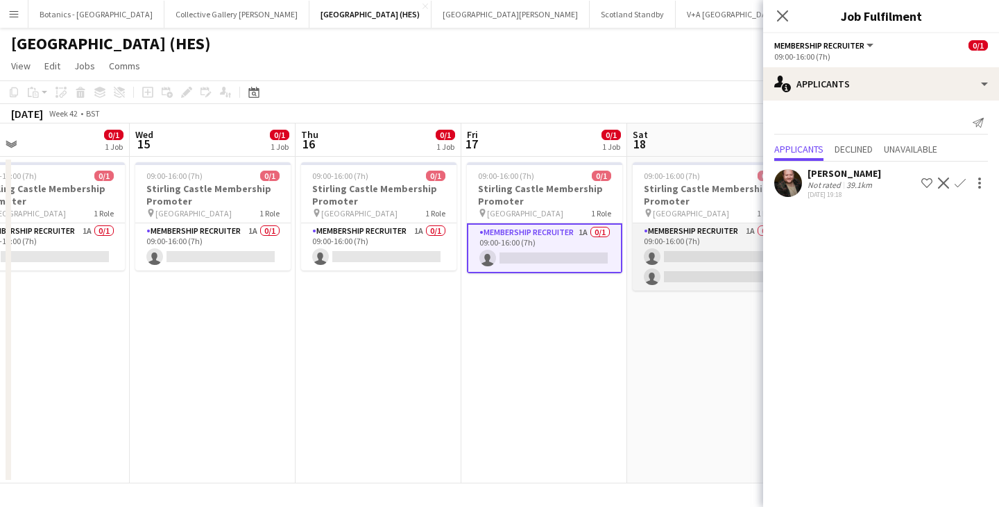
click at [740, 253] on app-card-role "Membership Recruiter 1A 0/2 09:00-16:00 (7h) single-neutral-actions single-neut…" at bounding box center [710, 256] width 155 height 67
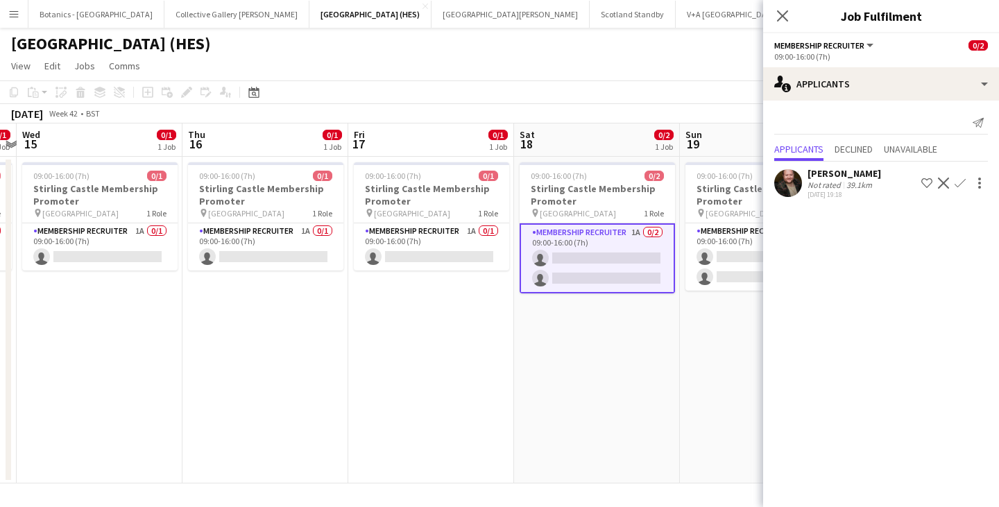
drag, startPoint x: 671, startPoint y: 322, endPoint x: 334, endPoint y: 310, distance: 337.6
click at [293, 334] on app-calendar-viewport "Sun 12 0/2 1 Job Mon 13 0/1 1 Job Tue 14 0/1 1 Job Wed 15 0/1 1 Job Thu 16 0/1 …" at bounding box center [499, 304] width 999 height 360
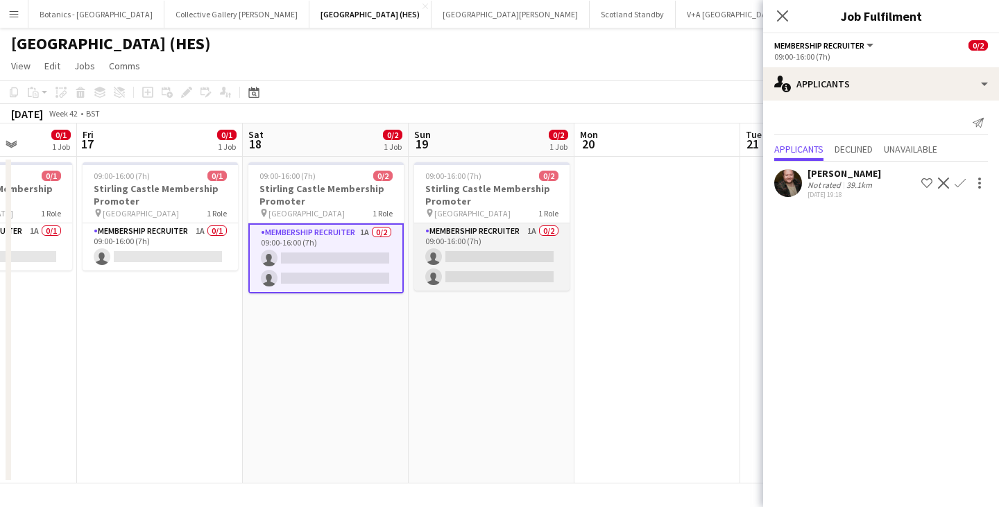
click at [474, 243] on app-card-role "Membership Recruiter 1A 0/2 09:00-16:00 (7h) single-neutral-actions single-neut…" at bounding box center [491, 256] width 155 height 67
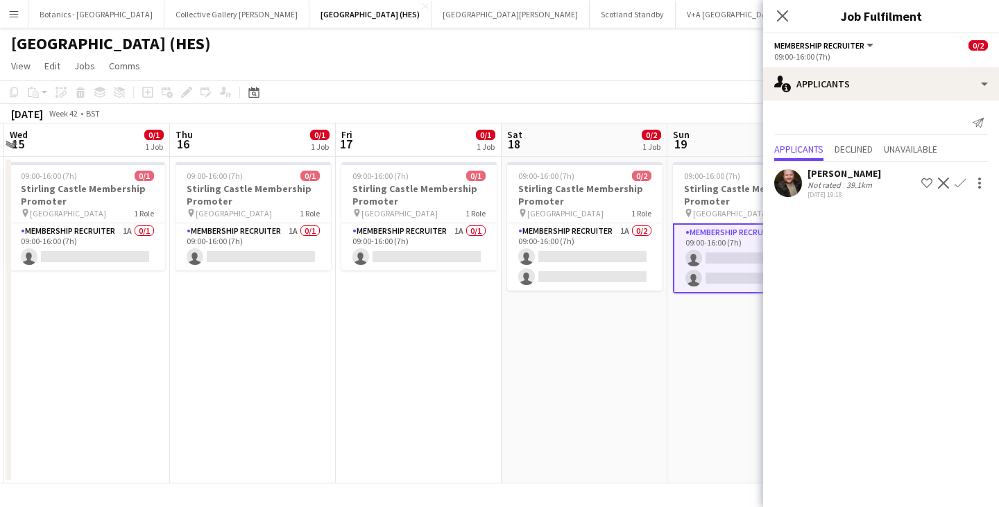
drag, startPoint x: 328, startPoint y: 317, endPoint x: 769, endPoint y: 332, distance: 441.7
click at [772, 329] on body "Menu Boards Boards Boards All jobs Status Workforce Workforce My Workforce Recr…" at bounding box center [499, 253] width 999 height 507
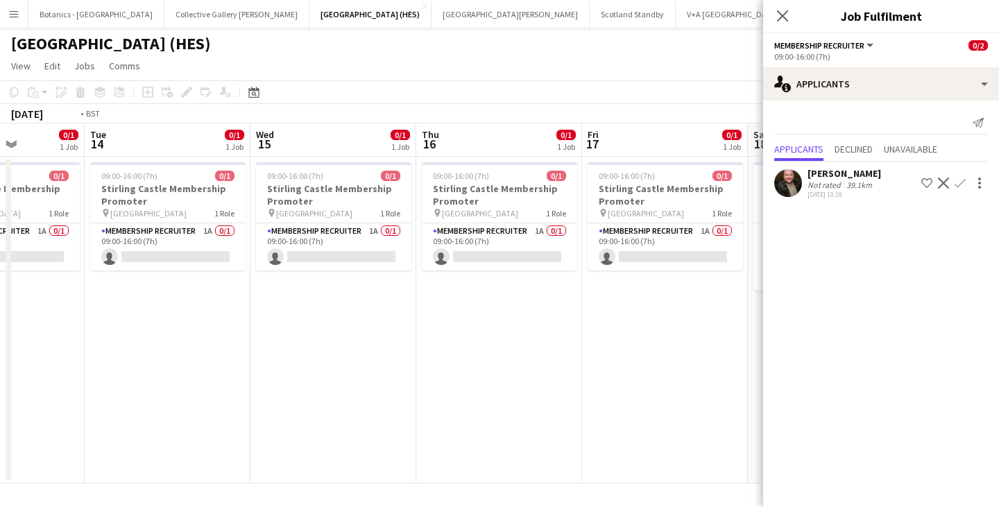
drag, startPoint x: 600, startPoint y: 335, endPoint x: 684, endPoint y: 341, distance: 84.9
click at [683, 341] on app-calendar-viewport "Sun 12 0/2 1 Job Mon 13 0/1 1 Job Tue 14 0/1 1 Job Wed 15 0/1 1 Job Thu 16 0/1 …" at bounding box center [499, 304] width 999 height 360
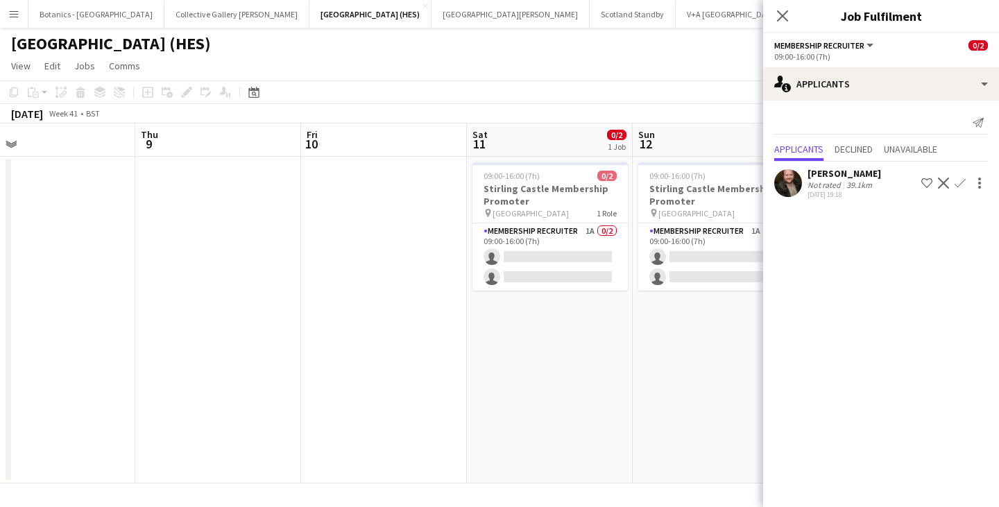
drag, startPoint x: 387, startPoint y: 344, endPoint x: 577, endPoint y: 357, distance: 190.7
click at [656, 344] on app-calendar-viewport "Mon 6 Tue 7 Wed 8 Thu 9 Fri 10 Sat 11 0/2 1 Job Sun 12 0/2 1 Job Mon 13 0/1 1 J…" at bounding box center [499, 304] width 999 height 360
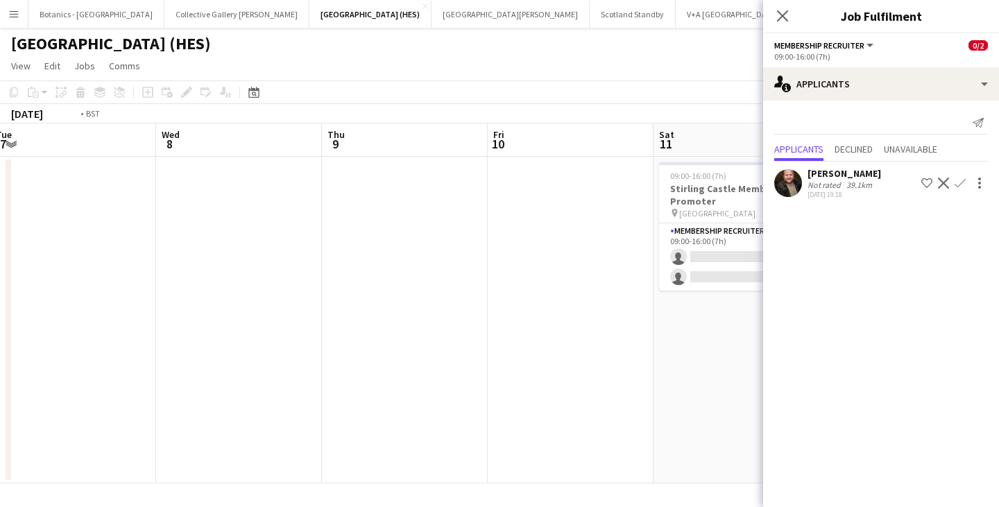
drag, startPoint x: 149, startPoint y: 357, endPoint x: 688, endPoint y: 373, distance: 538.8
click at [666, 360] on app-calendar-viewport "Sun 5 0/2 1 Job Mon 6 Tue 7 Wed 8 Thu 9 Fri 10 Sat 11 0/2 1 Job Sun 12 0/2 1 Jo…" at bounding box center [499, 304] width 999 height 360
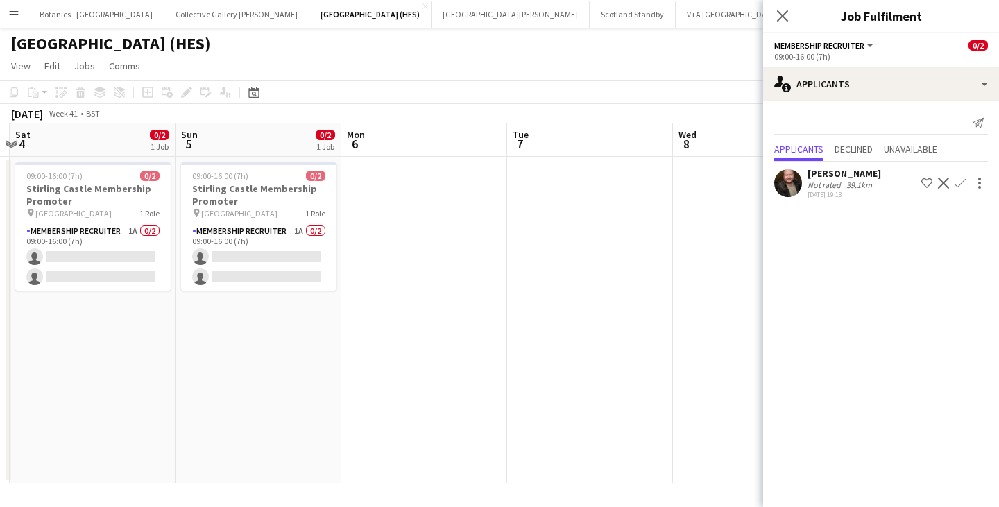
click at [718, 354] on app-calendar-viewport "Thu 2 Fri 3 Sat 4 0/2 1 Job Sun 5 0/2 1 Job Mon 6 Tue 7 Wed 8 Thu 9 Fri 10 Sat …" at bounding box center [499, 304] width 999 height 360
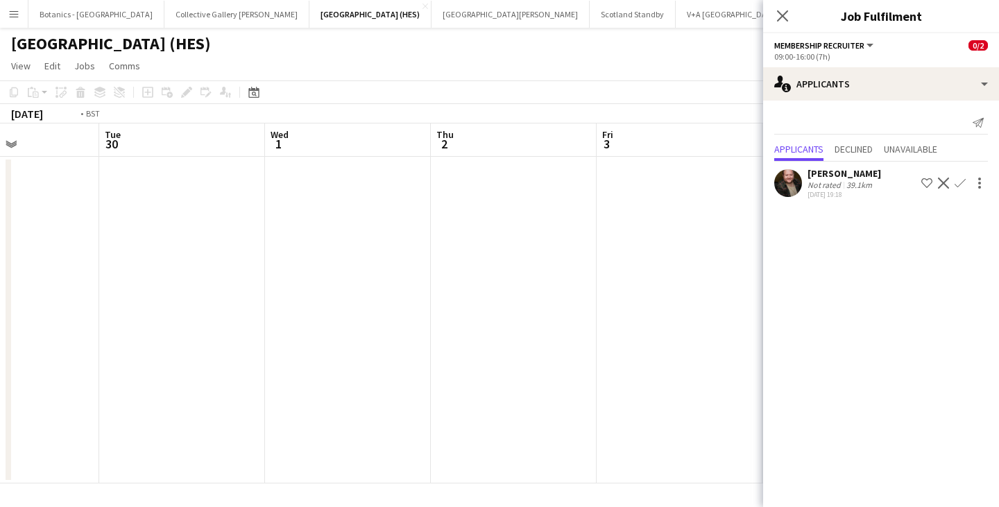
drag, startPoint x: 231, startPoint y: 352, endPoint x: 725, endPoint y: 362, distance: 493.6
click at [690, 357] on app-calendar-viewport "Sat 27 0/1 1 Job Sun 28 0/1 1 Job Mon 29 Tue 30 Wed 1 Thu 2 Fri 3 Sat 4 0/2 1 J…" at bounding box center [499, 304] width 999 height 360
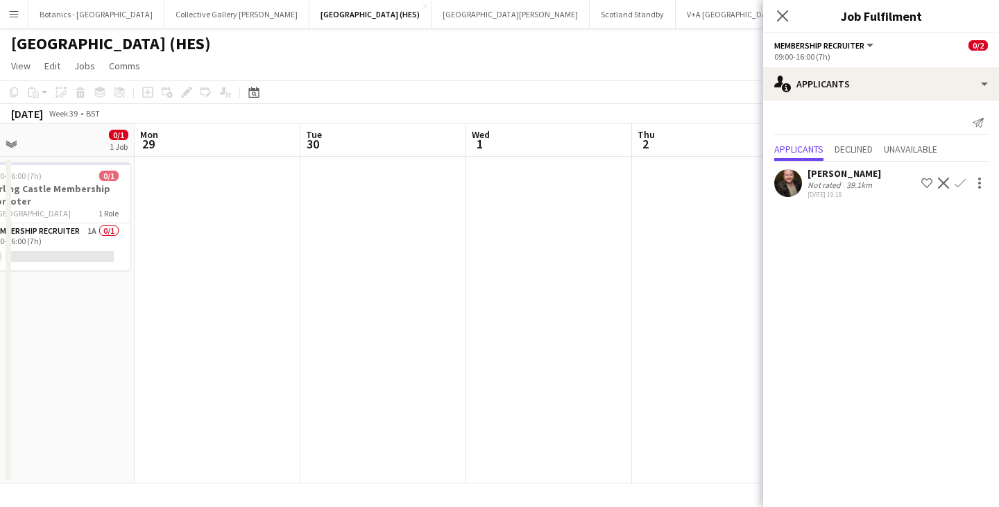
drag, startPoint x: 245, startPoint y: 337, endPoint x: 830, endPoint y: 348, distance: 585.2
click at [768, 340] on body "Menu Boards Boards Boards All jobs Status Workforce Workforce My Workforce Recr…" at bounding box center [499, 253] width 999 height 507
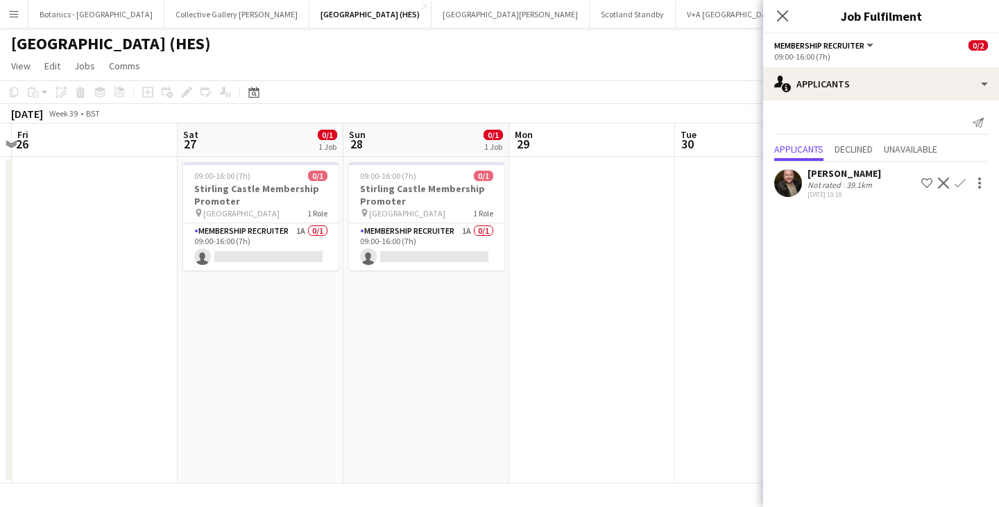
click at [735, 348] on app-calendar-viewport "Wed 24 Thu 25 Fri 26 Sat 27 0/1 1 Job Sun 28 0/1 1 Job Mon 29 Tue 30 Wed 1 Thu …" at bounding box center [499, 304] width 999 height 360
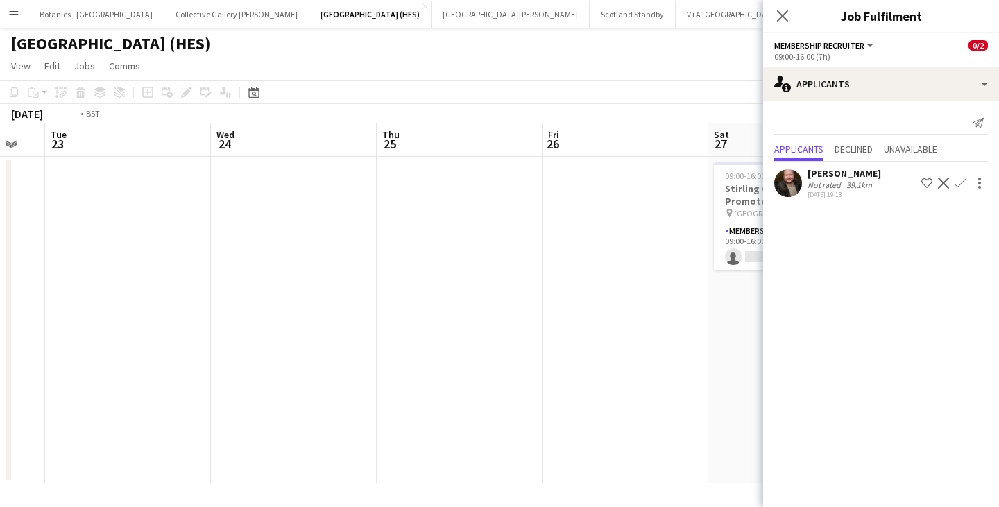
drag, startPoint x: 200, startPoint y: 329, endPoint x: 769, endPoint y: 359, distance: 569.9
click at [655, 343] on app-calendar-viewport "Sun 21 0/1 1 Job Mon 22 Tue 23 Wed 24 Thu 25 Fri 26 Sat 27 0/1 1 Job Sun 28 0/1…" at bounding box center [499, 304] width 999 height 360
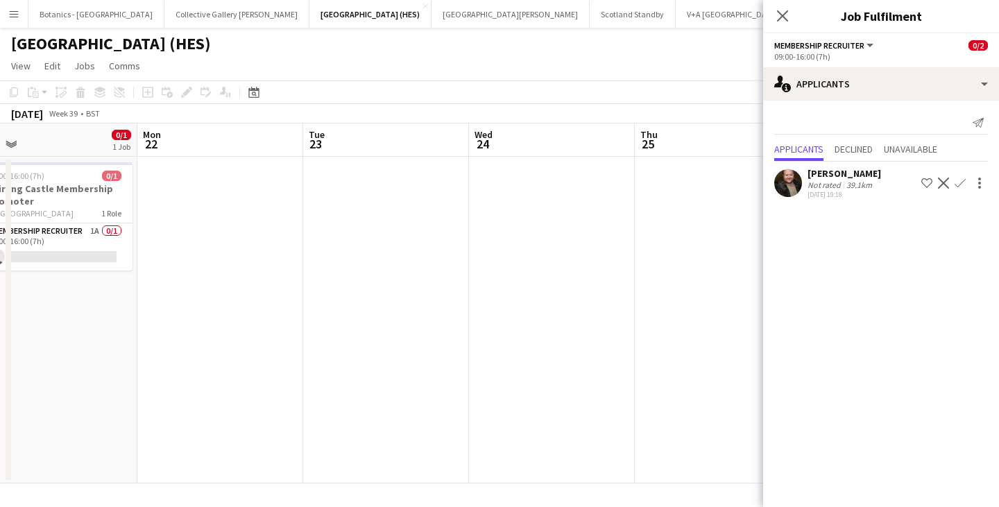
drag, startPoint x: 251, startPoint y: 314, endPoint x: 397, endPoint y: 329, distance: 147.2
click at [599, 335] on app-calendar-viewport "Fri 19 Sat 20 0/1 1 Job Sun 21 0/1 1 Job Mon 22 Tue 23 Wed 24 Thu 25 Fri 26 Sat…" at bounding box center [499, 304] width 999 height 360
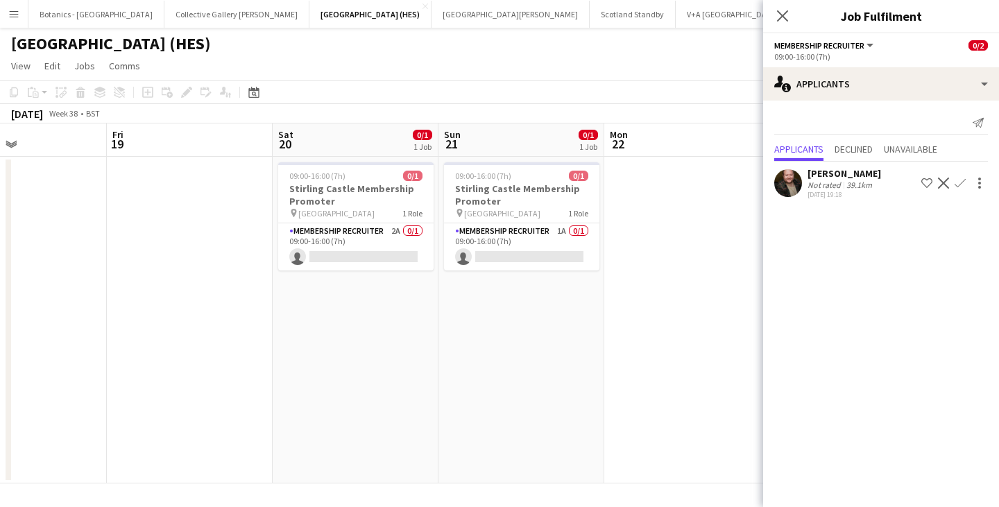
drag, startPoint x: 292, startPoint y: 302, endPoint x: 691, endPoint y: 338, distance: 400.0
click at [699, 336] on app-calendar-viewport "Tue 16 Wed 17 Thu 18 Fri 19 Sat 20 0/1 1 Job Sun 21 0/1 1 Job Mon 22 Tue 23 Wed…" at bounding box center [499, 304] width 999 height 360
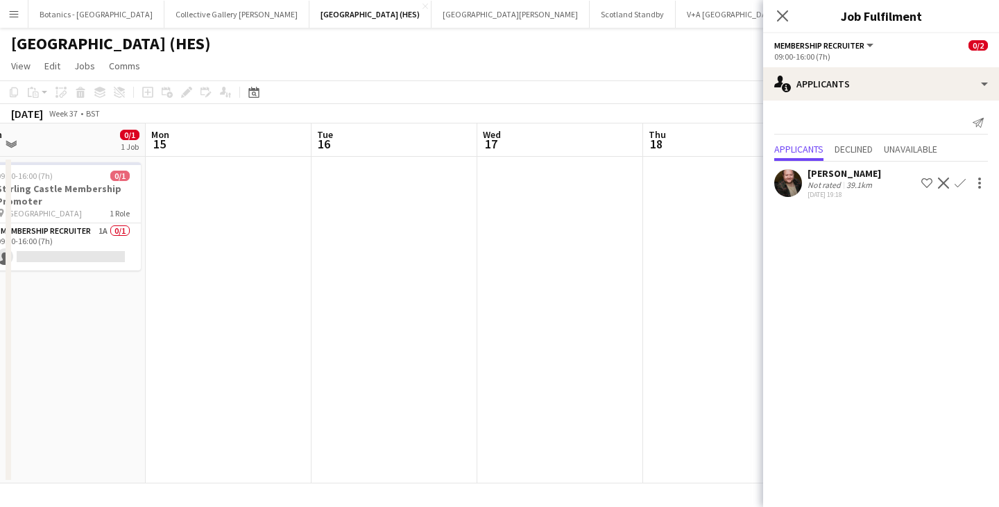
drag, startPoint x: 275, startPoint y: 323, endPoint x: 620, endPoint y: 308, distance: 345.3
click at [614, 308] on app-calendar-viewport "Fri 12 Sat 13 0/1 1 Job Sun 14 0/1 1 Job Mon 15 Tue 16 Wed 17 Thu 18 Fri 19 Sat…" at bounding box center [499, 304] width 999 height 360
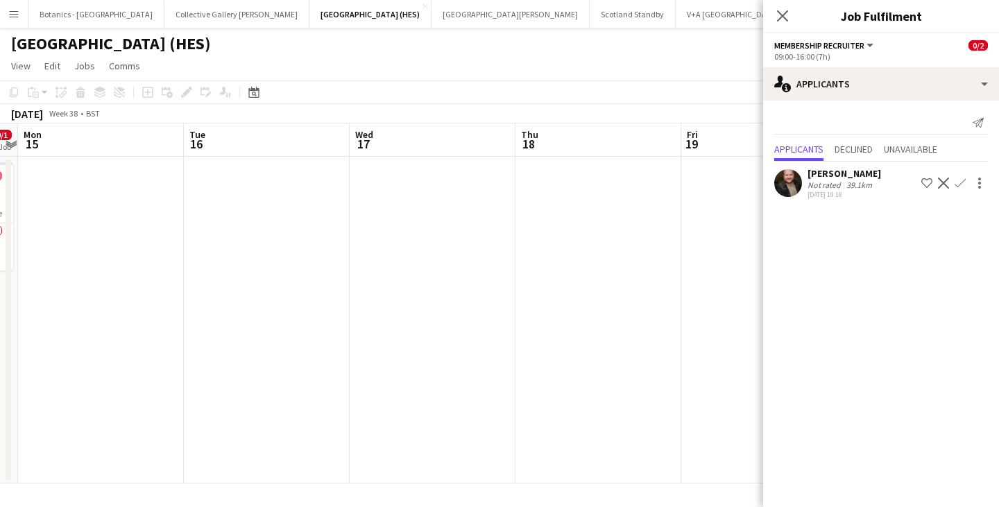
drag
click at [533, 292] on app-calendar-viewport "Fri 12 Sat 13 0/1 1 Job Sun 14 0/1 1 Job Mon 15 Tue 16 Wed 17 Thu 18 Fri 19 Sat…" at bounding box center [499, 304] width 999 height 360
click at [630, 317] on app-calendar-viewport "Sat 6 0/1 1 Job Sun 7 0/1 1 Job Mon 8 Tue 9 Wed 10 Thu 11 Fri 12 Sat 13 0/1 1 J…" at bounding box center [499, 304] width 999 height 360
click at [609, 329] on app-calendar-viewport "Sat 6 0/1 1 Job Sun 7 0/1 1 Job Mon 8 Tue 9 Wed 10 Thu 11 Fri 12 Sat 13 0/1 1 J…" at bounding box center [499, 304] width 999 height 360
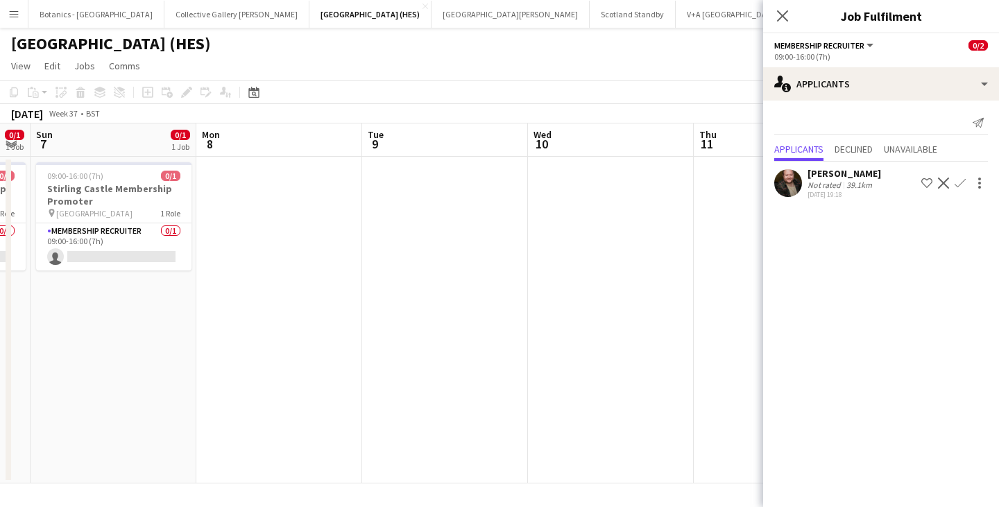
click at [653, 330] on app-calendar-viewport "Fri 5 Sat 6 0/1 1 Job Sun 7 0/1 1 Job Mon 8 Tue 9 Wed 10 Thu 11 Fri 12 Sat 13 0…" at bounding box center [499, 304] width 999 height 360
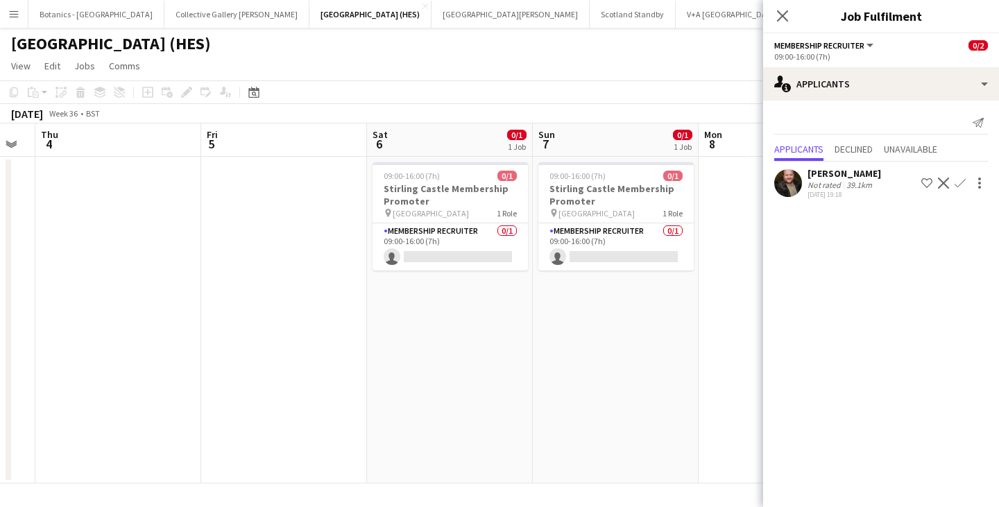
click at [671, 345] on app-calendar-viewport "Tue 2 Wed 3 Thu 4 Fri 5 Sat 6 0/1 1 Job Sun 7 0/1 1 Job Mon 8 Tue 9 Wed 10 Thu …" at bounding box center [499, 304] width 999 height 360
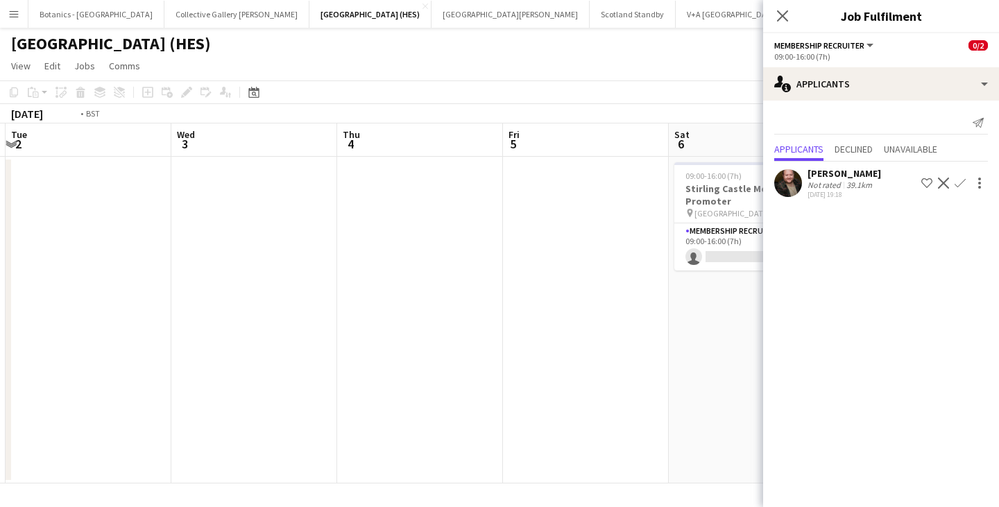
click at [658, 343] on app-calendar-viewport "Sun 31 2/2 1 Job Mon 1 Tue 2 Wed 3 Thu 4 Fri 5 Sat 6 0/1 1 Job Sun 7 0/1 1 Job …" at bounding box center [499, 304] width 999 height 360
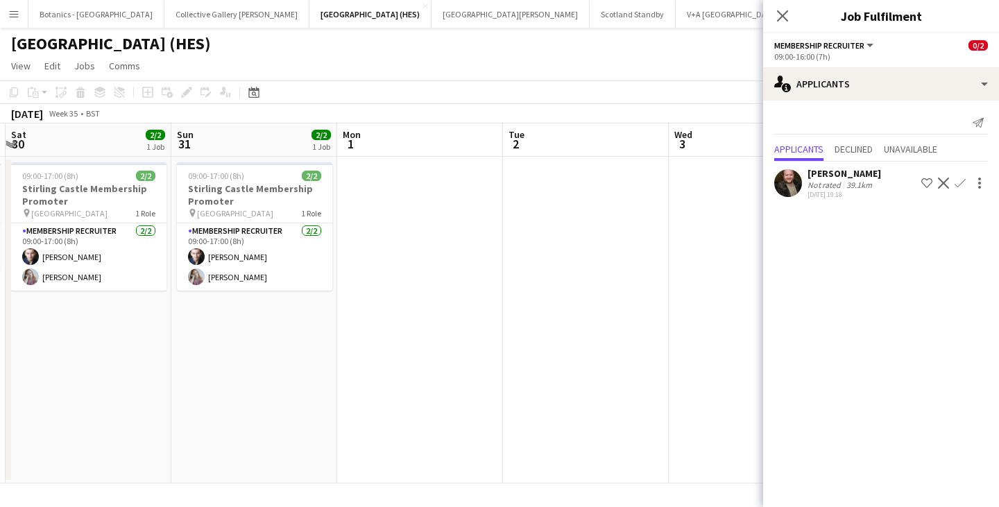
click at [425, 321] on app-calendar-viewport "Thu 28 1/1 1 Job Fri 29 1/1 1 Job Sat 30 2/2 1 Job Sun 31 2/2 1 Job Mon 1 Tue 2…" at bounding box center [499, 304] width 999 height 360
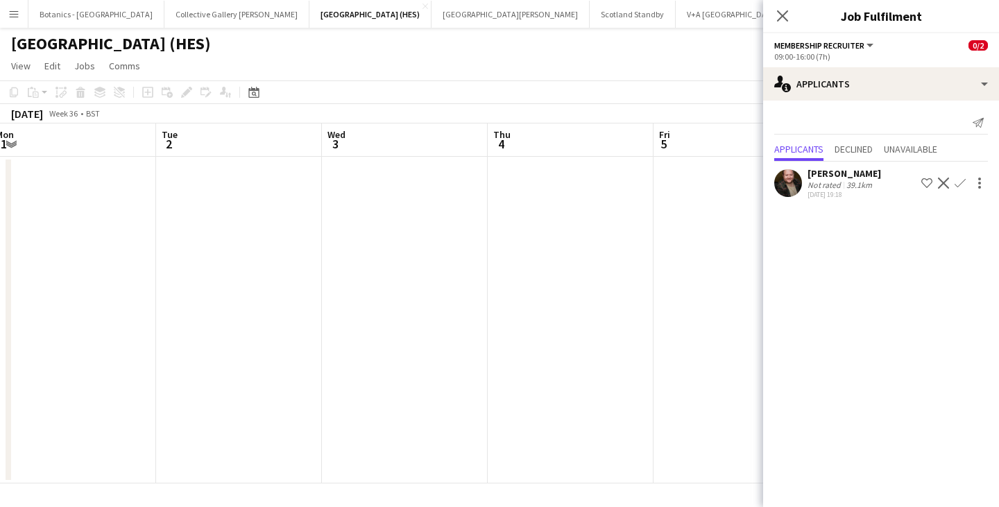
click at [244, 318] on app-calendar-viewport "Fri 29 1/1 1 Job Sat 30 2/2 1 Job Sun 31 2/2 1 Job Mon 1 Tue 2 Wed 3 Thu 4 Fri …" at bounding box center [499, 304] width 999 height 360
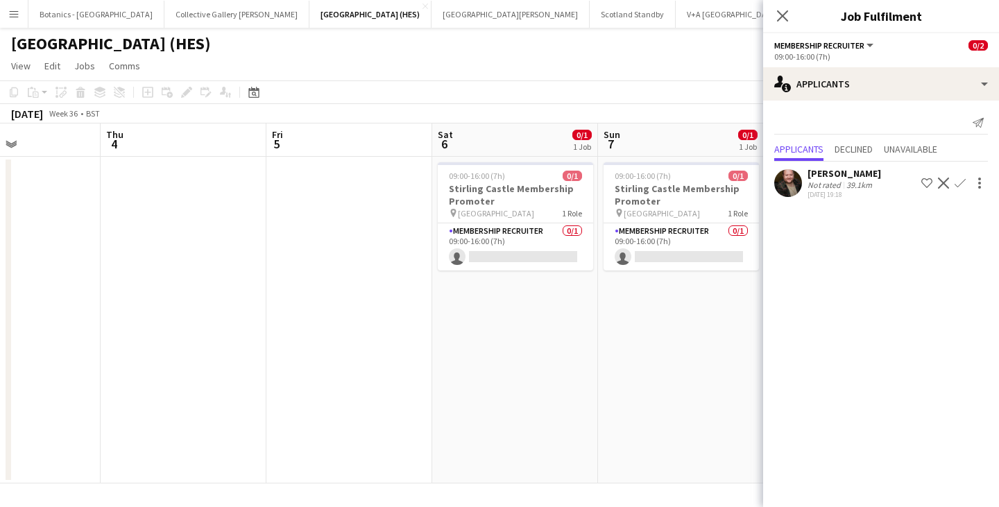
scroll to position [0, 440]
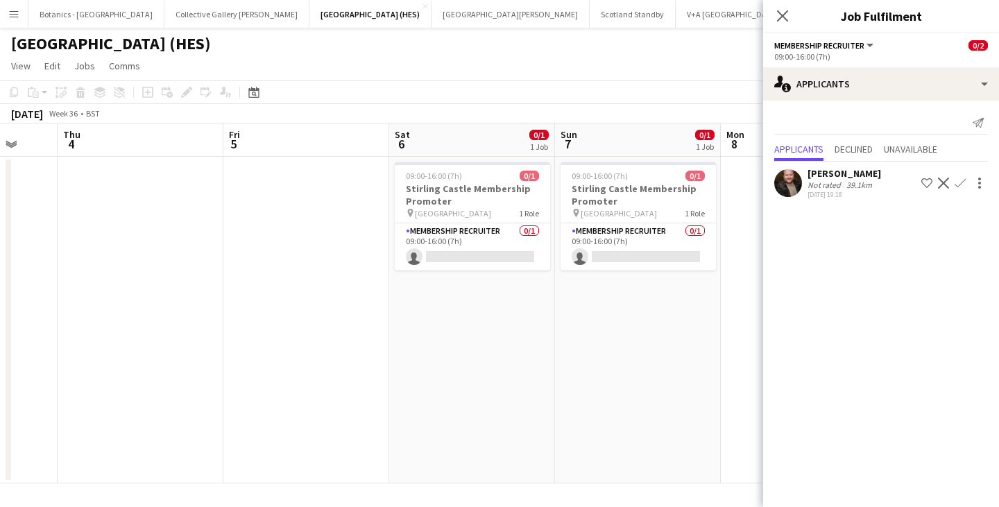
click at [175, 307] on app-calendar-viewport "Mon 1 Tue 2 Wed 3 Thu 4 Fri 5 Sat 6 0/1 1 Job Sun 7 0/1 1 Job Mon 8 Tue 9 Wed 1…" at bounding box center [499, 304] width 999 height 360
click at [68, 10] on button "Botanics - [GEOGRAPHIC_DATA] Close" at bounding box center [96, 14] width 136 height 27
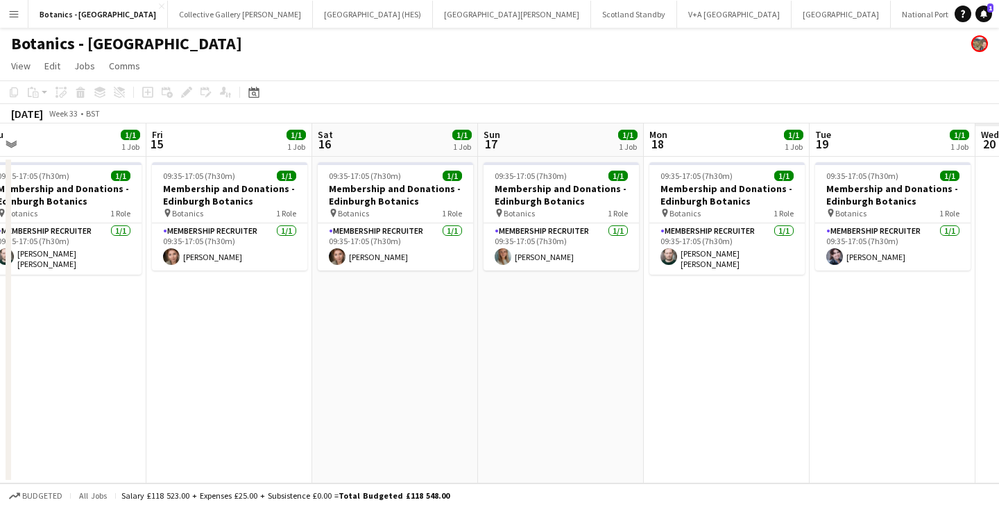
drag, startPoint x: 797, startPoint y: 292, endPoint x: 96, endPoint y: 339, distance: 702.6
click at [96, 339] on app-calendar-viewport "Mon 11 2/2 1 Job Tue 12 1/1 1 Job Wed 13 1/1 1 Job Thu 14 1/1 1 Job Fri 15 1/1 …" at bounding box center [499, 304] width 999 height 360
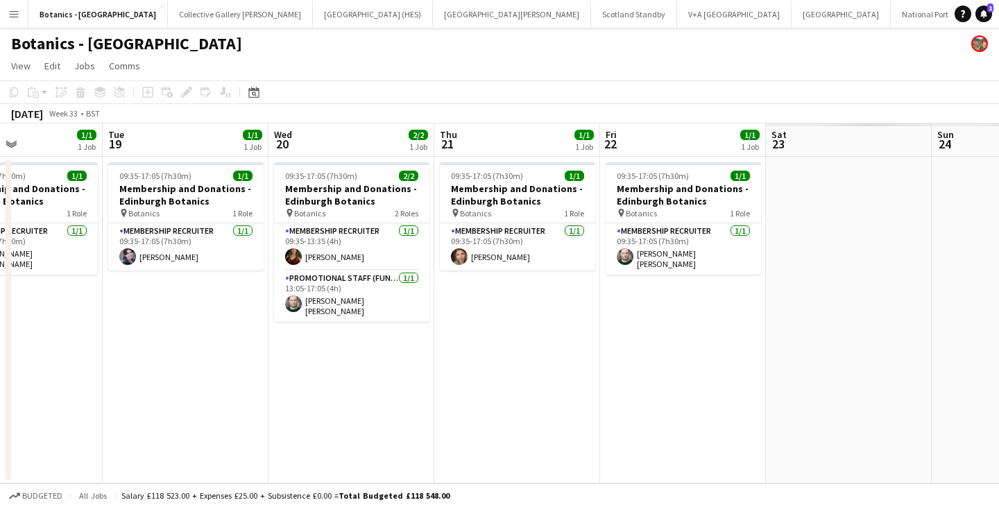
drag, startPoint x: 212, startPoint y: 354, endPoint x: 618, endPoint y: 341, distance: 406.9
click at [178, 354] on app-calendar-viewport "Thu 14 1/1 1 Job Fri 15 1/1 1 Job Sat 16 1/1 1 Job Sun 17 1/1 1 Job Mon 18 1/1 …" at bounding box center [499, 304] width 999 height 360
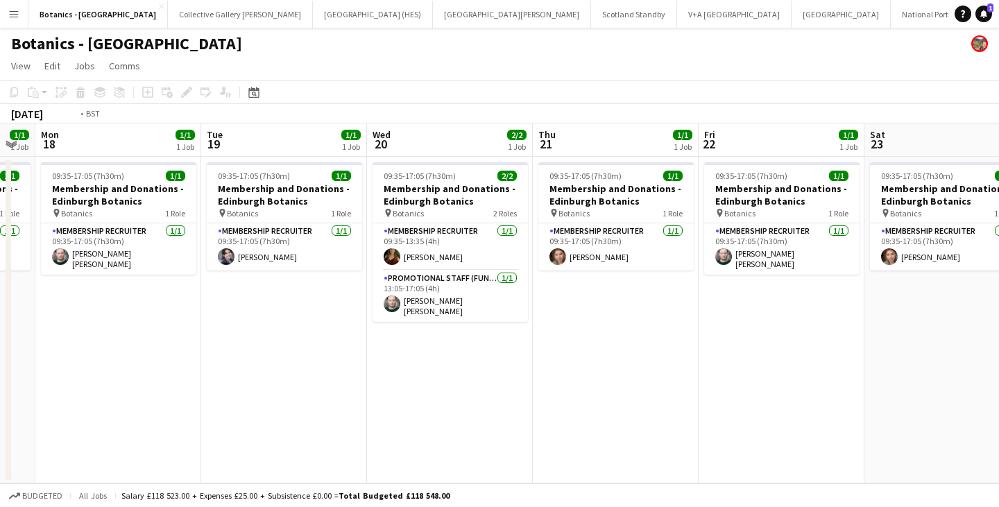
drag, startPoint x: 720, startPoint y: 344, endPoint x: 335, endPoint y: 355, distance: 385.4
click at [252, 367] on app-calendar-viewport "Fri 15 1/1 1 Job Sat 16 1/1 1 Job Sun 17 1/1 1 Job Mon 18 1/1 1 Job Tue 19 1/1 …" at bounding box center [499, 304] width 999 height 360
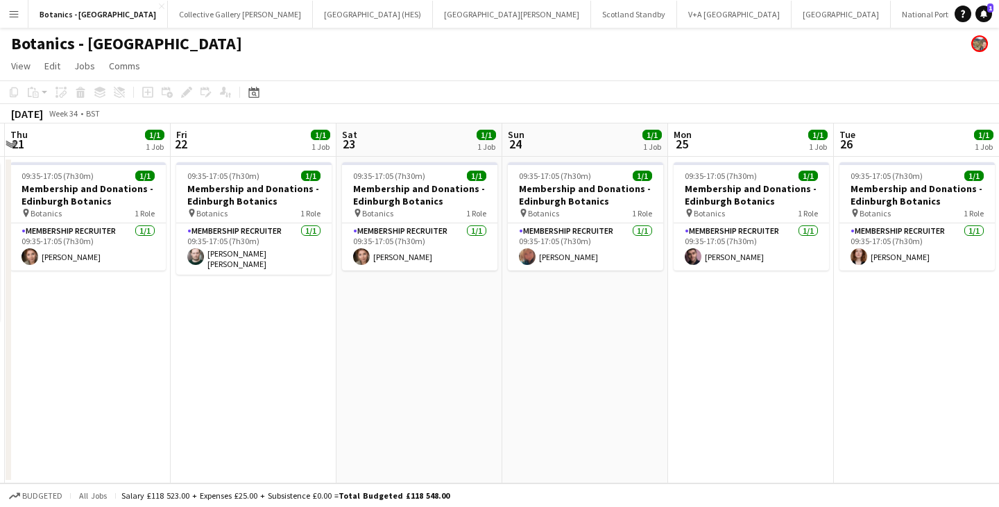
drag, startPoint x: 720, startPoint y: 334, endPoint x: 307, endPoint y: 351, distance: 413.3
click at [262, 363] on app-calendar-viewport "Mon 18 1/1 1 Job Tue 19 1/1 1 Job Wed 20 2/2 1 Job Thu 21 1/1 1 Job Fri 22 1/1 …" at bounding box center [499, 304] width 999 height 360
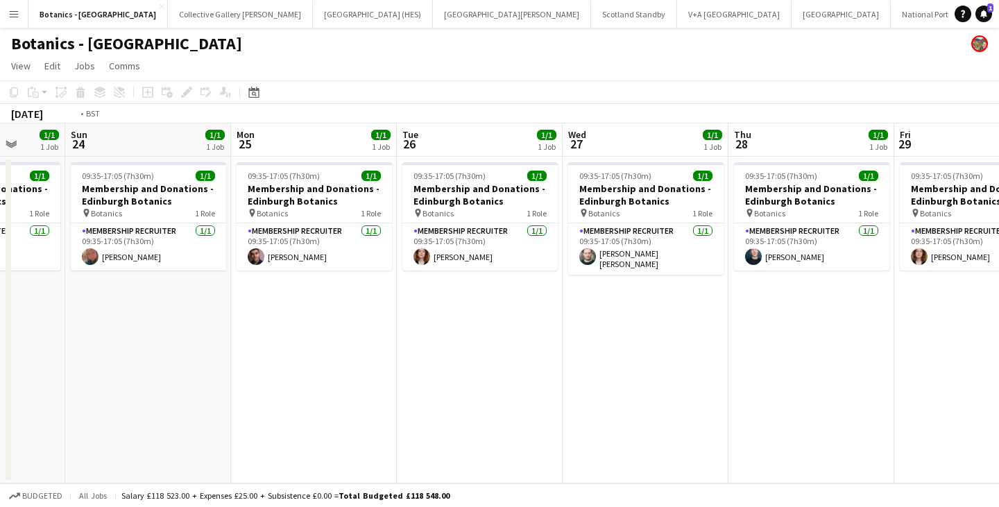
drag, startPoint x: 836, startPoint y: 339, endPoint x: 231, endPoint y: 362, distance: 605.7
click at [237, 362] on app-calendar-viewport "Wed 20 2/2 1 Job Thu 21 1/1 1 Job Fri 22 1/1 1 Job Sat 23 1/1 1 Job Sun 24 1/1 …" at bounding box center [499, 304] width 999 height 360
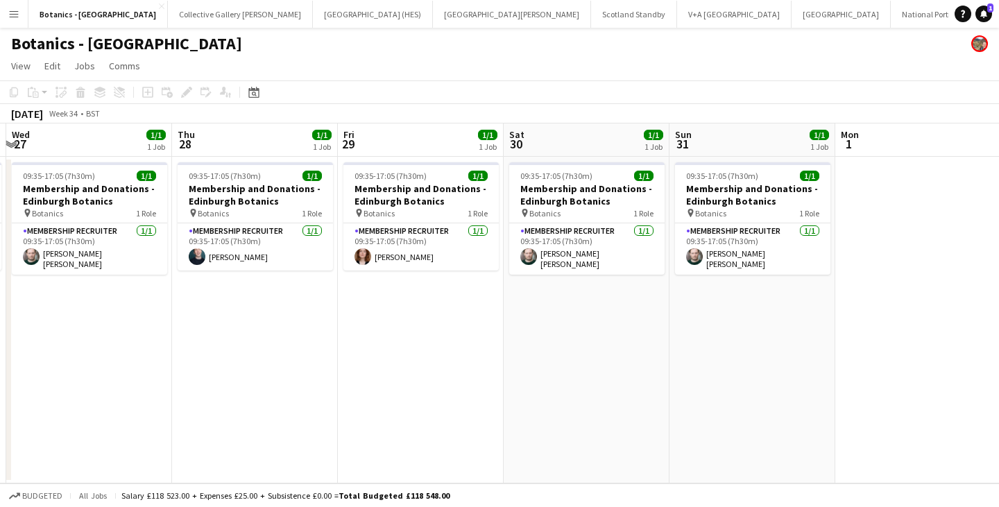
drag, startPoint x: 702, startPoint y: 326, endPoint x: 10, endPoint y: 337, distance: 692.1
click at [10, 337] on div "Sun 24 1/1 1 Job Mon 25 1/1 1 Job Tue 26 1/1 1 Job Wed 27 1/1 1 Job Thu 28 1/1 …" at bounding box center [499, 304] width 999 height 360
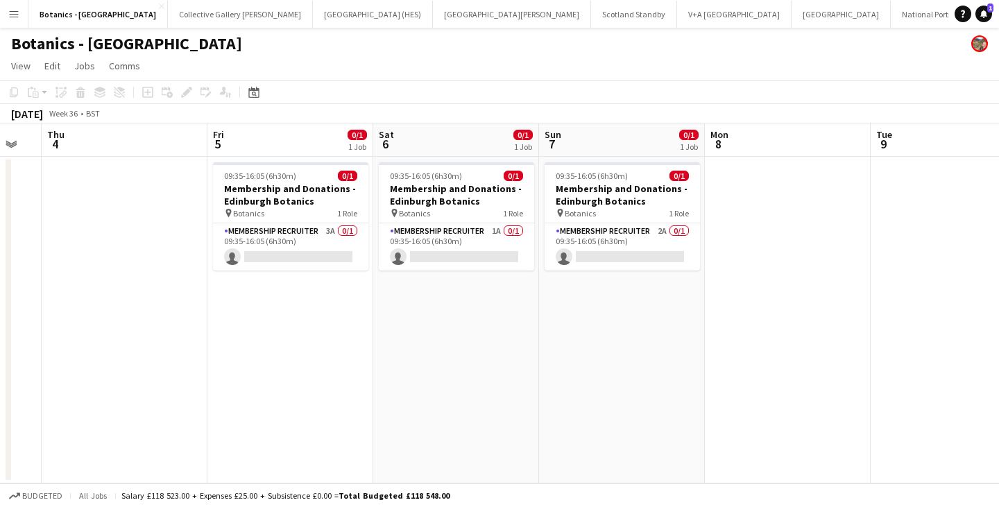
scroll to position [0, 497]
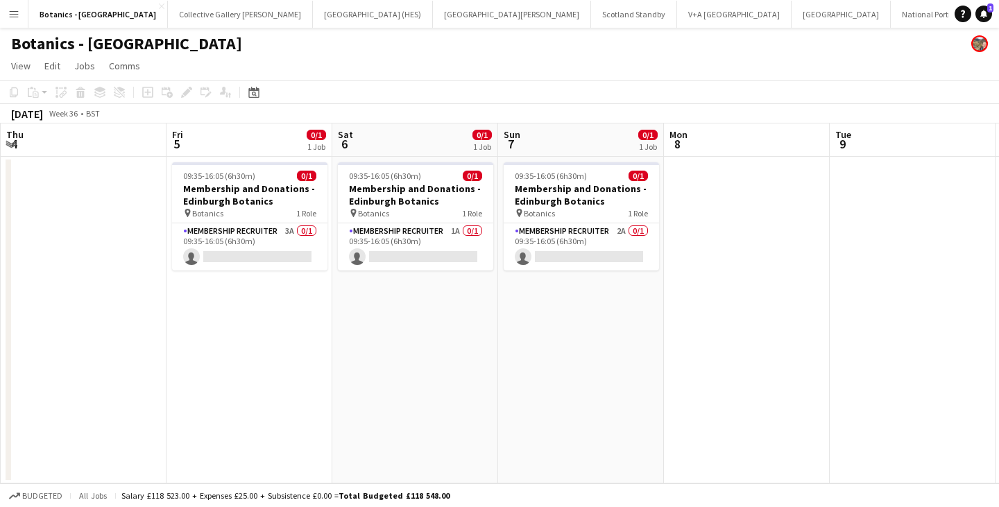
drag, startPoint x: 703, startPoint y: 316, endPoint x: 65, endPoint y: 344, distance: 638.4
click at [65, 344] on app-calendar-viewport "Mon 1 Tue 2 Wed 3 Thu 4 Fri 5 0/1 1 Job Sat 6 0/1 1 Job Sun 7 0/1 1 Job Mon 8 T…" at bounding box center [499, 304] width 999 height 360
click at [330, 235] on app-date-cell "09:35-16:05 (6h30m) 0/1 Membership and Donations - Edinburgh Botanics pin Botan…" at bounding box center [250, 320] width 166 height 327
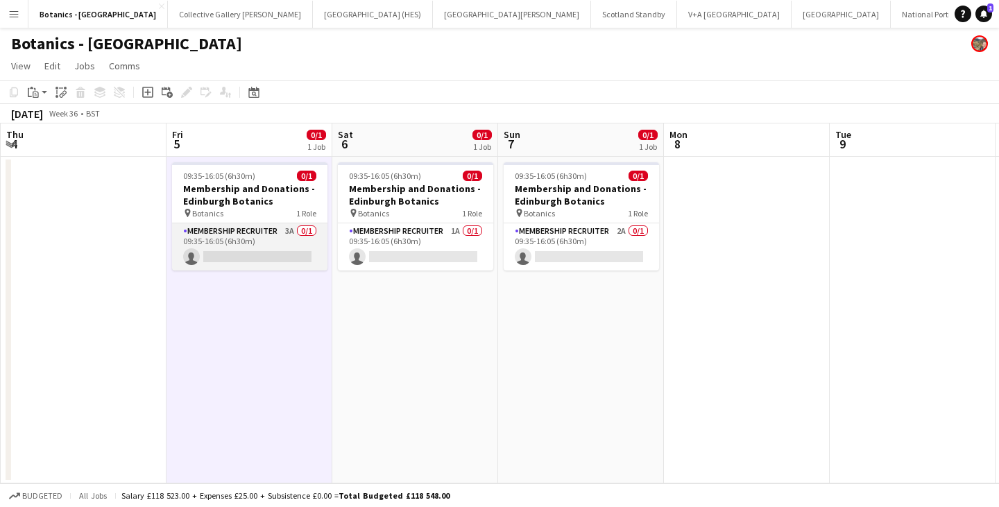
click at [303, 244] on app-card-role "Membership Recruiter 3A 0/1 09:35-16:05 (6h30m) single-neutral-actions" at bounding box center [249, 246] width 155 height 47
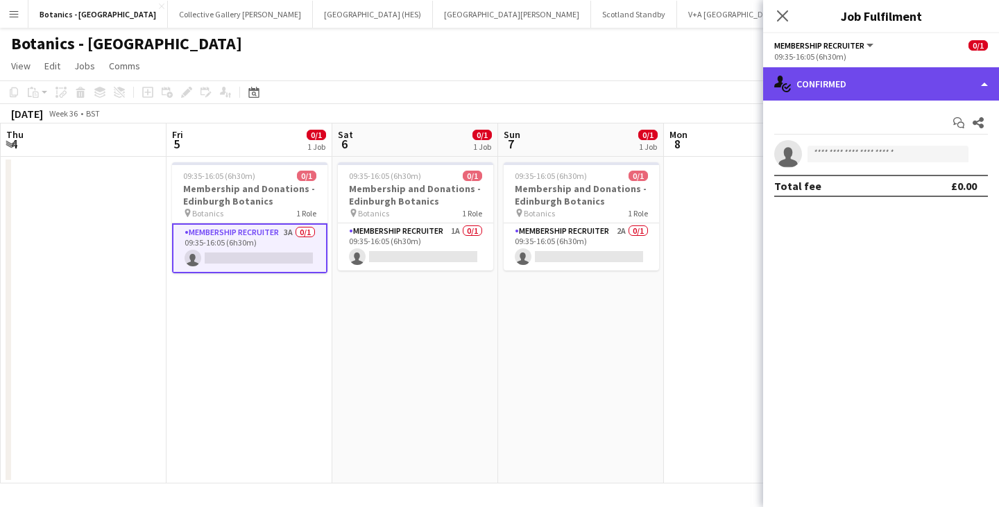
click at [827, 76] on div "single-neutral-actions-check-2 Confirmed" at bounding box center [881, 83] width 236 height 33
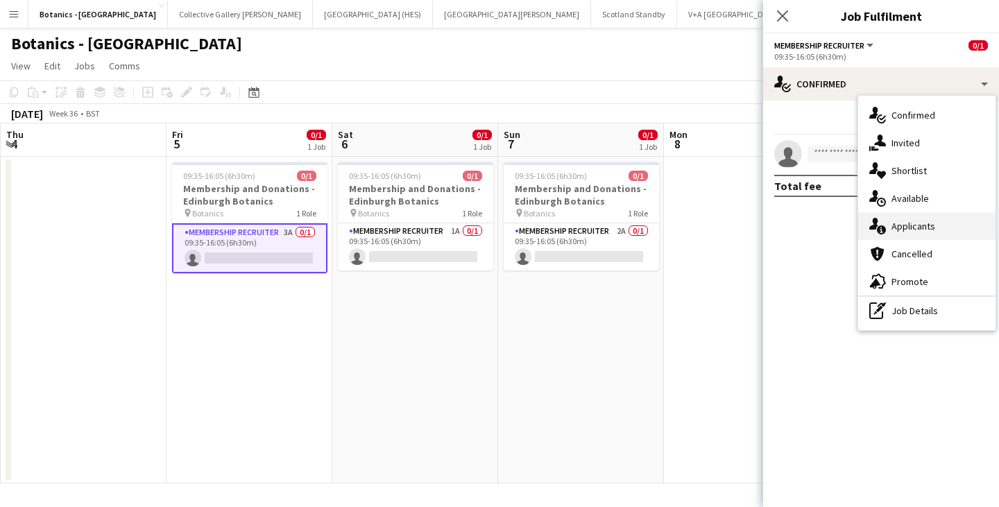
click at [894, 223] on div "single-neutral-actions-information Applicants" at bounding box center [927, 226] width 137 height 28
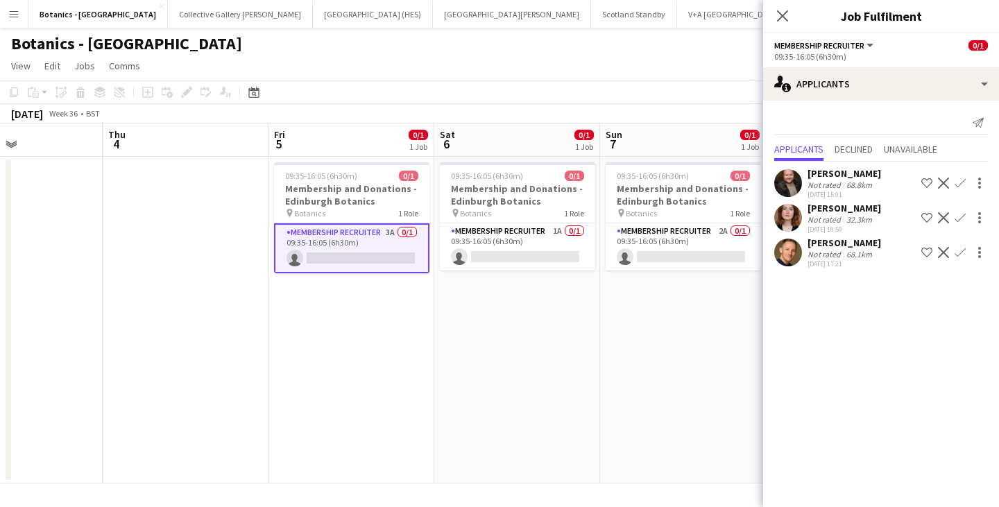
drag, startPoint x: 439, startPoint y: 333, endPoint x: 538, endPoint y: 337, distance: 98.6
click at [538, 337] on app-calendar-viewport "Mon 1 Tue 2 Wed 3 Thu 4 Fri 5 0/1 1 Job Sat 6 0/1 1 Job Sun 7 0/1 1 Job Mon 8 T…" at bounding box center [499, 304] width 999 height 360
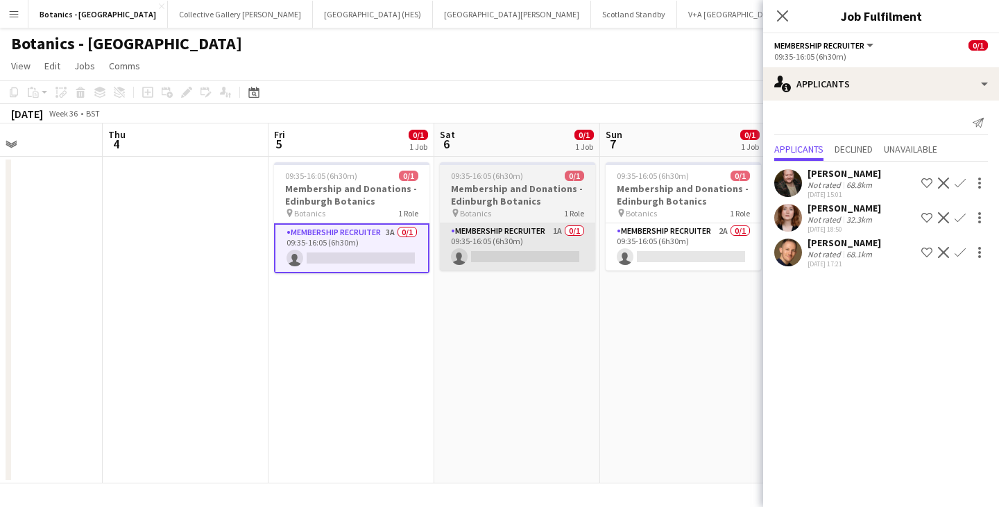
scroll to position [0, 398]
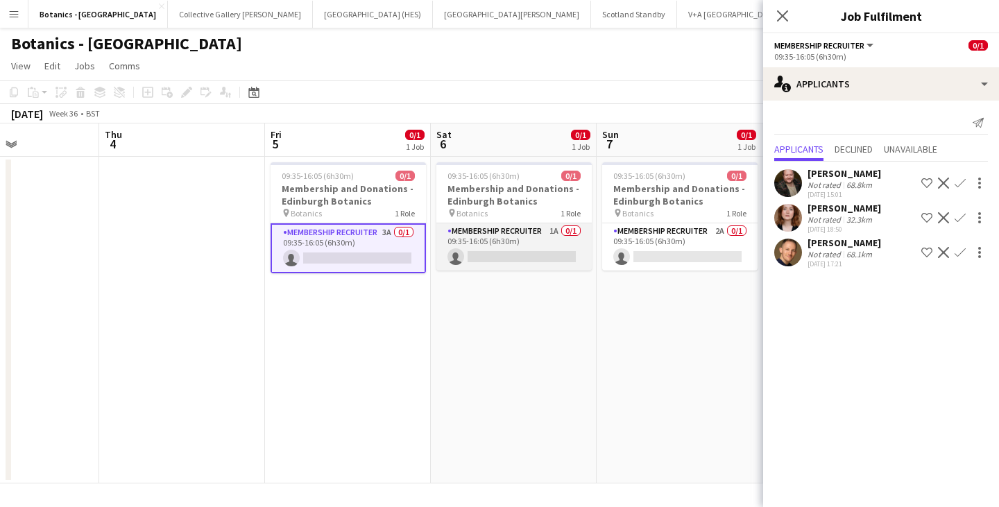
click at [526, 237] on app-card-role "Membership Recruiter 1A 0/1 09:35-16:05 (6h30m) single-neutral-actions" at bounding box center [514, 246] width 155 height 47
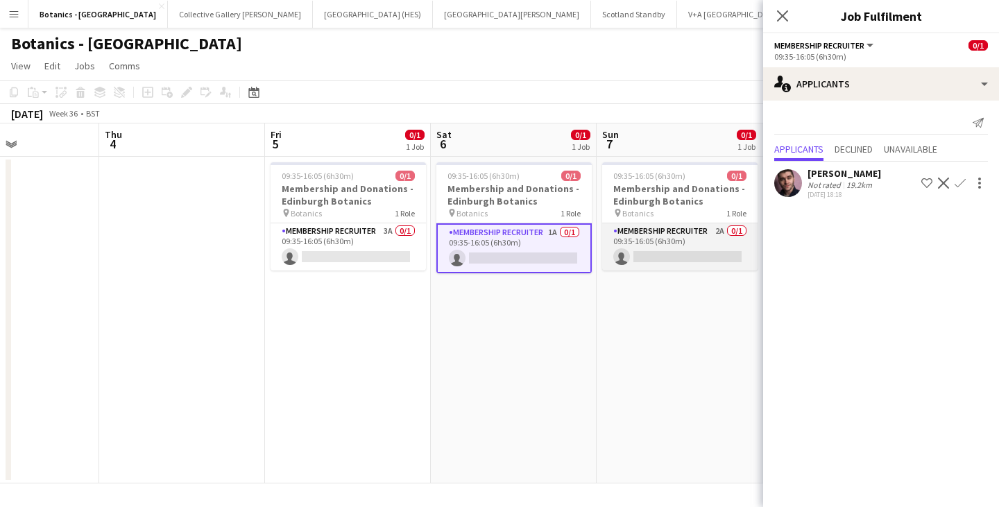
click at [673, 227] on app-card-role "Membership Recruiter 2A 0/1 09:35-16:05 (6h30m) single-neutral-actions" at bounding box center [679, 246] width 155 height 47
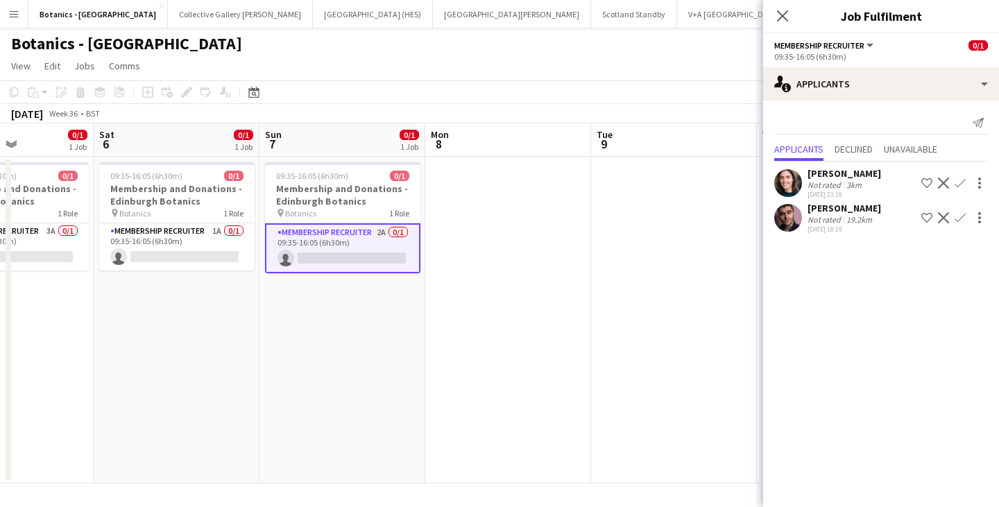
drag, startPoint x: 728, startPoint y: 305, endPoint x: 420, endPoint y: 358, distance: 312.8
click at [345, 374] on app-calendar-viewport "Tue 2 Wed 3 Thu 4 Fri 5 0/1 1 Job Sat 6 0/1 1 Job Sun 7 0/1 1 Job Mon 8 Tue 9 W…" at bounding box center [499, 304] width 999 height 360
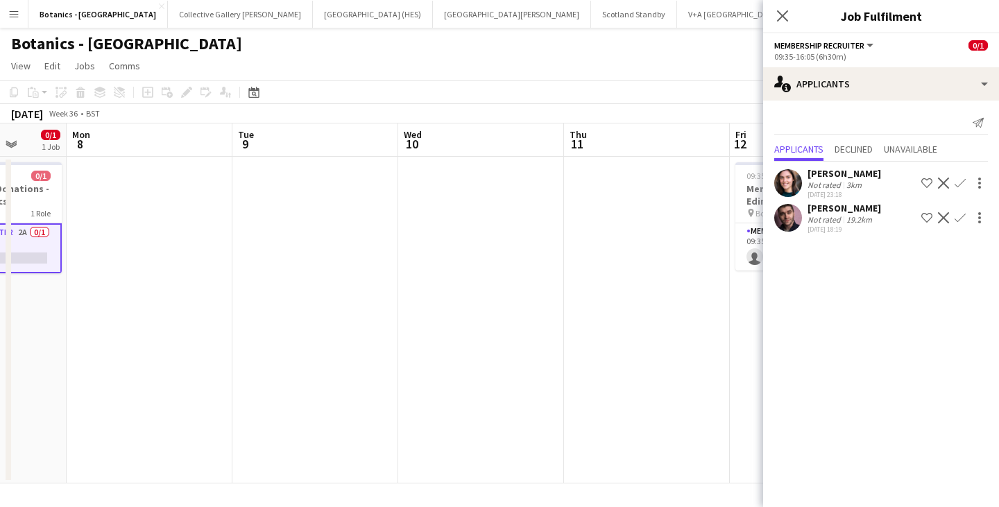
drag, startPoint x: 618, startPoint y: 349, endPoint x: 610, endPoint y: 345, distance: 9.3
click at [305, 367] on app-calendar-viewport "Thu 4 Fri 5 0/1 1 Job Sat 6 0/1 1 Job Sun 7 0/1 1 Job Mon 8 Tue 9 Wed 10 Thu 11…" at bounding box center [499, 304] width 999 height 360
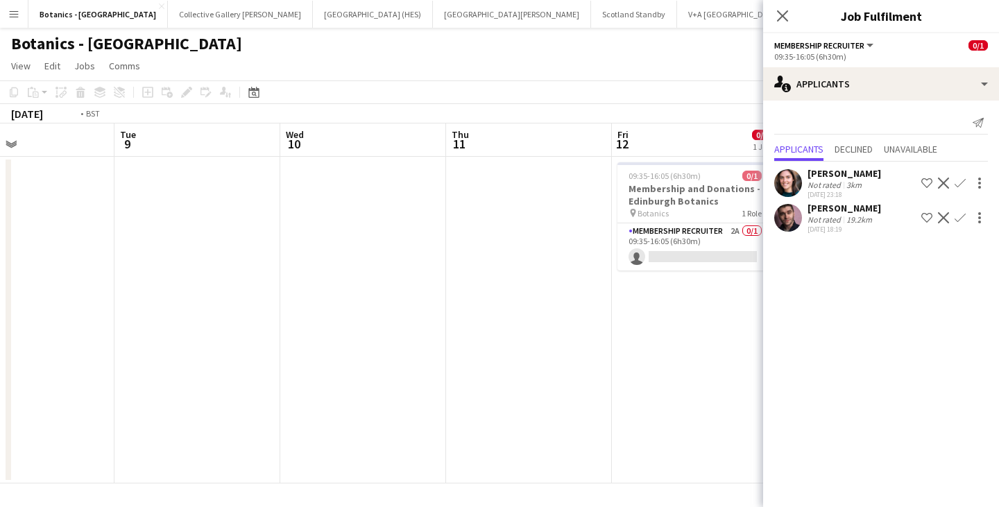
drag, startPoint x: 709, startPoint y: 345, endPoint x: 422, endPoint y: 356, distance: 287.6
click at [410, 365] on app-calendar-viewport "Fri 5 0/1 1 Job Sat 6 0/1 1 Job Sun 7 0/1 1 Job Mon 8 Tue 9 Wed 10 Thu 11 Fri 1…" at bounding box center [499, 304] width 999 height 360
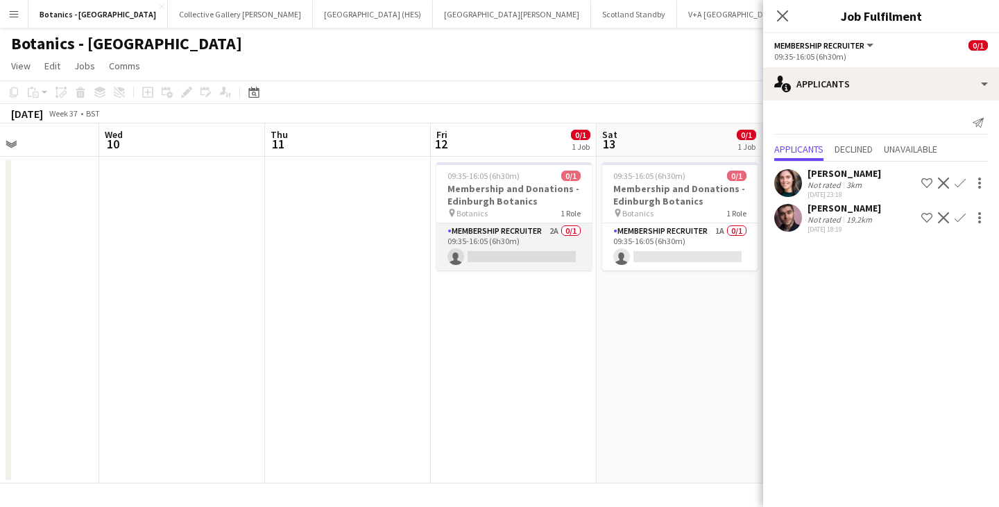
click at [542, 243] on app-card-role "Membership Recruiter 2A 0/1 09:35-16:05 (6h30m) single-neutral-actions" at bounding box center [514, 246] width 155 height 47
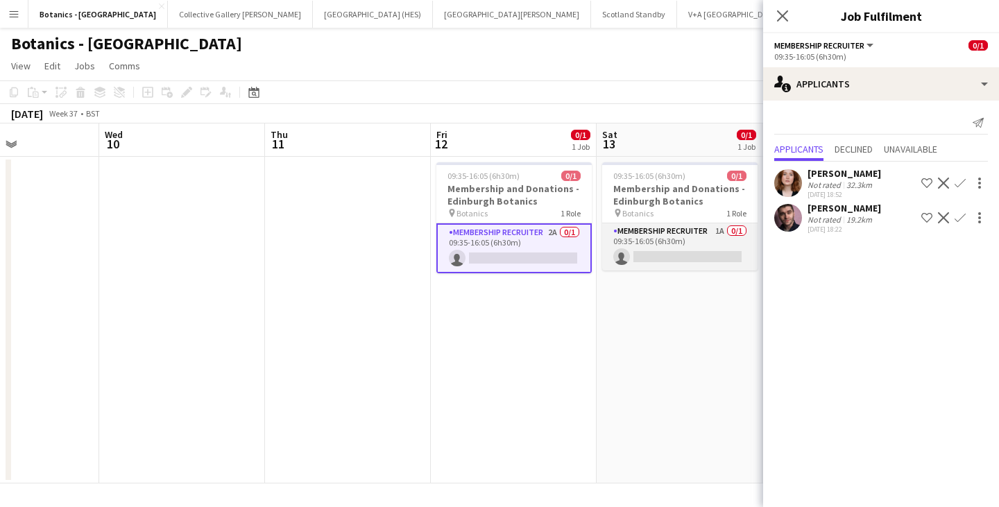
click at [691, 237] on app-card-role "Membership Recruiter 1A 0/1 09:35-16:05 (6h30m) single-neutral-actions" at bounding box center [679, 246] width 155 height 47
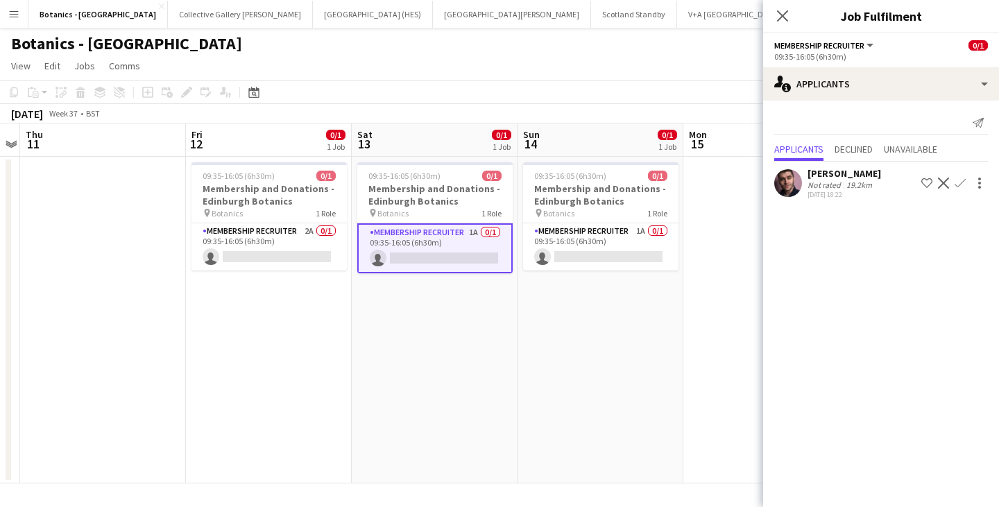
drag, startPoint x: 675, startPoint y: 319, endPoint x: 424, endPoint y: 345, distance: 251.9
click at [409, 358] on app-calendar-viewport "Mon 8 Tue 9 Wed 10 Thu 11 Fri 12 0/1 1 Job Sat 13 0/1 1 Job Sun 14 0/1 1 Job Mo…" at bounding box center [499, 304] width 999 height 360
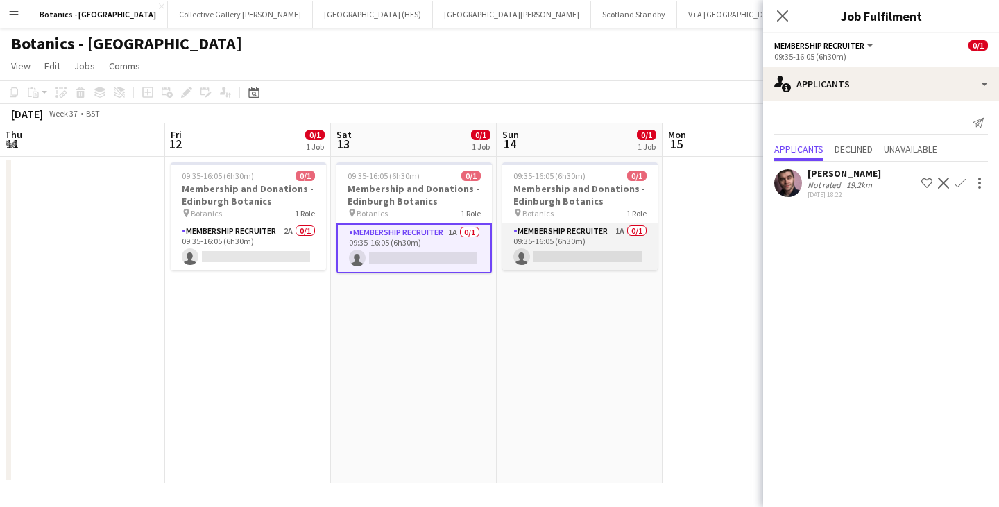
click at [607, 239] on app-card-role "Membership Recruiter 1A 0/1 09:35-16:05 (6h30m) single-neutral-actions" at bounding box center [580, 246] width 155 height 47
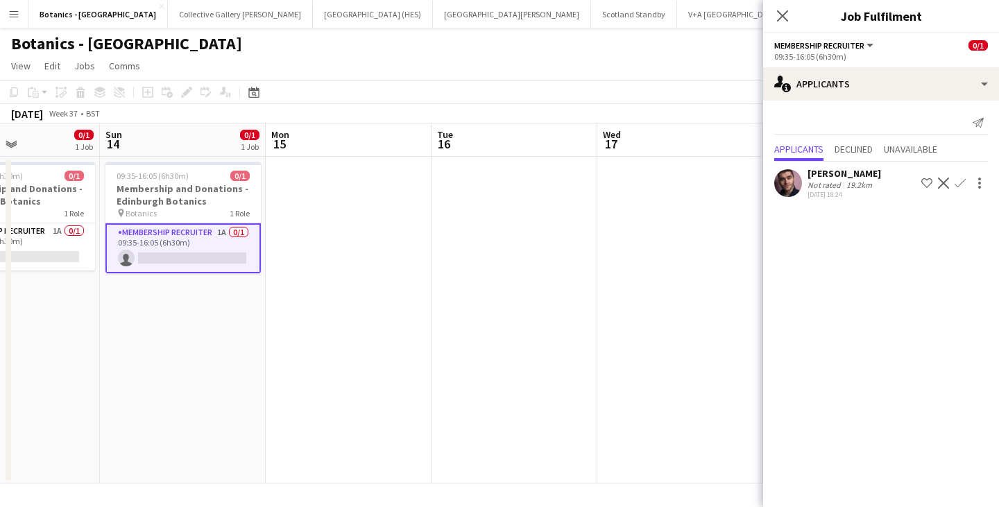
drag, startPoint x: 669, startPoint y: 307, endPoint x: 163, endPoint y: 343, distance: 507.3
click at [133, 352] on app-calendar-viewport "Tue 9 Wed 10 Thu 11 Fri 12 0/1 1 Job Sat 13 0/1 1 Job Sun 14 0/1 1 Job Mon 15 T…" at bounding box center [499, 304] width 999 height 360
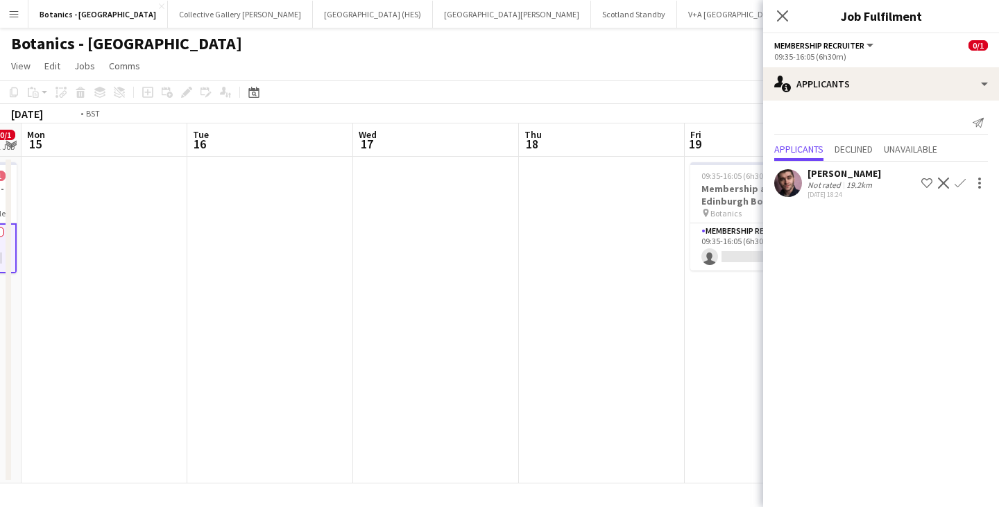
drag, startPoint x: 667, startPoint y: 319, endPoint x: 267, endPoint y: 312, distance: 400.5
click at [232, 322] on app-calendar-viewport "Thu 11 Fri 12 0/1 1 Job Sat 13 0/1 1 Job Sun 14 0/1 1 Job Mon 15 Tue 16 Wed 17 …" at bounding box center [499, 304] width 999 height 360
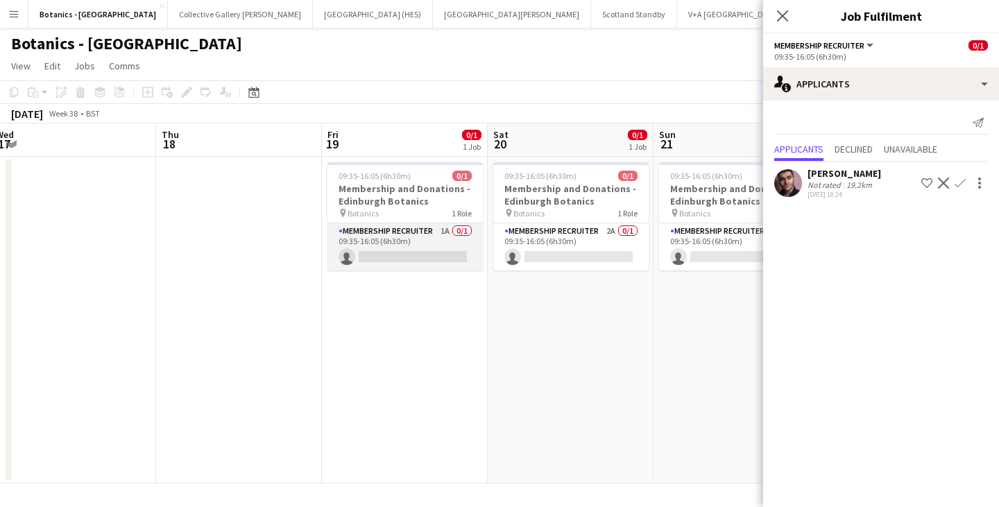
click at [425, 254] on app-card-role "Membership Recruiter 1A 0/1 09:35-16:05 (6h30m) single-neutral-actions" at bounding box center [405, 246] width 155 height 47
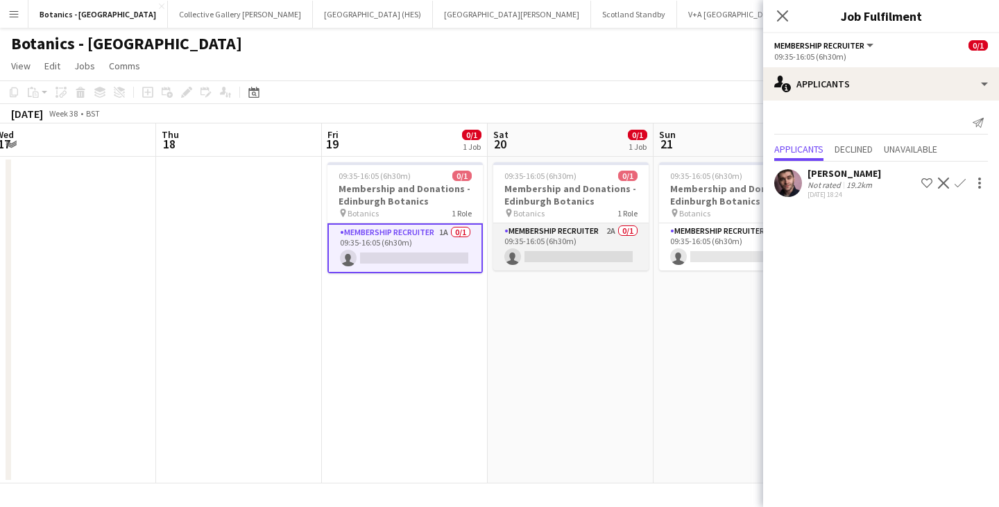
click at [614, 243] on app-card-role "Membership Recruiter 2A 0/1 09:35-16:05 (6h30m) single-neutral-actions" at bounding box center [570, 246] width 155 height 47
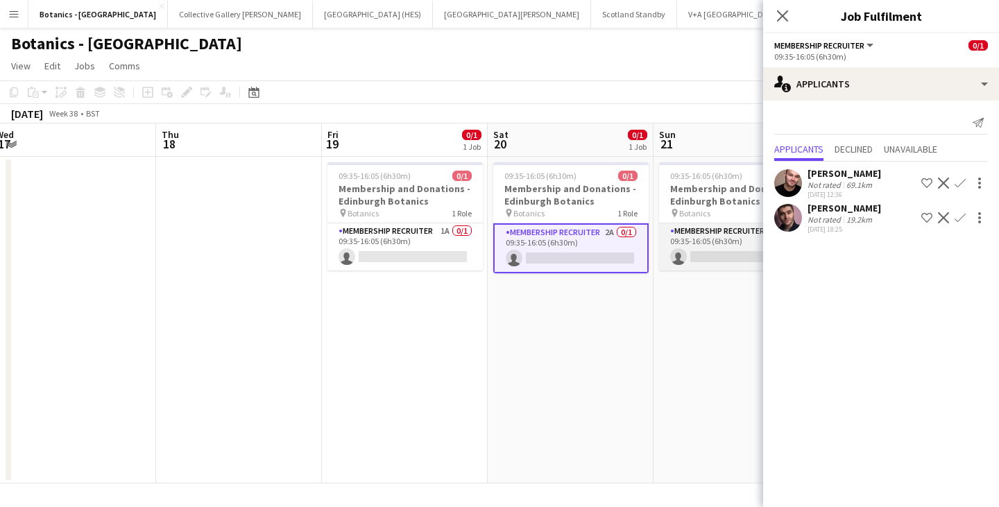
click at [693, 245] on app-card-role "Membership Recruiter 1A 0/1 09:35-16:05 (6h30m) single-neutral-actions" at bounding box center [736, 246] width 155 height 47
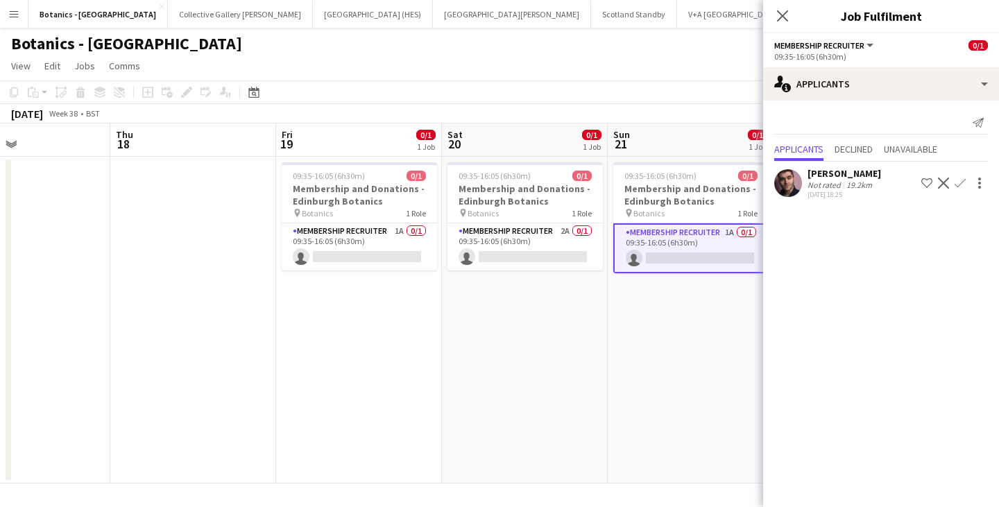
drag, startPoint x: 706, startPoint y: 300, endPoint x: 202, endPoint y: 334, distance: 505.0
click at [202, 334] on app-calendar-viewport "Sun 14 0/1 1 Job Mon 15 Tue 16 Wed 17 Thu 18 Fri 19 0/1 1 Job Sat 20 0/1 1 Job …" at bounding box center [499, 304] width 999 height 360
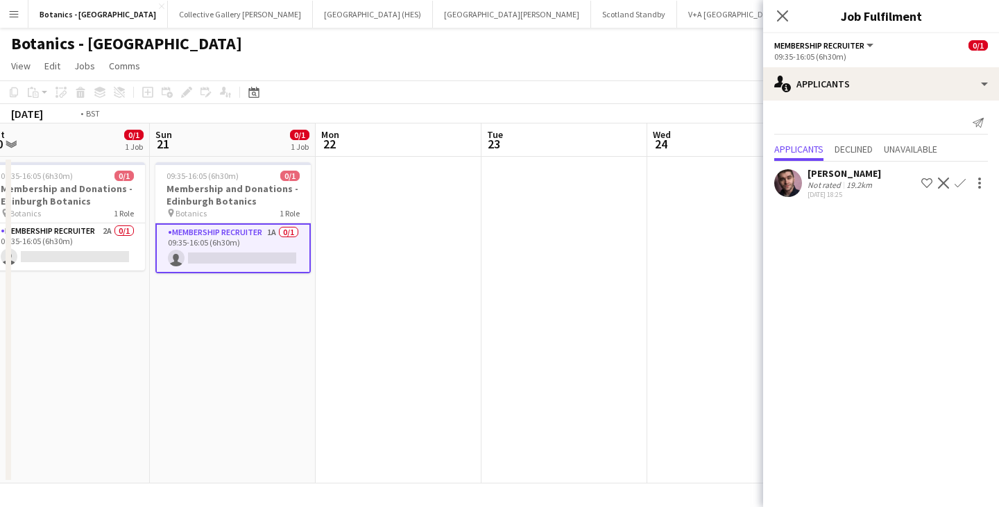
drag, startPoint x: 578, startPoint y: 285, endPoint x: 196, endPoint y: 292, distance: 382.5
click at [196, 292] on app-calendar-viewport "Wed 17 Thu 18 Fri 19 0/1 1 Job Sat 20 0/1 1 Job Sun 21 0/1 1 Job Mon 22 Tue 23 …" at bounding box center [499, 304] width 999 height 360
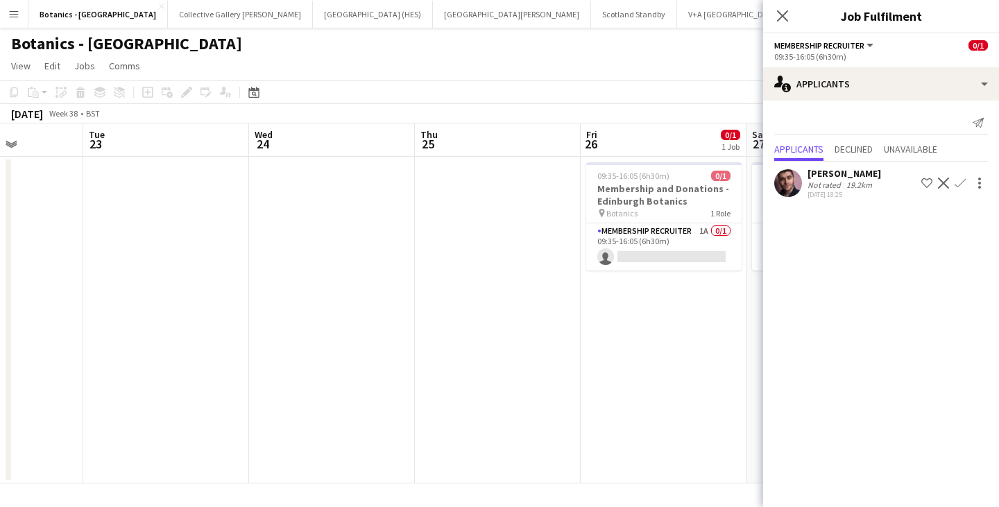
drag, startPoint x: 548, startPoint y: 283, endPoint x: 360, endPoint y: 293, distance: 189.0
click at [360, 293] on app-calendar-viewport "Sat 20 0/1 1 Job Sun 21 0/1 1 Job Mon 22 Tue 23 Wed 24 Thu 25 Fri 26 0/1 1 Job …" at bounding box center [499, 304] width 999 height 360
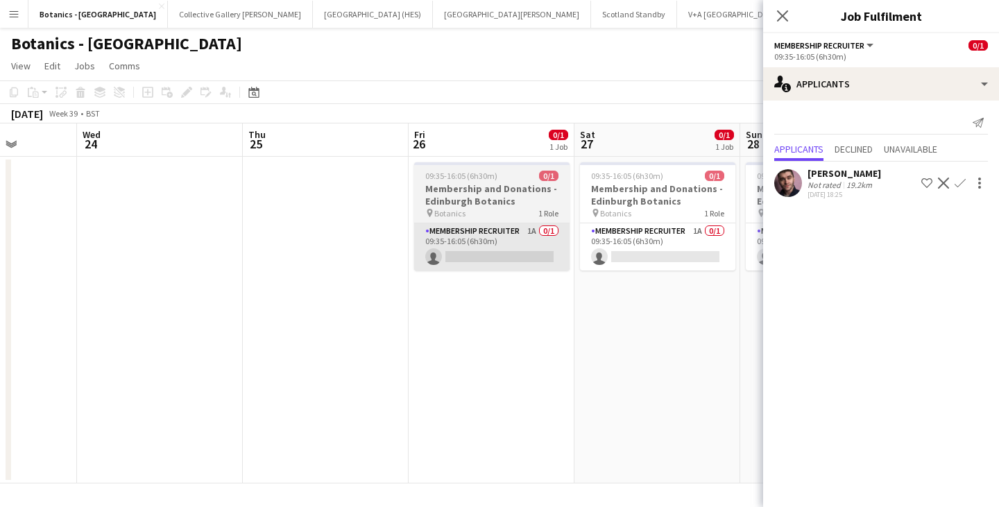
drag, startPoint x: 480, startPoint y: 221, endPoint x: 525, endPoint y: 231, distance: 46.8
click at [480, 221] on app-job-card "09:35-16:05 (6h30m) 0/1 Membership and Donations - Edinburgh Botanics pin Botan…" at bounding box center [491, 216] width 155 height 108
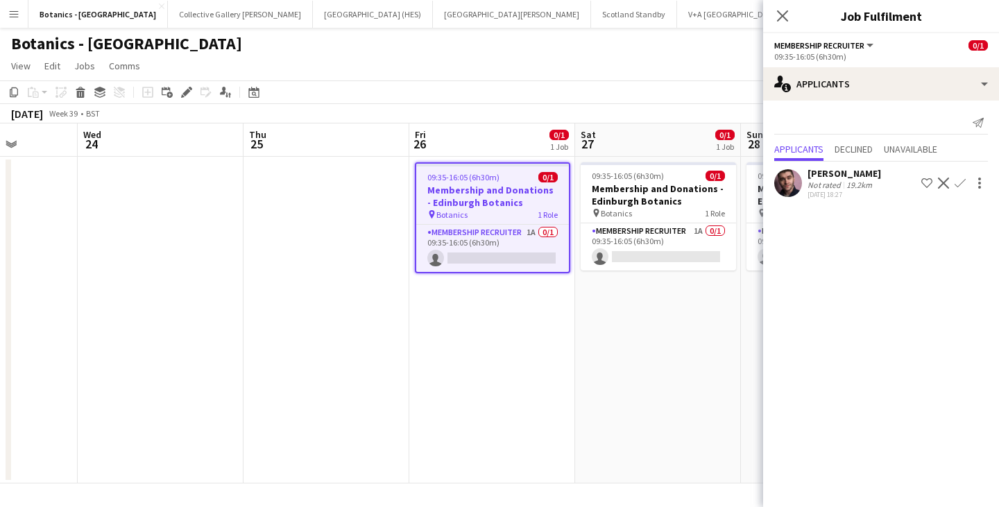
click at [673, 235] on app-card-role "Membership Recruiter 1A 0/1 09:35-16:05 (6h30m) single-neutral-actions" at bounding box center [658, 246] width 155 height 47
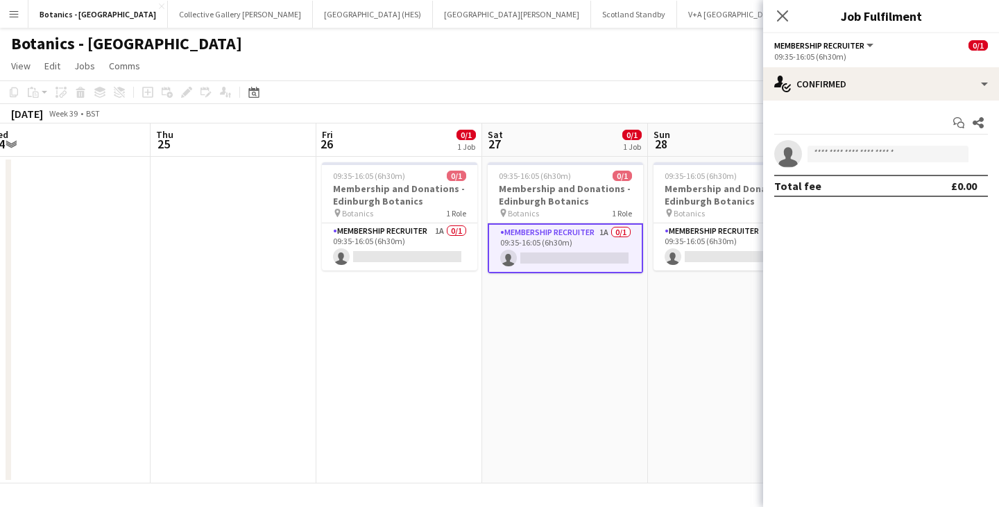
drag, startPoint x: 680, startPoint y: 322, endPoint x: 611, endPoint y: 311, distance: 70.3
click at [584, 335] on app-calendar-viewport "Sun 21 0/1 1 Job Mon 22 Tue 23 Wed 24 Thu 25 Fri 26 0/1 1 Job Sat 27 0/1 1 Job …" at bounding box center [499, 304] width 999 height 360
drag, startPoint x: 719, startPoint y: 229, endPoint x: 726, endPoint y: 223, distance: 8.9
click at [720, 229] on app-card-role "Membership Recruiter 1A 0/1 09:35-16:05 (6h30m) single-neutral-actions" at bounding box center [729, 246] width 155 height 47
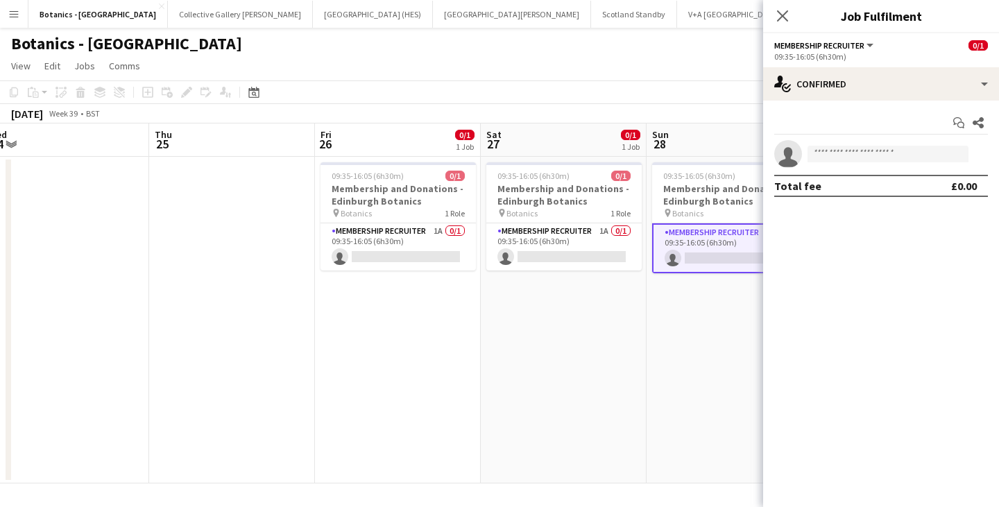
scroll to position [0, 514]
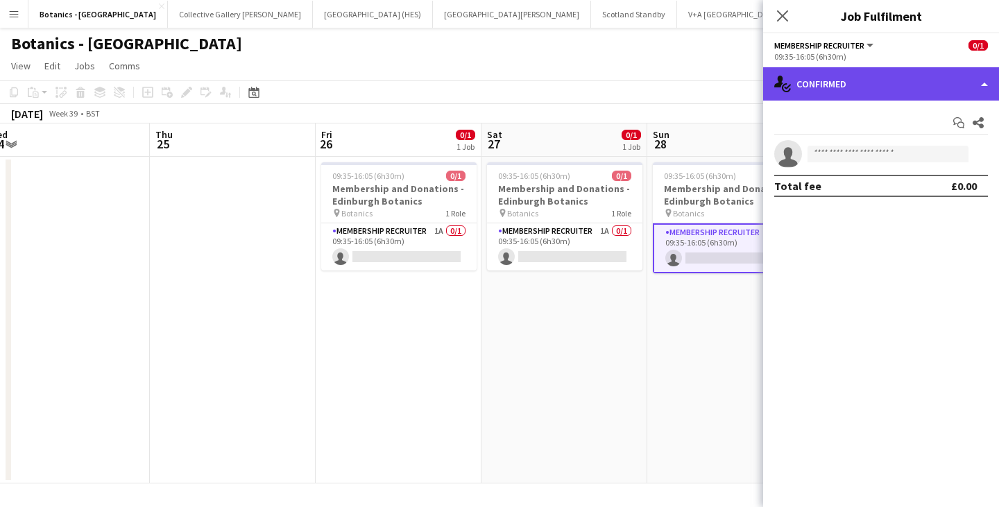
click at [840, 71] on div "single-neutral-actions-check-2 Confirmed" at bounding box center [881, 83] width 236 height 33
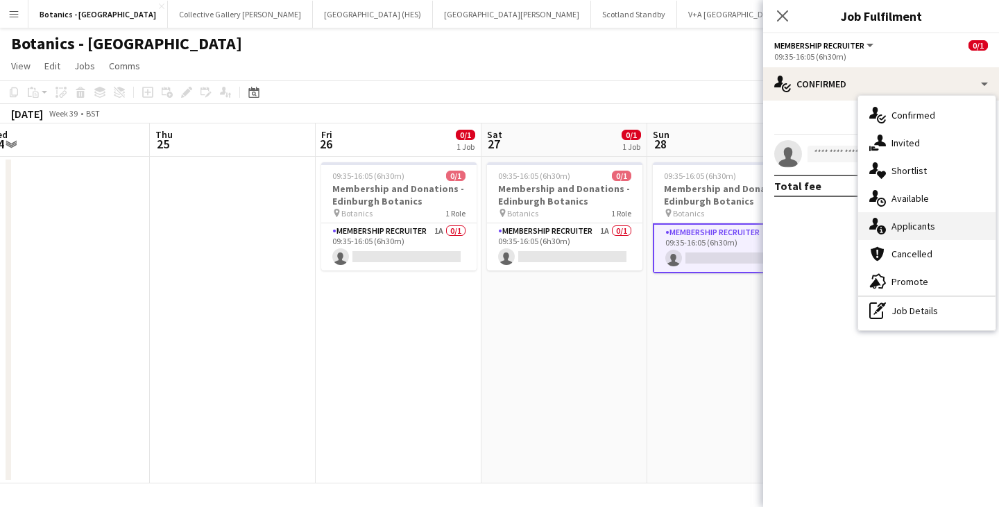
click at [900, 231] on div "single-neutral-actions-information Applicants" at bounding box center [927, 226] width 137 height 28
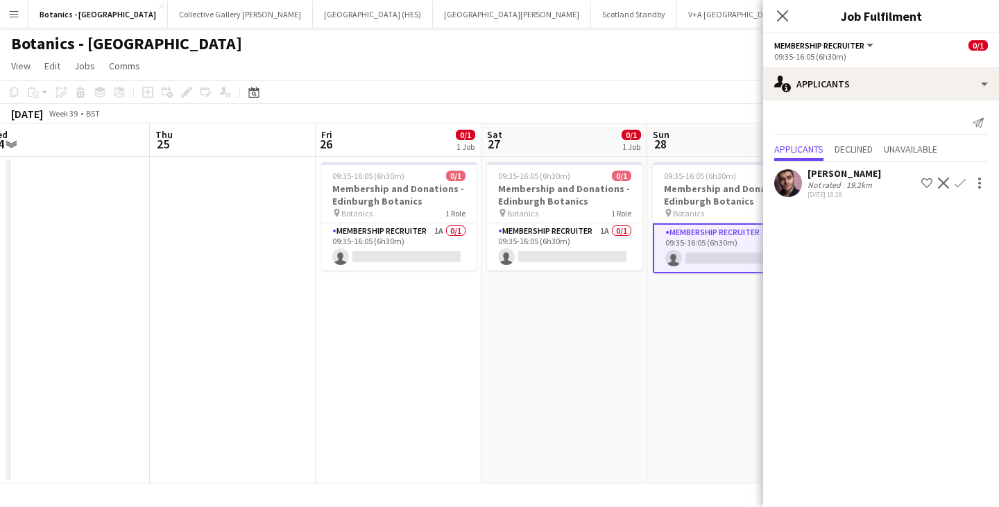
click at [697, 278] on app-date-cell "09:35-16:05 (6h30m) 0/1 Membership and Donations - Edinburgh Botanics pin Botan…" at bounding box center [731, 320] width 166 height 327
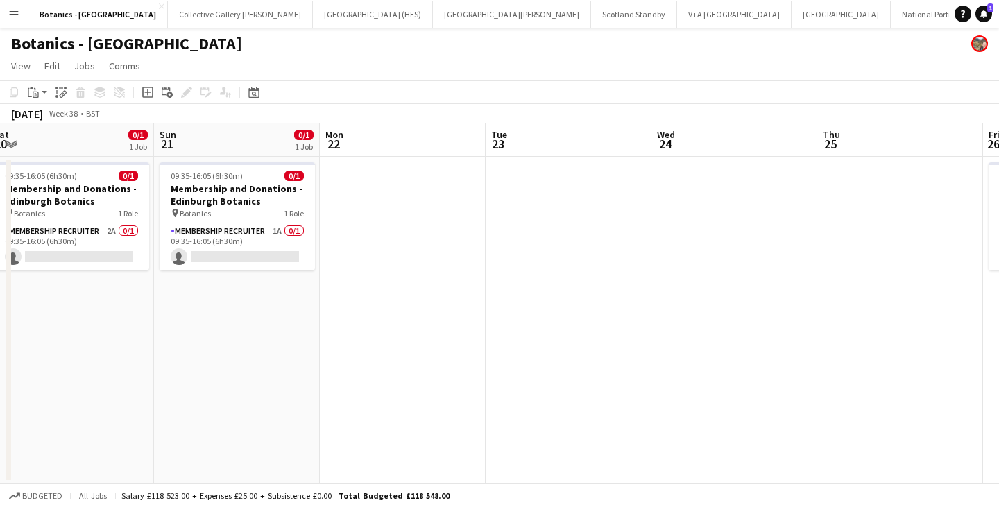
drag, startPoint x: 178, startPoint y: 373, endPoint x: 852, endPoint y: 430, distance: 675.7
click at [875, 425] on app-calendar-viewport "Thu 18 Fri 19 0/1 1 Job Sat 20 0/1 1 Job Sun 21 0/1 1 Job Mon 22 Tue 23 Wed 24 …" at bounding box center [499, 304] width 999 height 360
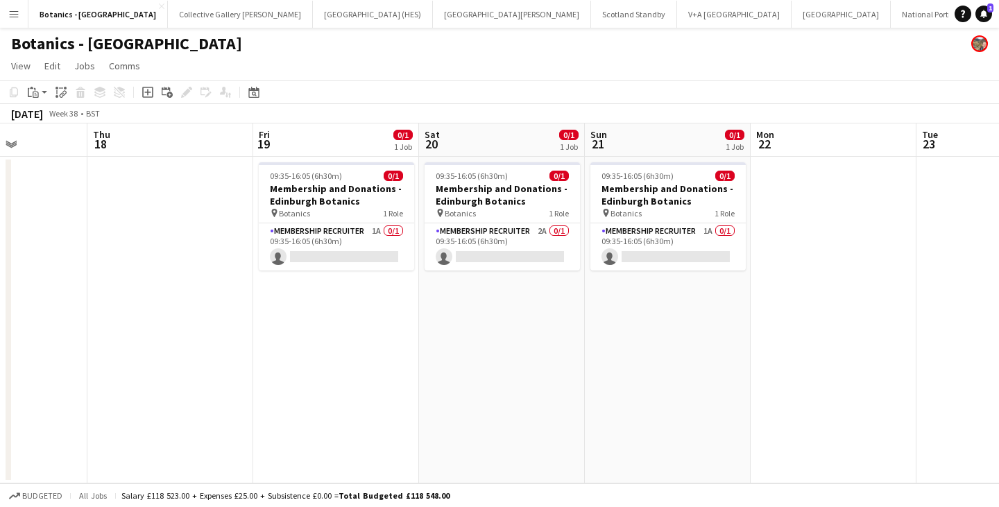
scroll to position [0, 431]
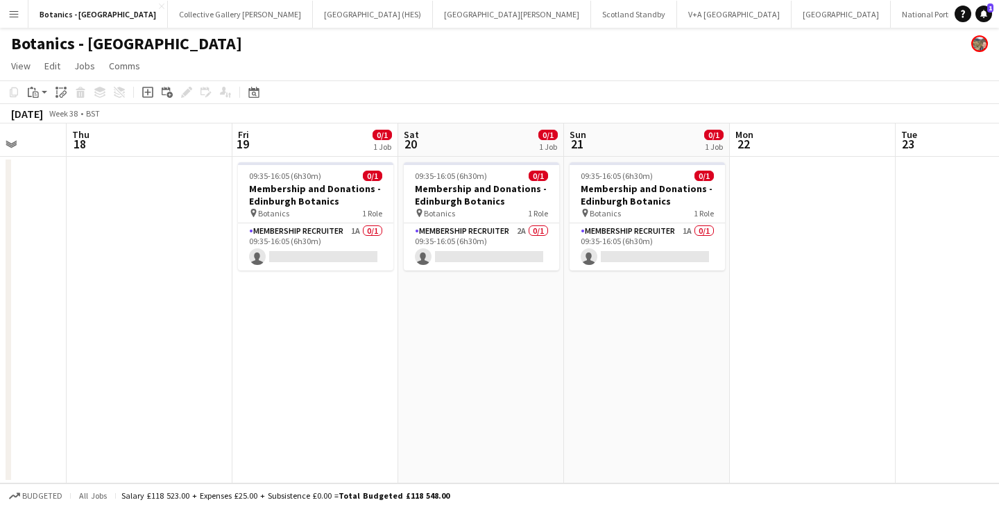
drag, startPoint x: 346, startPoint y: 426, endPoint x: 695, endPoint y: 432, distance: 349.2
click at [782, 432] on app-calendar-viewport "Mon 15 Tue 16 Wed 17 Thu 18 Fri 19 0/1 1 Job Sat 20 0/1 1 Job Sun 21 0/1 1 Job …" at bounding box center [499, 304] width 999 height 360
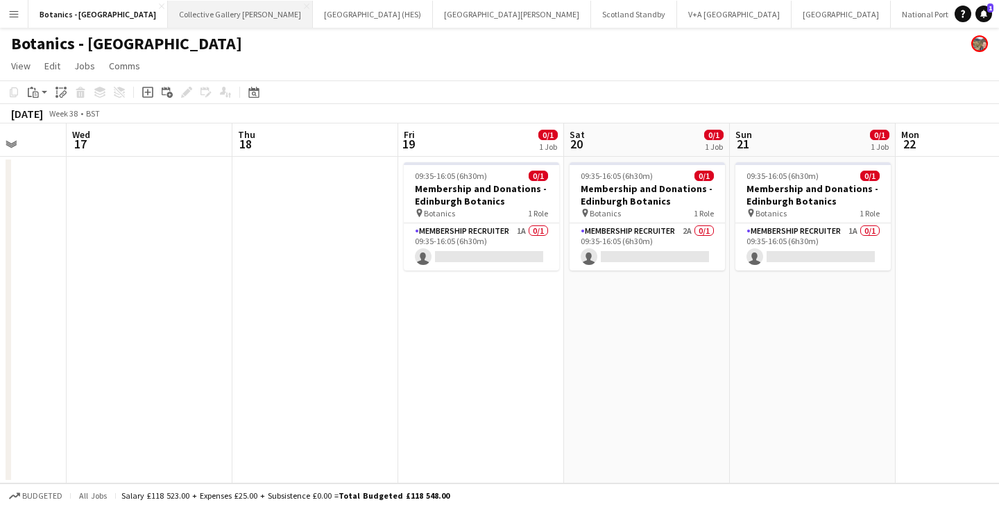
click at [169, 19] on button "Collective Gallery [PERSON_NAME][GEOGRAPHIC_DATA]" at bounding box center [240, 14] width 145 height 27
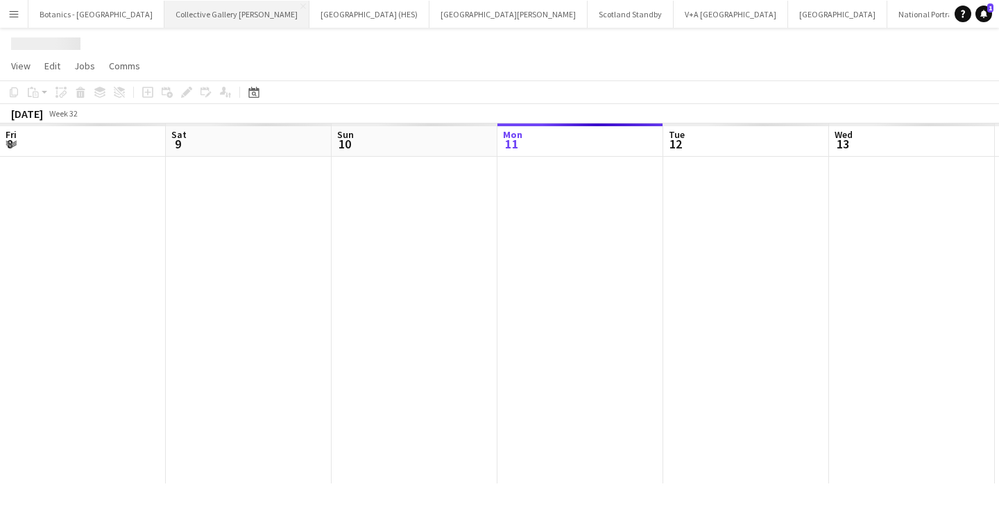
scroll to position [0, 332]
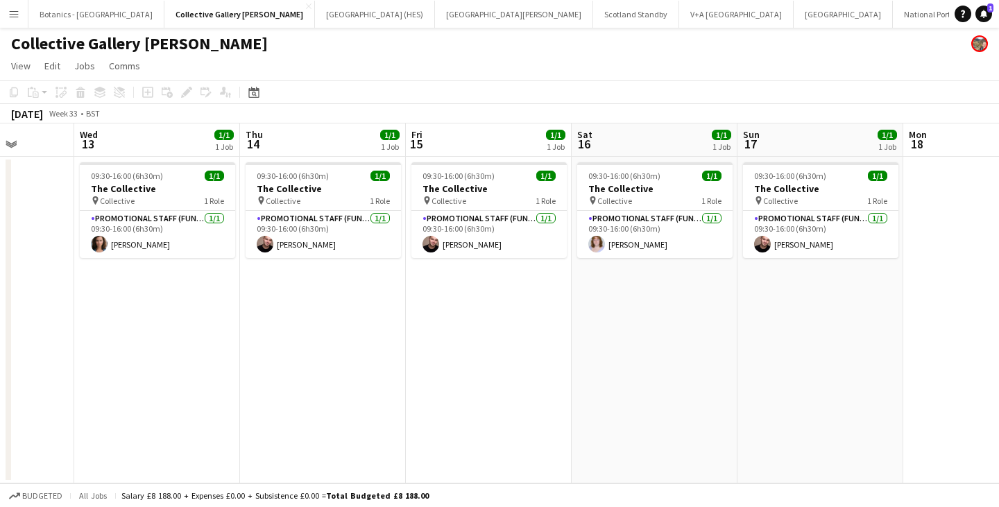
drag, startPoint x: 725, startPoint y: 345, endPoint x: 214, endPoint y: 353, distance: 510.2
click at [214, 353] on app-calendar-viewport "Sun 10 2/2 2 Jobs Mon 11 Tue 12 Wed 13 1/1 1 Job Thu 14 1/1 1 Job Fri 15 1/1 1 …" at bounding box center [499, 304] width 999 height 360
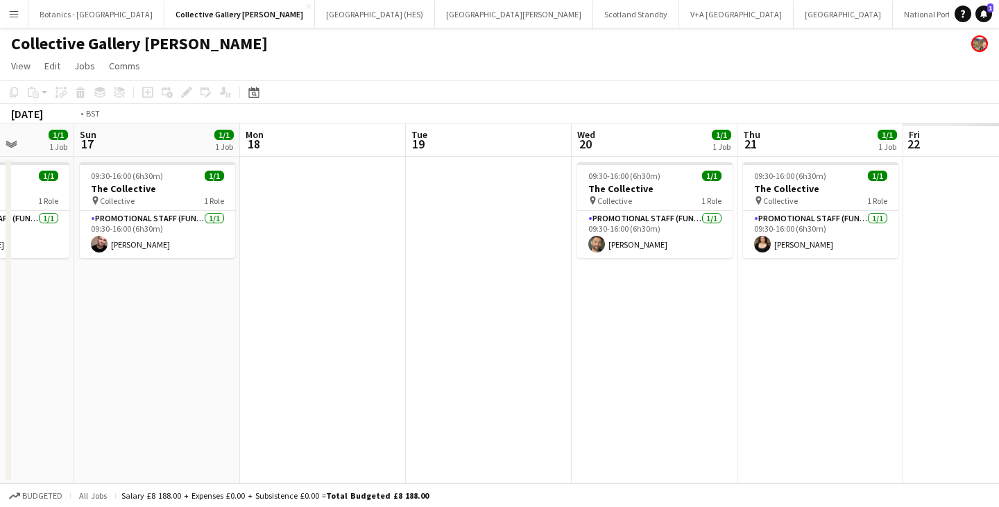
drag, startPoint x: 754, startPoint y: 352, endPoint x: 1, endPoint y: 355, distance: 753.1
click at [1, 355] on app-calendar-viewport "Thu 14 1/1 1 Job Fri 15 1/1 1 Job Sat 16 1/1 1 Job Sun 17 1/1 1 Job Mon 18 Tue …" at bounding box center [499, 304] width 999 height 360
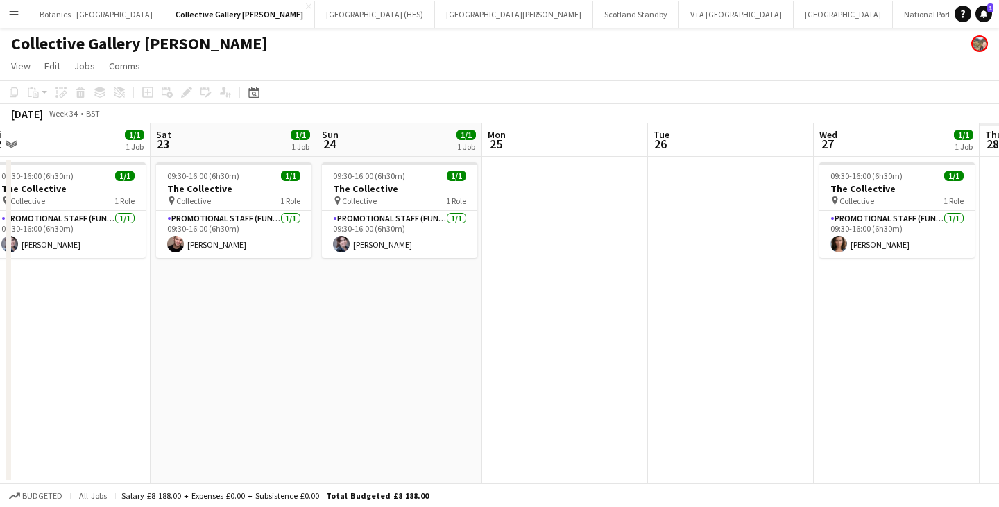
drag, startPoint x: 673, startPoint y: 377, endPoint x: 7, endPoint y: 360, distance: 665.8
click at [0, 362] on app-calendar-viewport "Tue 19 Wed 20 1/1 1 Job Thu 21 1/1 1 Job Fri 22 1/1 1 Job Sat 23 1/1 1 Job Sun …" at bounding box center [499, 304] width 999 height 360
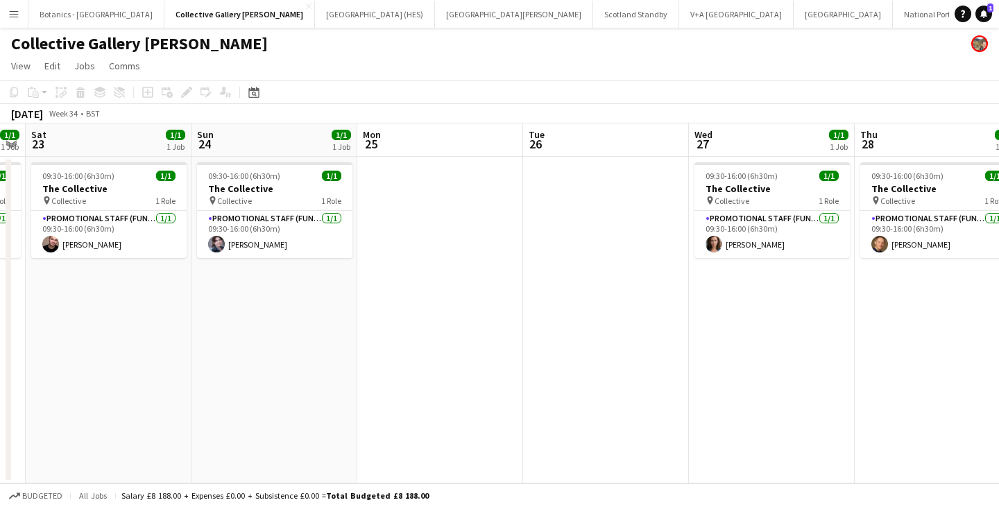
drag, startPoint x: 801, startPoint y: 362, endPoint x: 277, endPoint y: 362, distance: 524.0
click at [262, 366] on app-calendar-viewport "Tue 19 Wed 20 1/1 1 Job Thu 21 1/1 1 Job Fri 22 1/1 1 Job Sat 23 1/1 1 Job Sun …" at bounding box center [499, 304] width 999 height 360
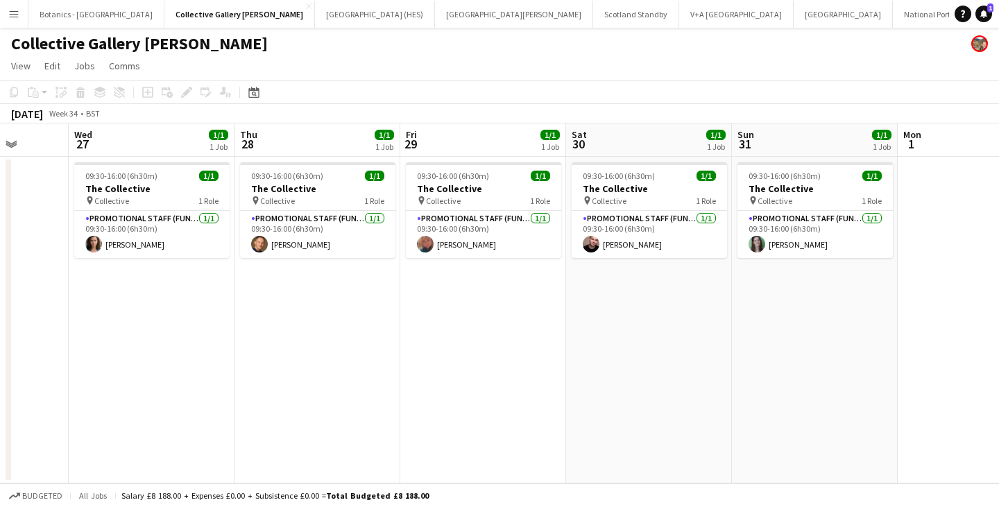
drag, startPoint x: 752, startPoint y: 370, endPoint x: 258, endPoint y: 365, distance: 493.5
click at [258, 365] on app-calendar-viewport "Sat 23 1/1 1 Job Sun 24 1/1 1 Job Mon 25 Tue 26 Wed 27 1/1 1 Job Thu 28 1/1 1 J…" at bounding box center [499, 304] width 999 height 360
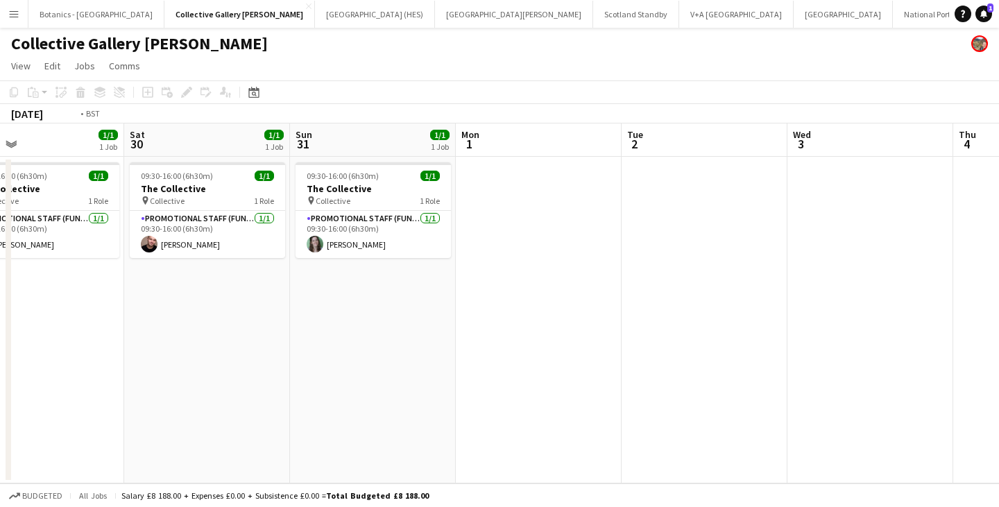
drag, startPoint x: 155, startPoint y: 360, endPoint x: 138, endPoint y: 357, distance: 17.7
click at [138, 357] on app-calendar-viewport "Tue 26 Wed 27 1/1 1 Job Thu 28 1/1 1 Job Fri 29 1/1 1 Job Sat 30 1/1 1 Job Sun …" at bounding box center [499, 304] width 999 height 360
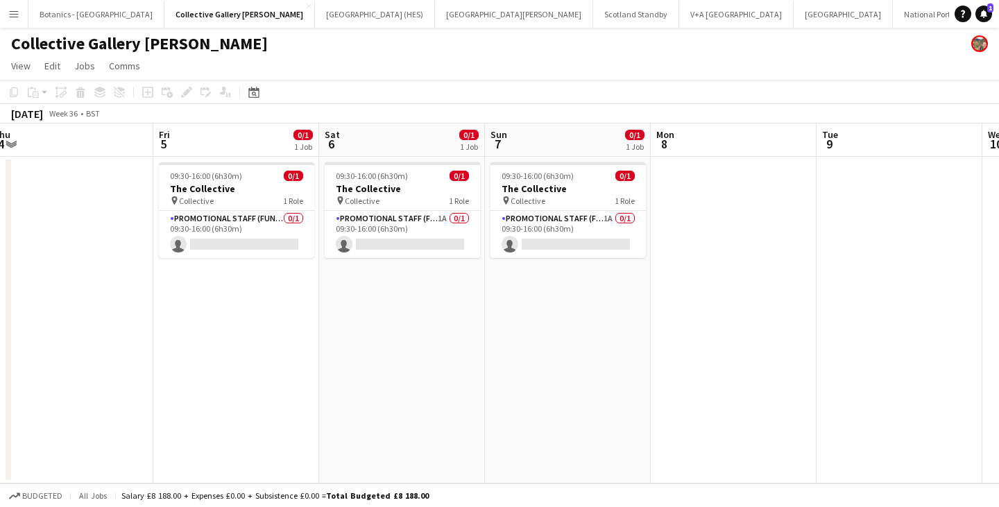
scroll to position [0, 407]
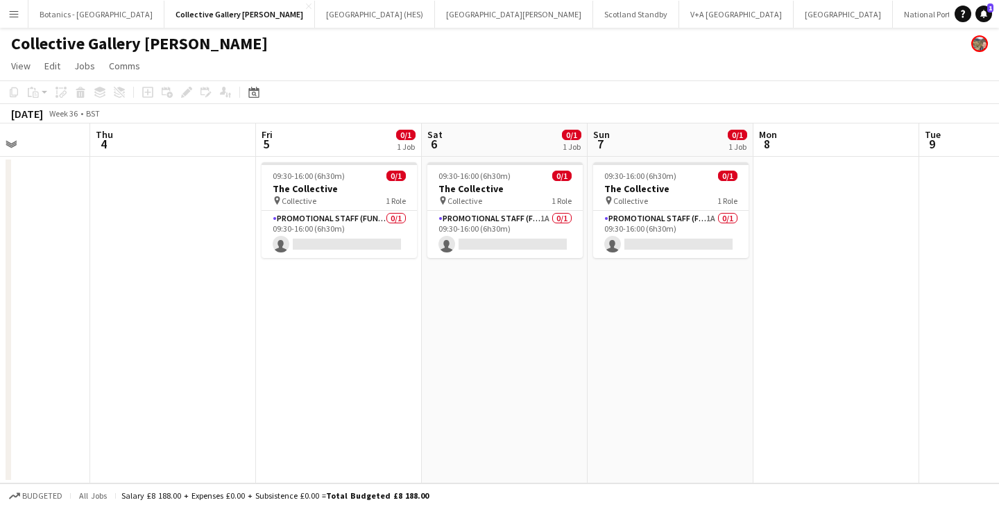
drag, startPoint x: 856, startPoint y: 286, endPoint x: 502, endPoint y: 325, distance: 356.1
click at [502, 325] on app-calendar-viewport "Mon 1 Tue 2 Wed 3 Thu 4 Fri 5 0/1 1 Job Sat 6 0/1 1 Job Sun 7 0/1 1 Job Mon 8 T…" at bounding box center [499, 304] width 999 height 360
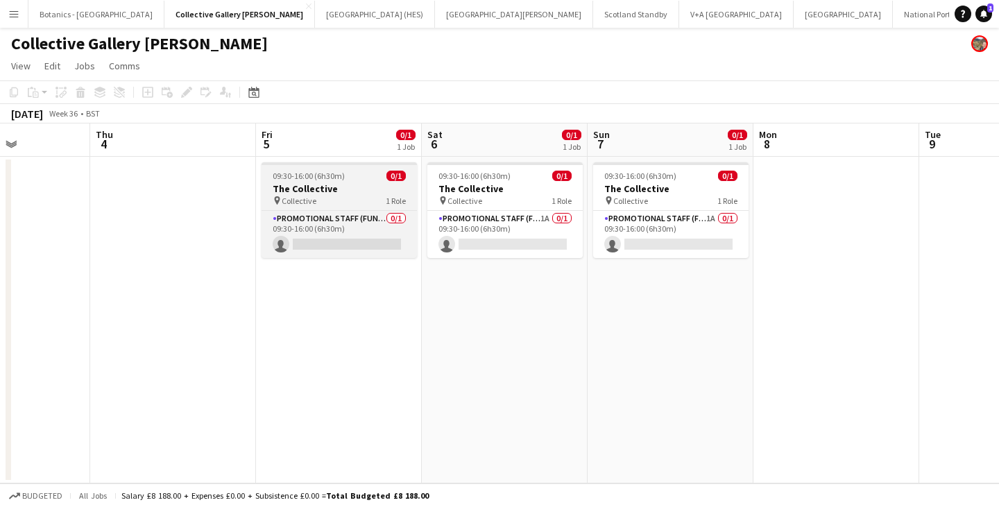
click at [366, 185] on h3 "The Collective" at bounding box center [339, 189] width 155 height 12
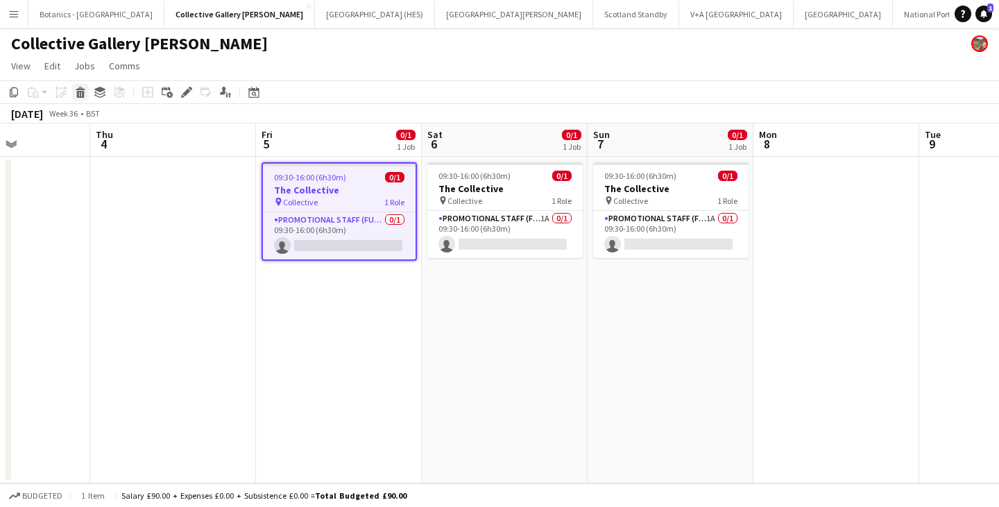
click at [81, 96] on icon at bounding box center [81, 94] width 8 height 7
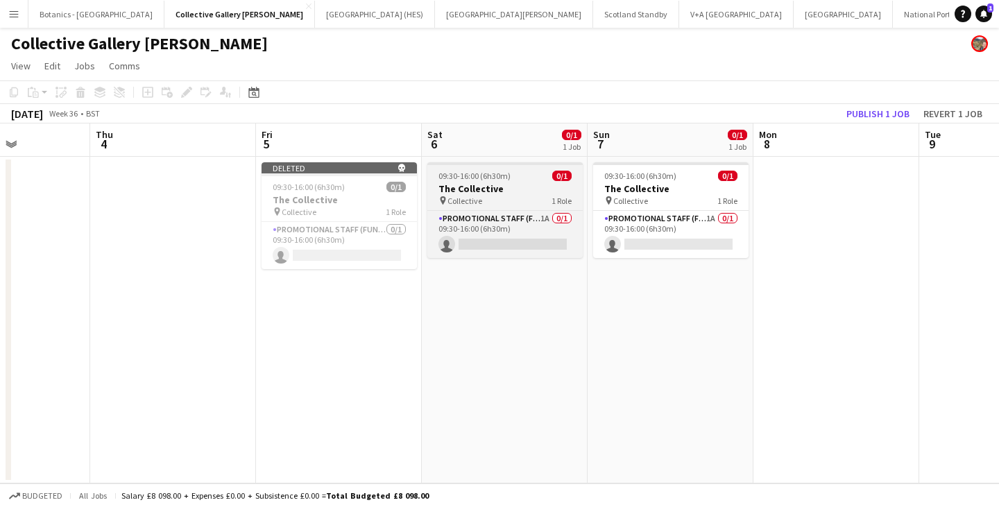
click at [483, 180] on span "09:30-16:00 (6h30m)" at bounding box center [475, 176] width 72 height 10
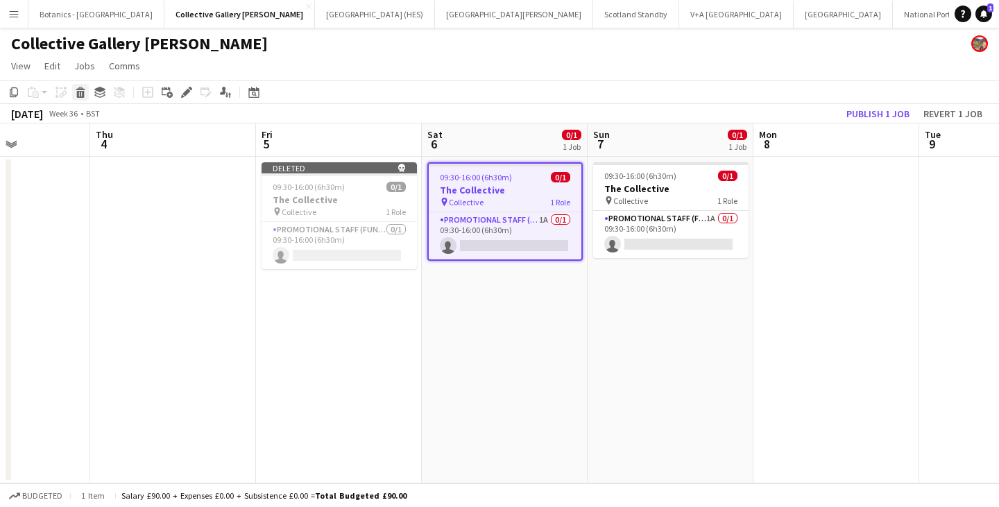
click at [87, 88] on div "Delete" at bounding box center [80, 92] width 17 height 17
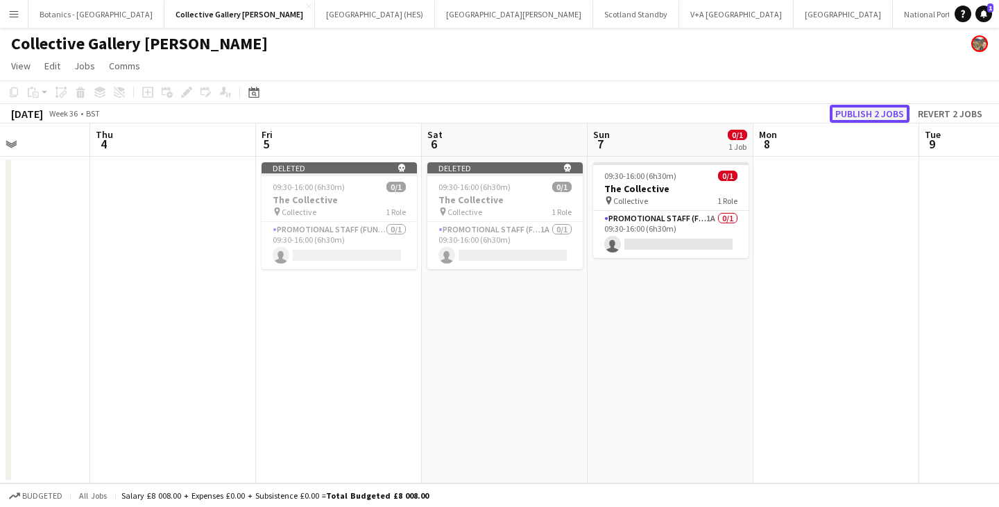
click at [881, 105] on button "Publish 2 jobs" at bounding box center [870, 114] width 80 height 18
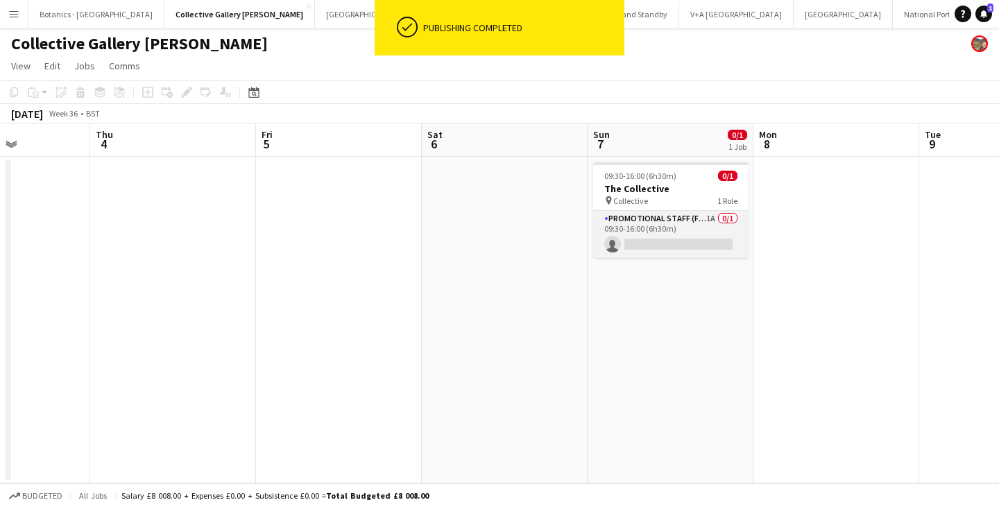
click at [675, 234] on app-card-role "Promotional Staff (Fundraiser) 1A 0/1 09:30-16:00 (6h30m) single-neutral-actions" at bounding box center [670, 234] width 155 height 47
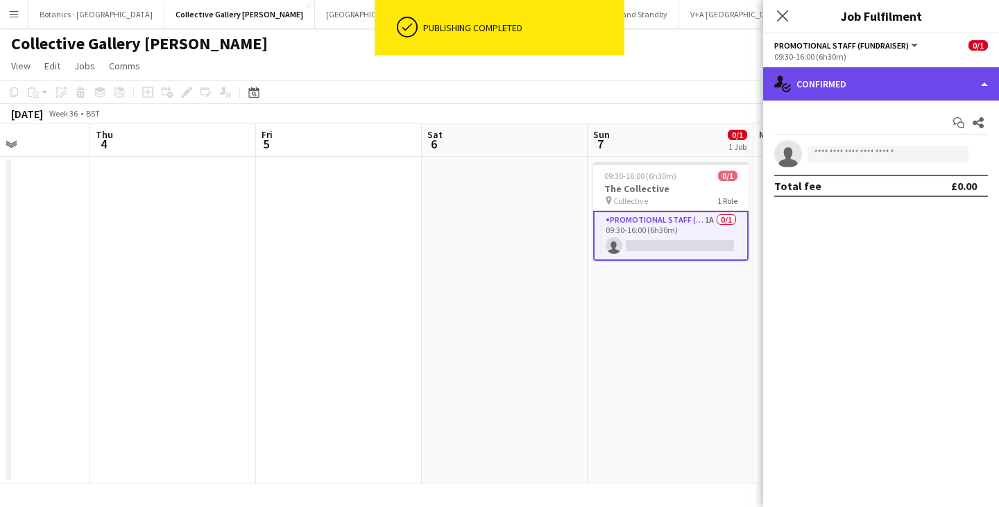
click at [882, 86] on div "single-neutral-actions-check-2 Confirmed" at bounding box center [881, 83] width 236 height 33
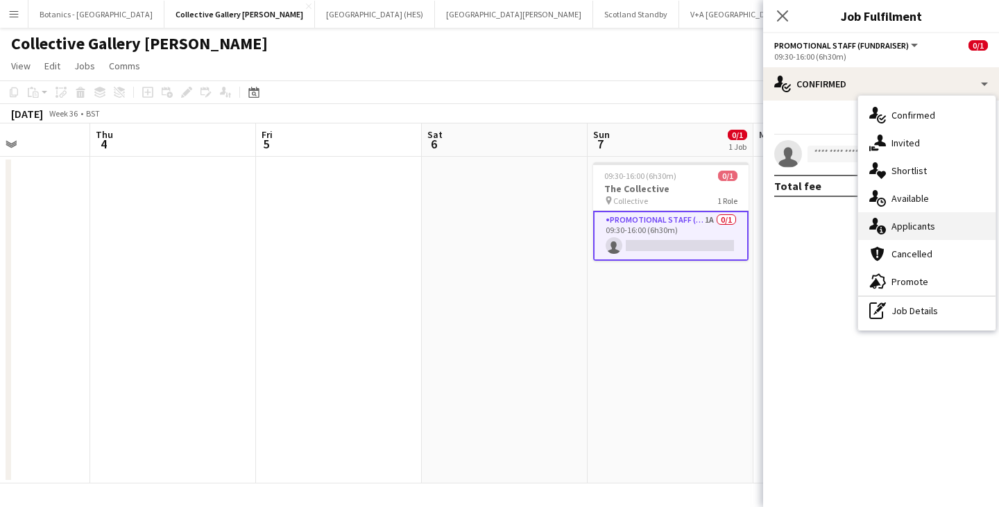
click at [931, 225] on div "single-neutral-actions-information Applicants" at bounding box center [927, 226] width 137 height 28
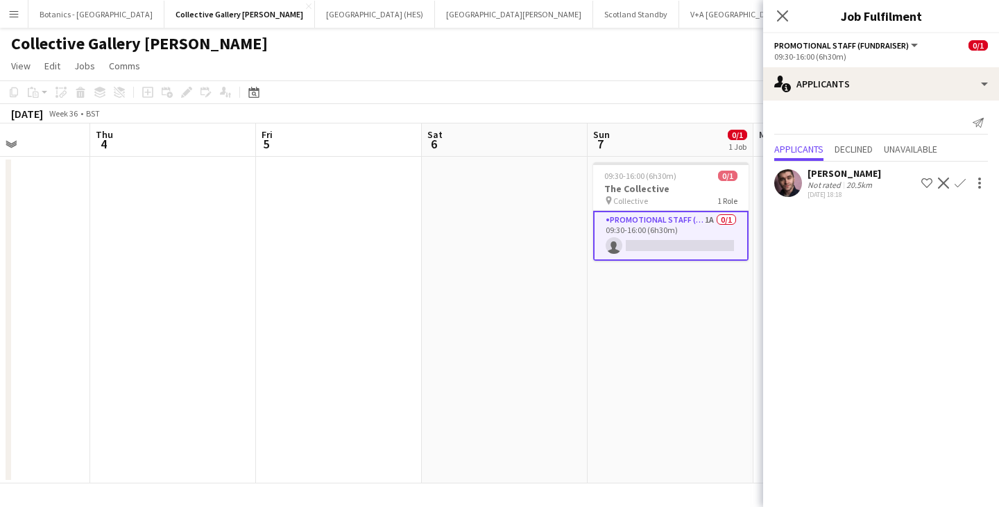
click at [956, 182] on app-icon "Confirm" at bounding box center [960, 183] width 11 height 11
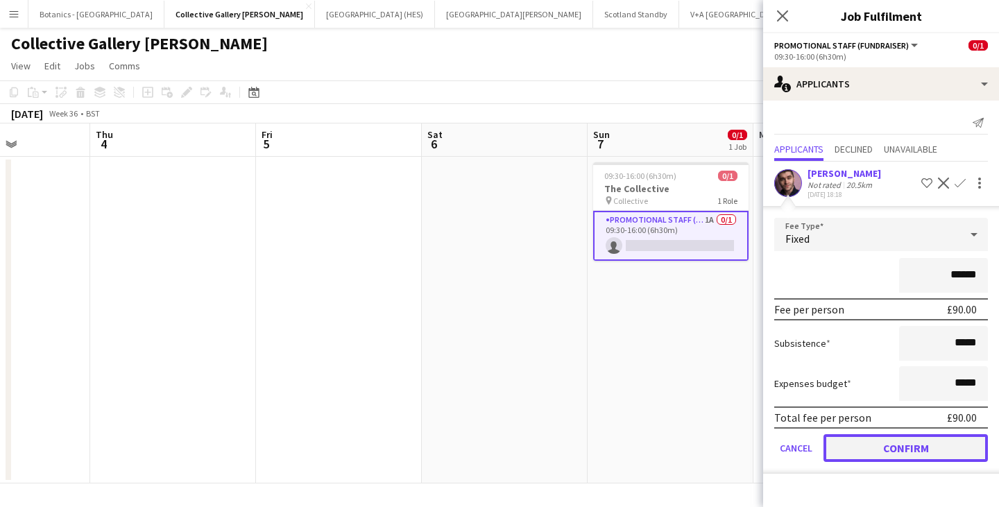
click at [900, 446] on button "Confirm" at bounding box center [906, 448] width 164 height 28
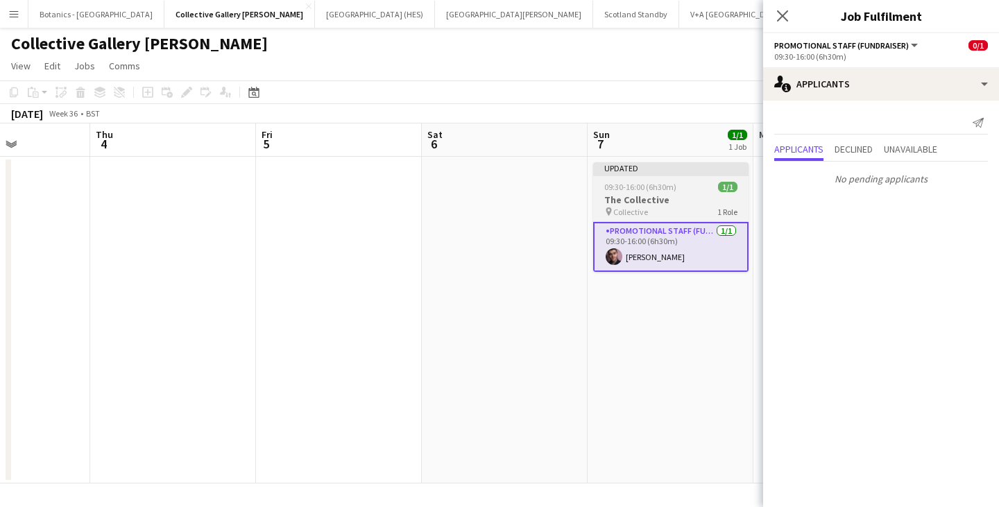
click at [665, 192] on app-job-card "Updated 09:30-16:00 (6h30m) 1/1 The Collective pin Collective 1 Role Promotiona…" at bounding box center [670, 217] width 155 height 110
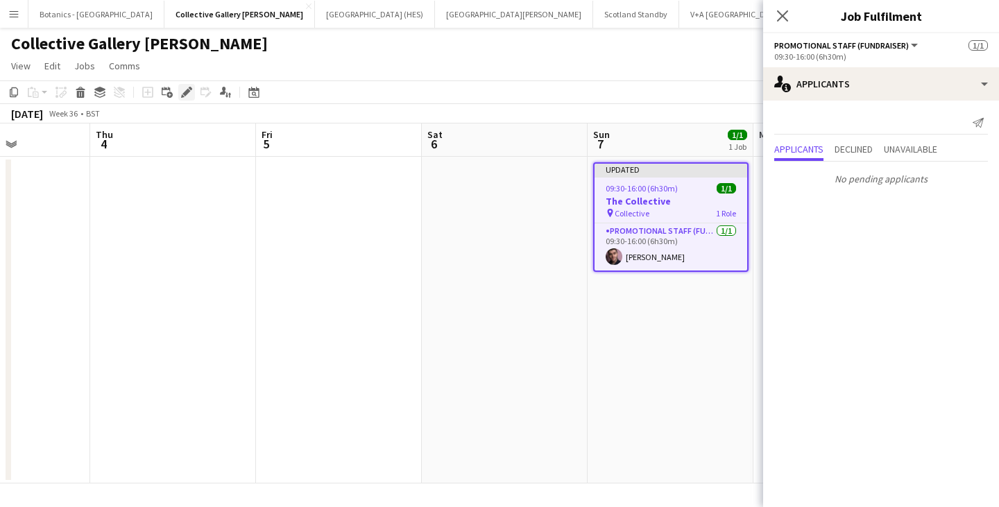
click at [185, 90] on icon "Edit" at bounding box center [186, 92] width 11 height 11
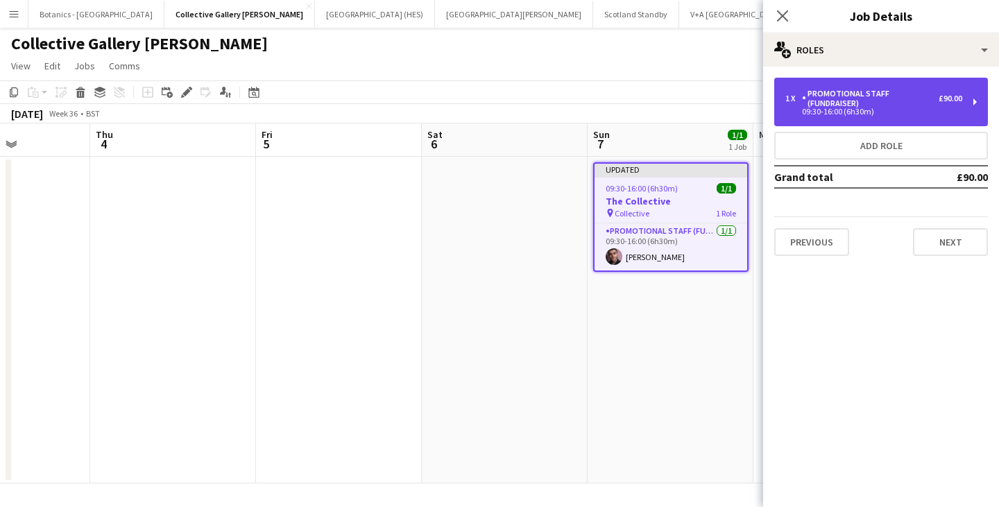
click at [829, 108] on div "09:30-16:00 (6h30m)" at bounding box center [874, 111] width 177 height 7
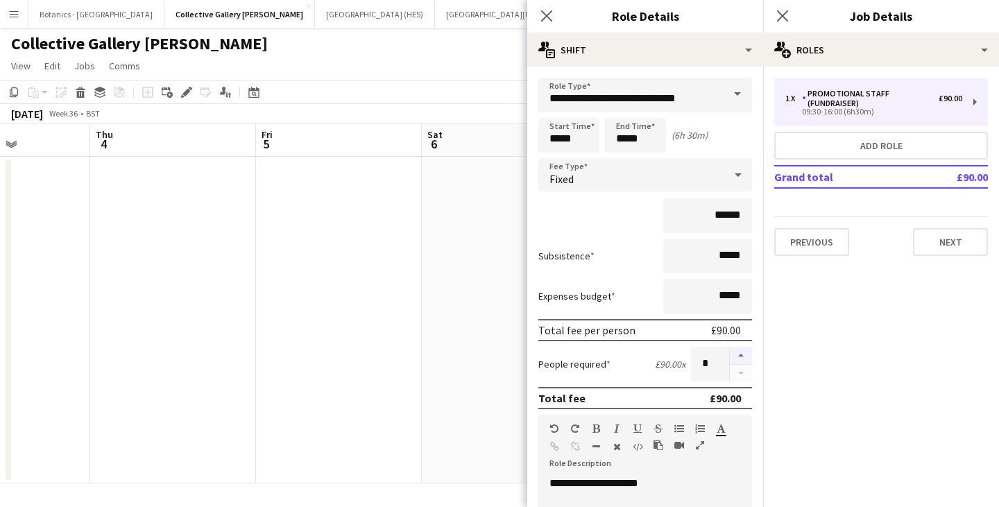
click at [731, 357] on button "button" at bounding box center [741, 356] width 22 height 18
type input "*"
click at [952, 245] on button "Next" at bounding box center [950, 242] width 75 height 28
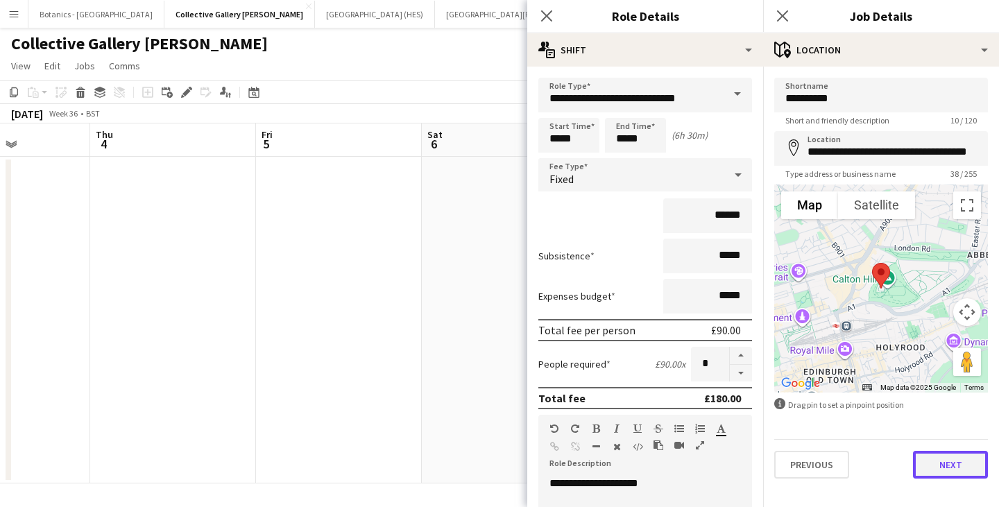
click at [949, 469] on button "Next" at bounding box center [950, 465] width 75 height 28
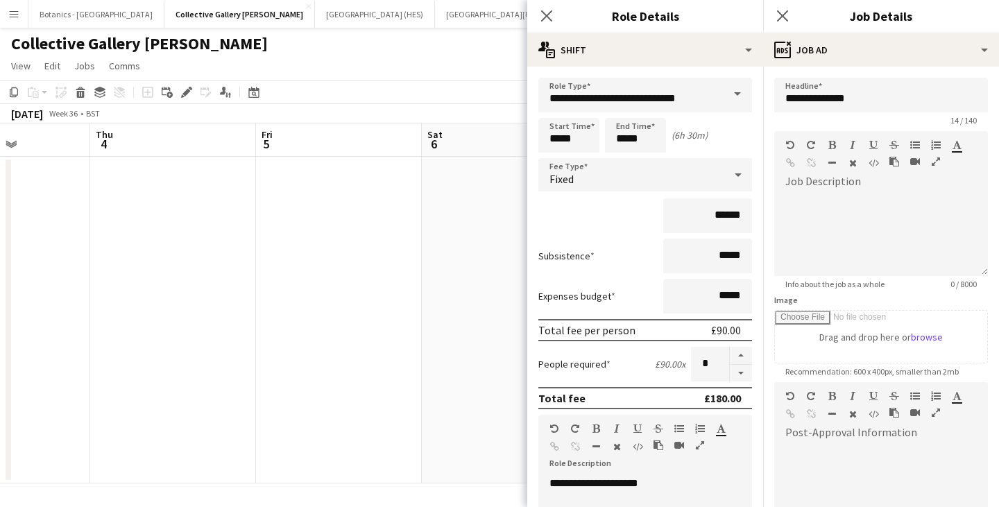
click at [464, 356] on app-date-cell at bounding box center [505, 320] width 166 height 327
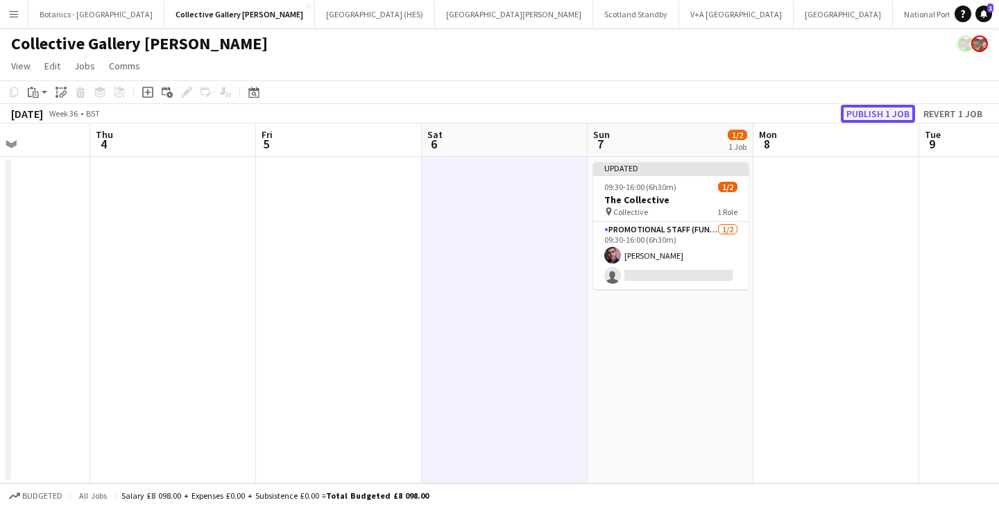
click at [884, 117] on button "Publish 1 job" at bounding box center [878, 114] width 74 height 18
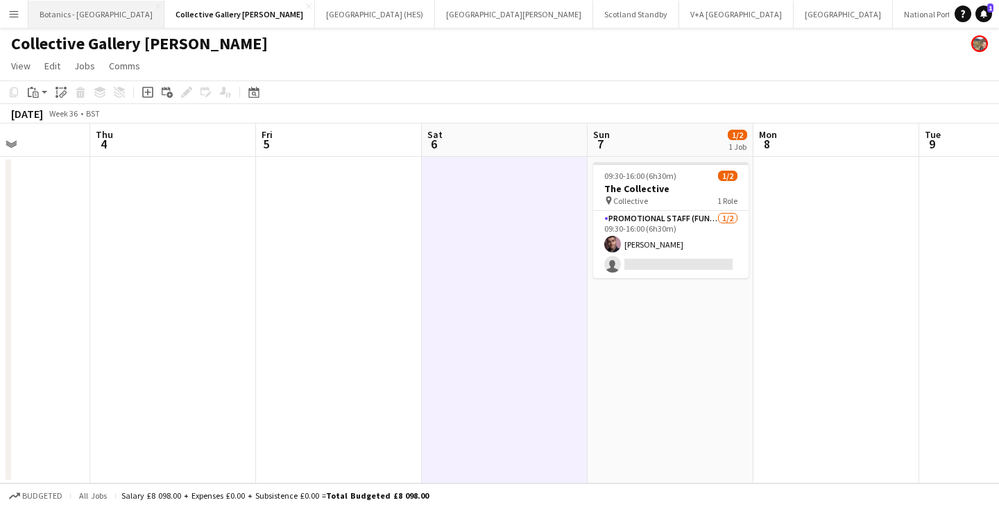
click at [78, 17] on button "Botanics - [GEOGRAPHIC_DATA] Close" at bounding box center [96, 14] width 136 height 27
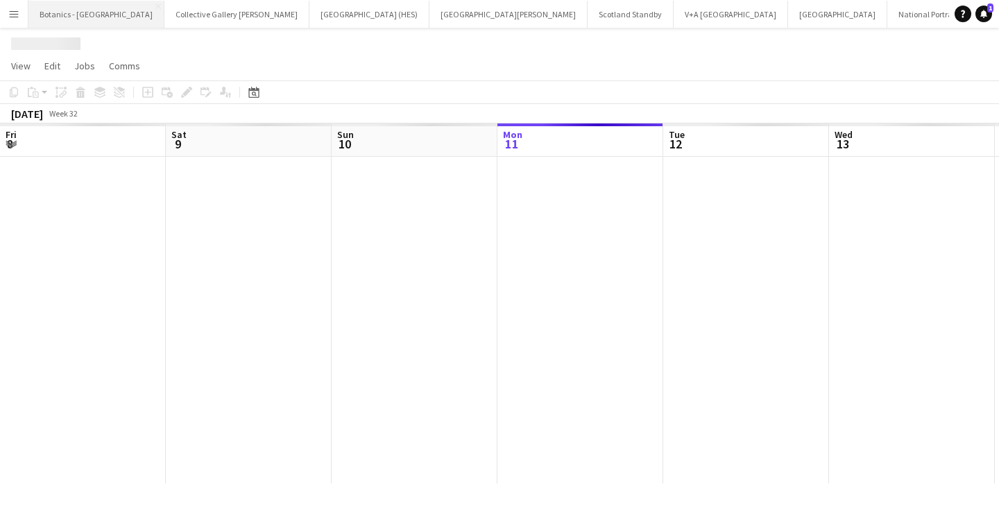
scroll to position [0, 332]
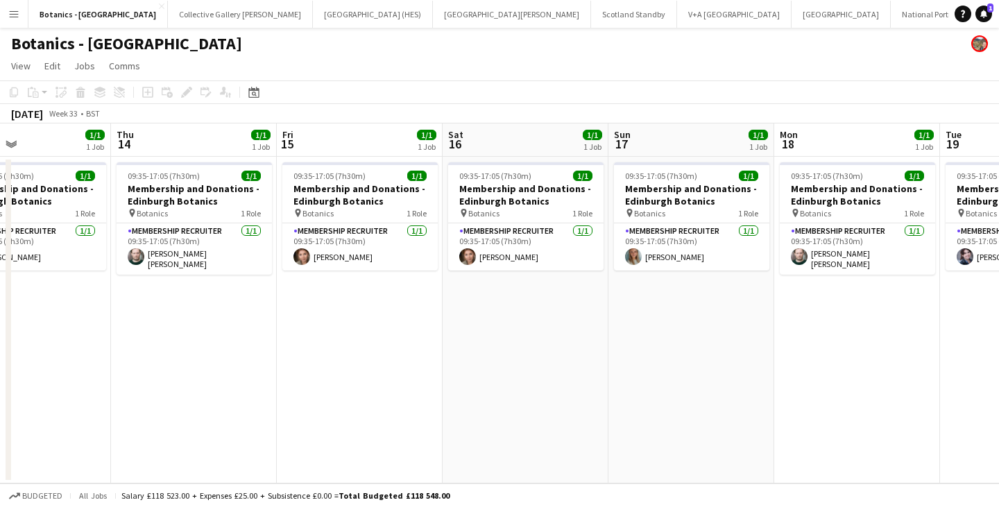
drag, startPoint x: 829, startPoint y: 339, endPoint x: 417, endPoint y: 314, distance: 412.3
click at [276, 332] on app-calendar-viewport "Sun 10 2/2 2 Jobs Mon 11 2/2 1 Job Tue 12 1/1 1 Job Wed 13 1/1 1 Job Thu 14 1/1…" at bounding box center [499, 304] width 999 height 360
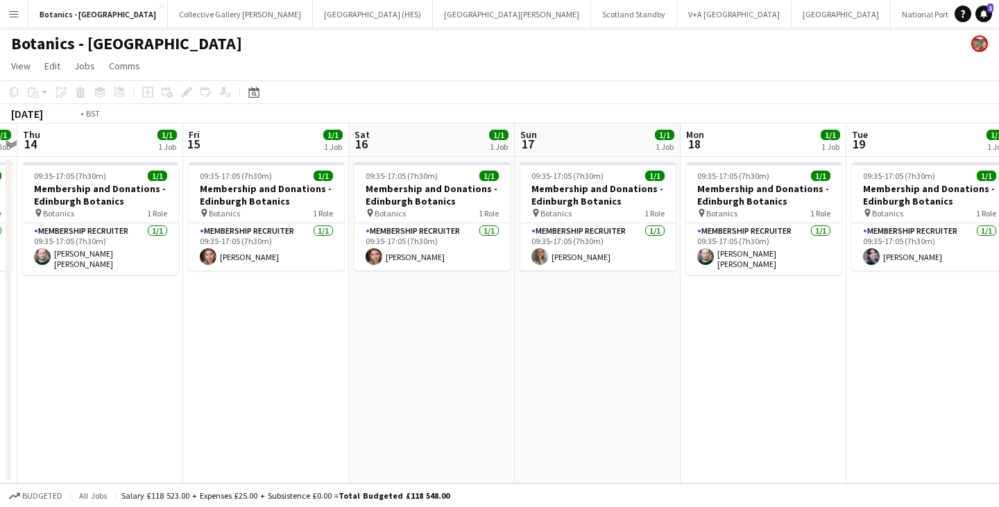
drag, startPoint x: 788, startPoint y: 312, endPoint x: 146, endPoint y: 318, distance: 642.7
click at [143, 319] on app-calendar-viewport "Mon 11 2/2 1 Job Tue 12 1/1 1 Job Wed 13 1/1 1 Job Thu 14 1/1 1 Job Fri 15 1/1 …" at bounding box center [499, 304] width 999 height 360
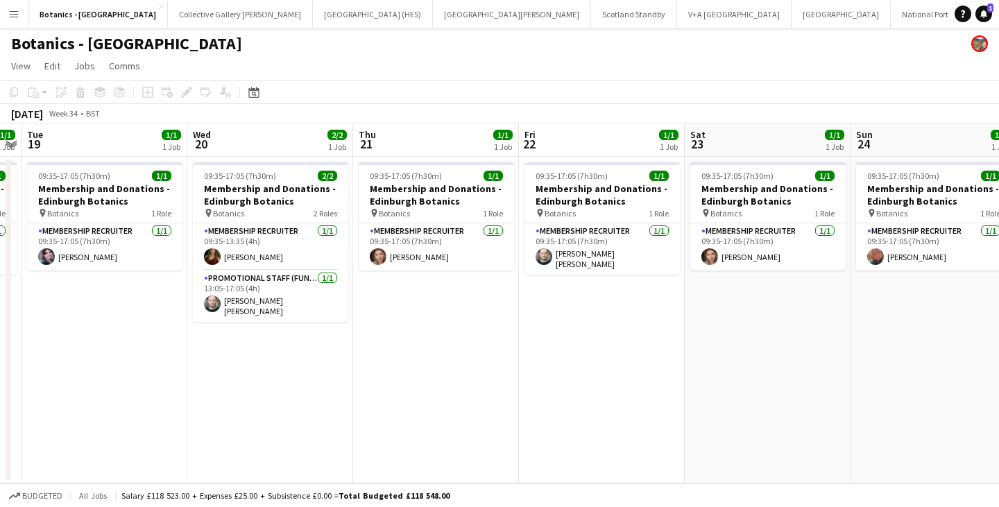
drag, startPoint x: 835, startPoint y: 302, endPoint x: 221, endPoint y: 323, distance: 613.9
click at [220, 324] on app-calendar-viewport "Fri 15 1/1 1 Job Sat 16 1/1 1 Job Sun 17 1/1 1 Job Mon 18 1/1 1 Job Tue 19 1/1 …" at bounding box center [499, 304] width 999 height 360
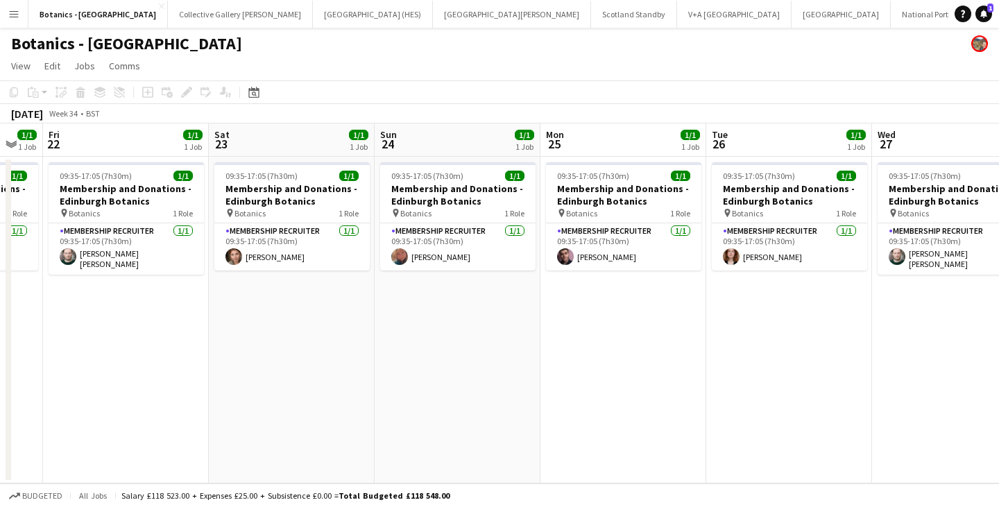
drag, startPoint x: 815, startPoint y: 309, endPoint x: 160, endPoint y: 315, distance: 654.5
click at [215, 317] on app-calendar-viewport "Tue 19 1/1 1 Job Wed 20 2/2 1 Job Thu 21 1/1 1 Job Fri 22 1/1 1 Job Sat 23 1/1 …" at bounding box center [499, 304] width 999 height 360
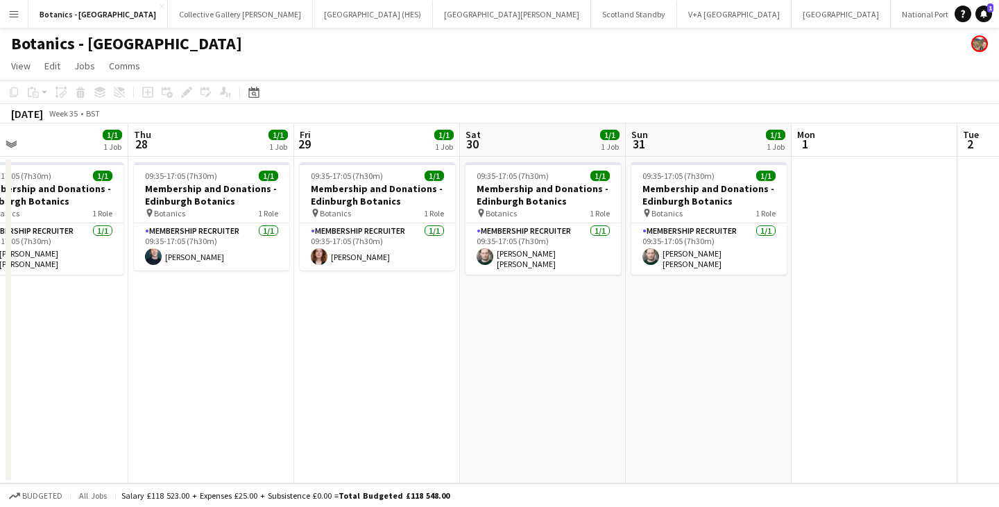
drag, startPoint x: 762, startPoint y: 319, endPoint x: 315, endPoint y: 320, distance: 447.0
click at [328, 319] on app-calendar-viewport "Sun 24 1/1 1 Job Mon 25 1/1 1 Job Tue 26 1/1 1 Job Wed 27 1/1 1 Job Thu 28 1/1 …" at bounding box center [499, 304] width 999 height 360
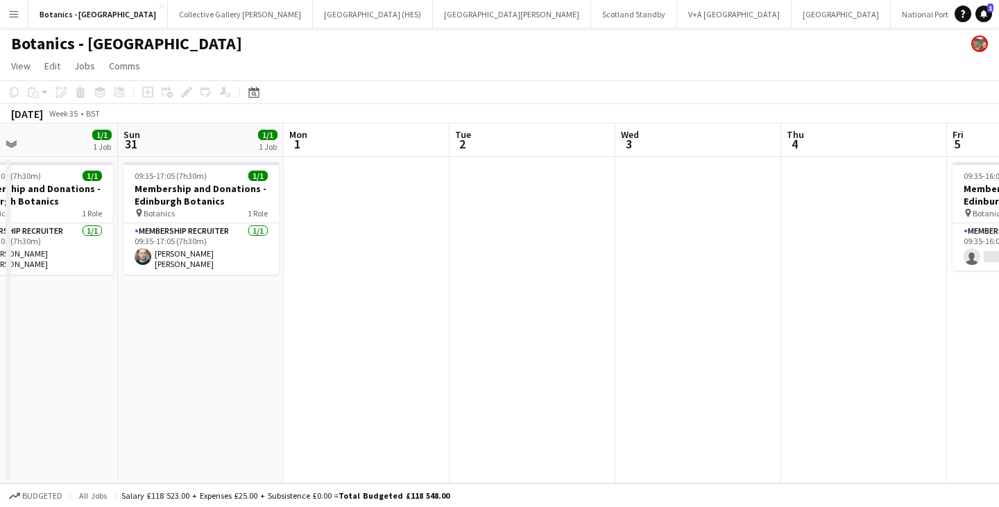
drag, startPoint x: 899, startPoint y: 316, endPoint x: 632, endPoint y: 327, distance: 267.4
click at [632, 327] on app-calendar-viewport "Wed 27 1/1 1 Job Thu 28 1/1 1 Job Fri 29 1/1 1 Job Sat 30 1/1 1 Job Sun 31 1/1 …" at bounding box center [499, 304] width 999 height 360
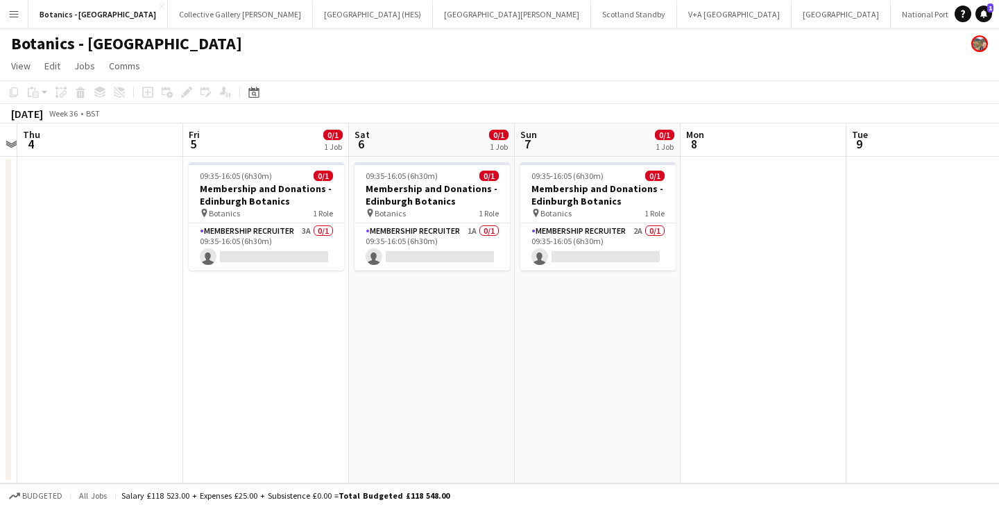
scroll to position [0, 518]
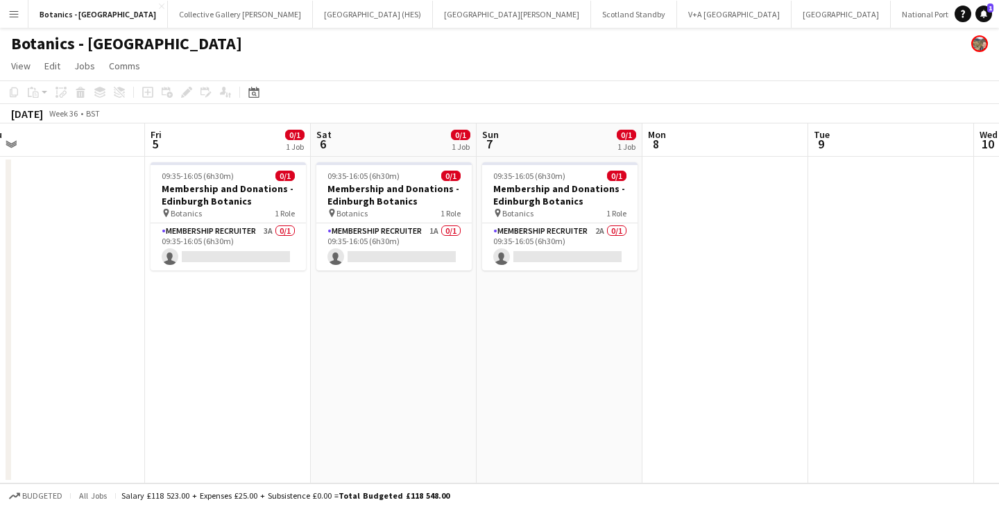
drag, startPoint x: 915, startPoint y: 312, endPoint x: 115, endPoint y: 318, distance: 801.0
click at [115, 318] on app-calendar-viewport "Mon 1 Tue 2 Wed 3 Thu 4 Fri 5 0/1 1 Job Sat 6 0/1 1 Job Sun 7 0/1 1 Job Mon 8 T…" at bounding box center [499, 304] width 999 height 360
click at [198, 243] on app-card-role "Membership Recruiter 3A 0/1 09:35-16:05 (6h30m) single-neutral-actions" at bounding box center [228, 246] width 155 height 47
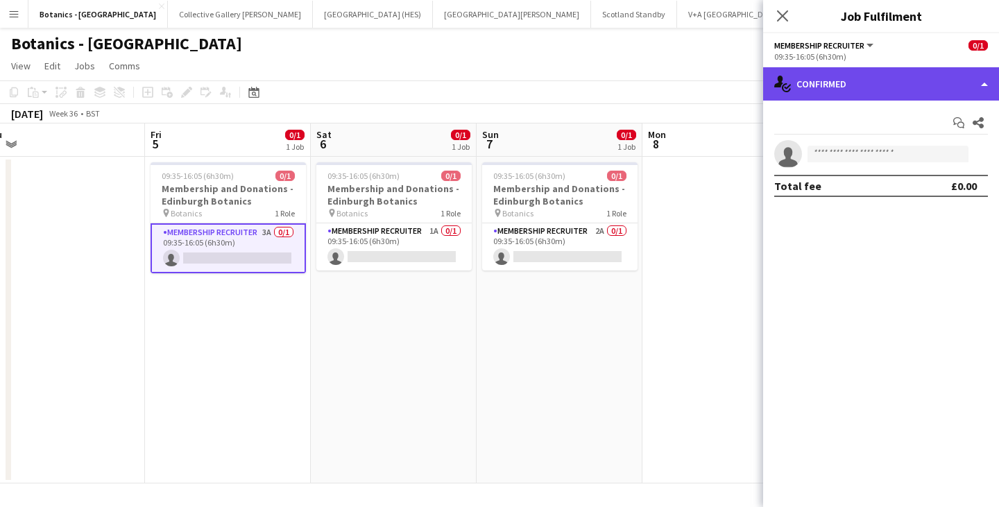
click at [934, 76] on div "single-neutral-actions-check-2 Confirmed" at bounding box center [881, 83] width 236 height 33
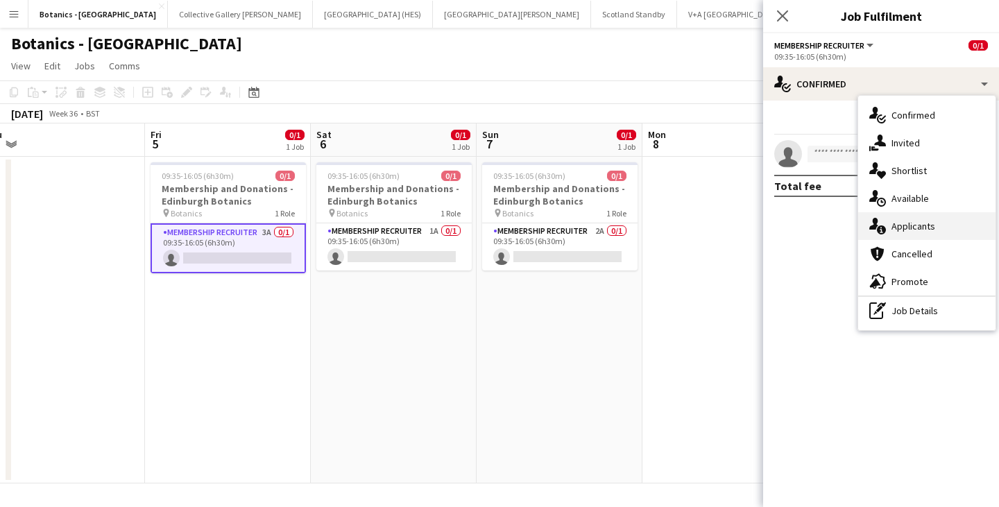
click at [952, 226] on div "single-neutral-actions-information Applicants" at bounding box center [927, 226] width 137 height 28
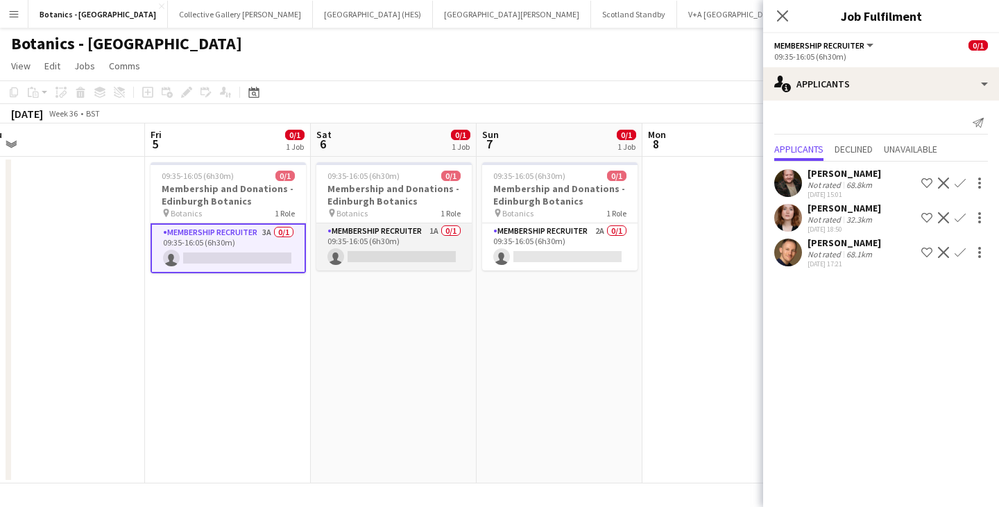
click at [383, 244] on app-card-role "Membership Recruiter 1A 0/1 09:35-16:05 (6h30m) single-neutral-actions" at bounding box center [393, 246] width 155 height 47
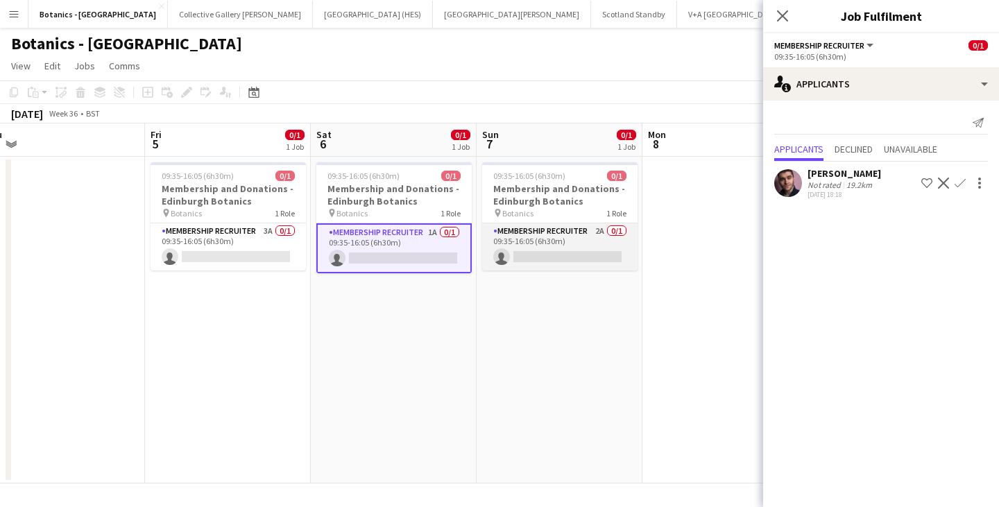
click at [537, 228] on app-card-role "Membership Recruiter 2A 0/1 09:35-16:05 (6h30m) single-neutral-actions" at bounding box center [559, 246] width 155 height 47
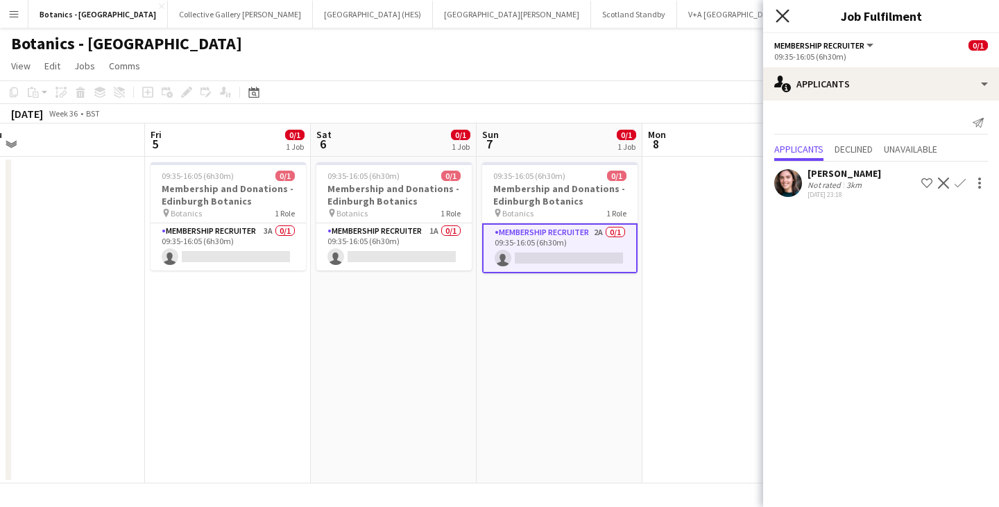
click at [782, 17] on icon at bounding box center [782, 15] width 13 height 13
